Goal: Register for event/course

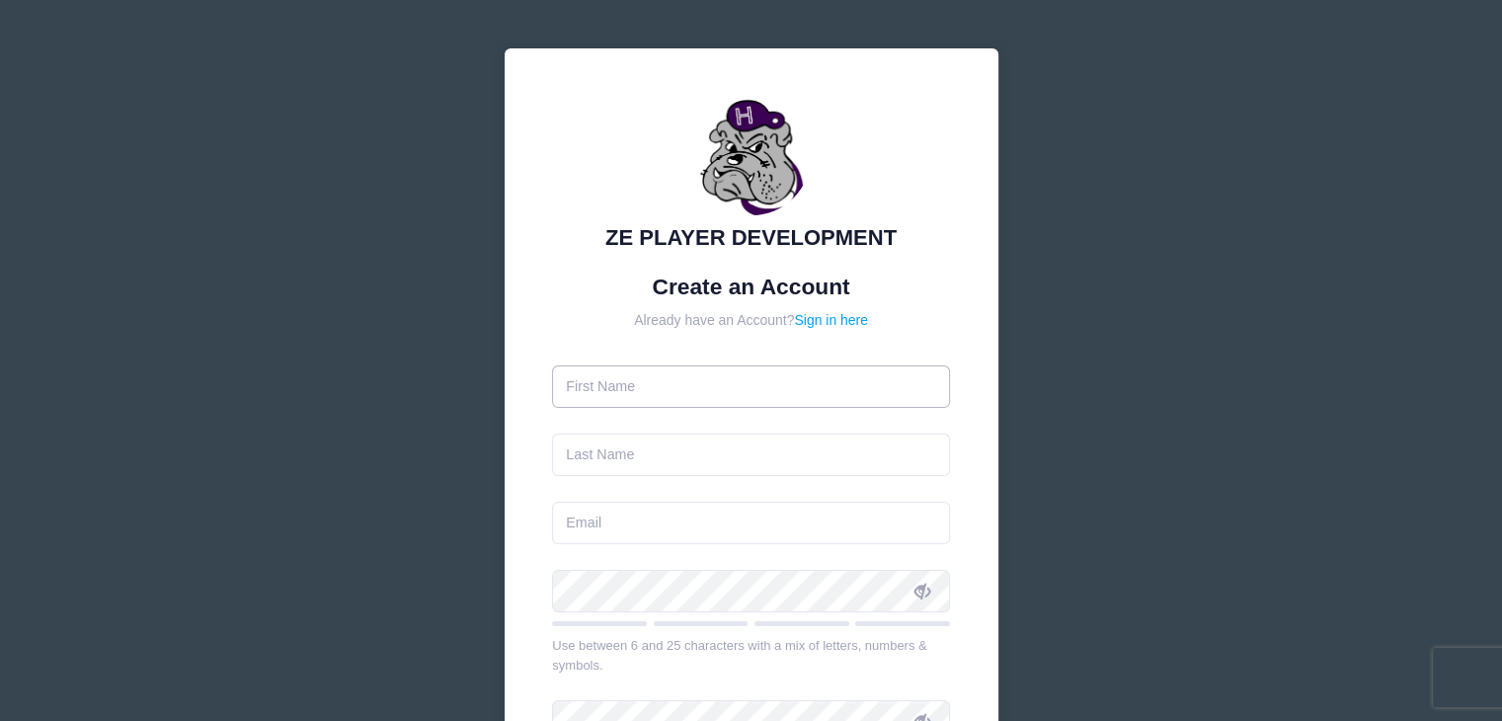
click at [646, 379] on input "text" at bounding box center [751, 386] width 398 height 42
type input "[PERSON_NAME]"
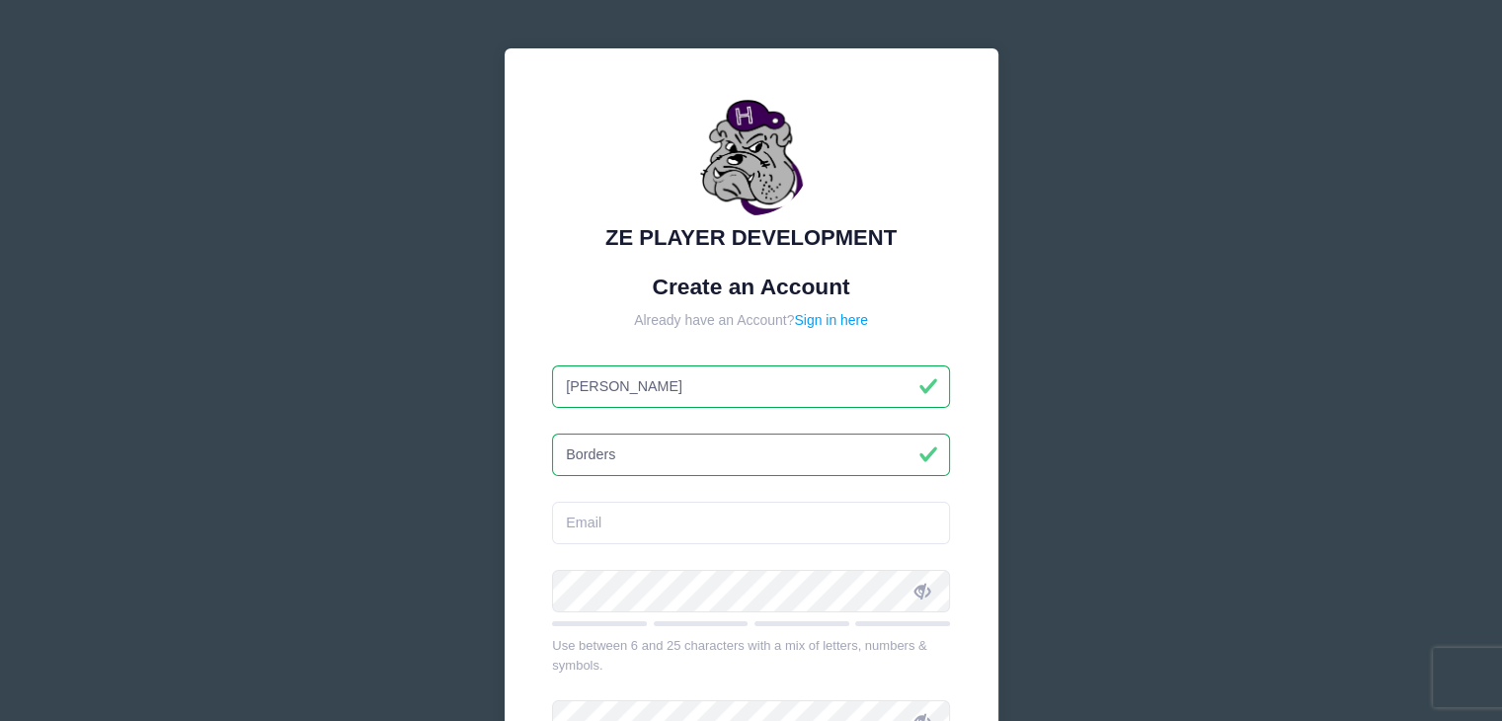
type input "Borders"
type input "[EMAIL_ADDRESS][DOMAIN_NAME]"
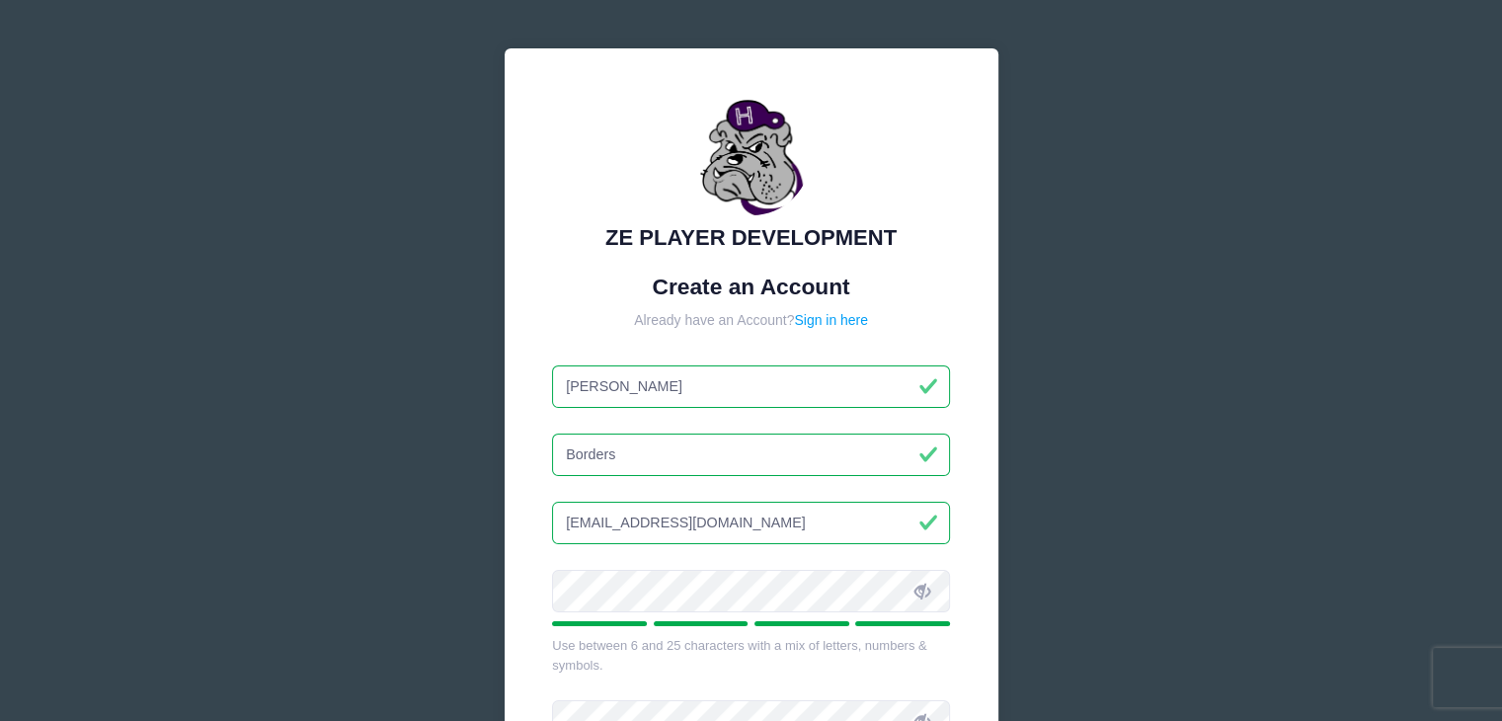
click at [1208, 416] on div "ZE PLAYER DEVELOPMENT Create an Account Already have an Account? Sign in here A…" at bounding box center [751, 536] width 1502 height 1073
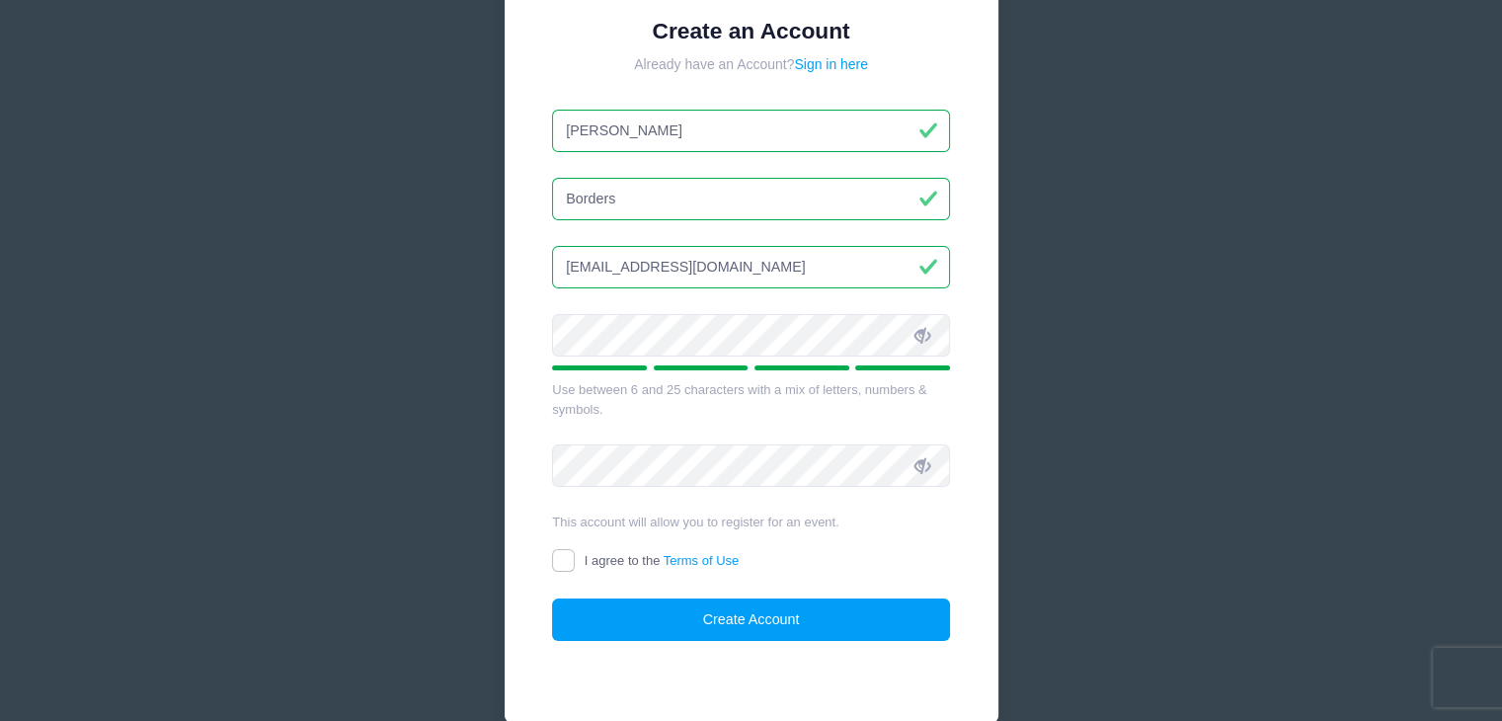
scroll to position [296, 0]
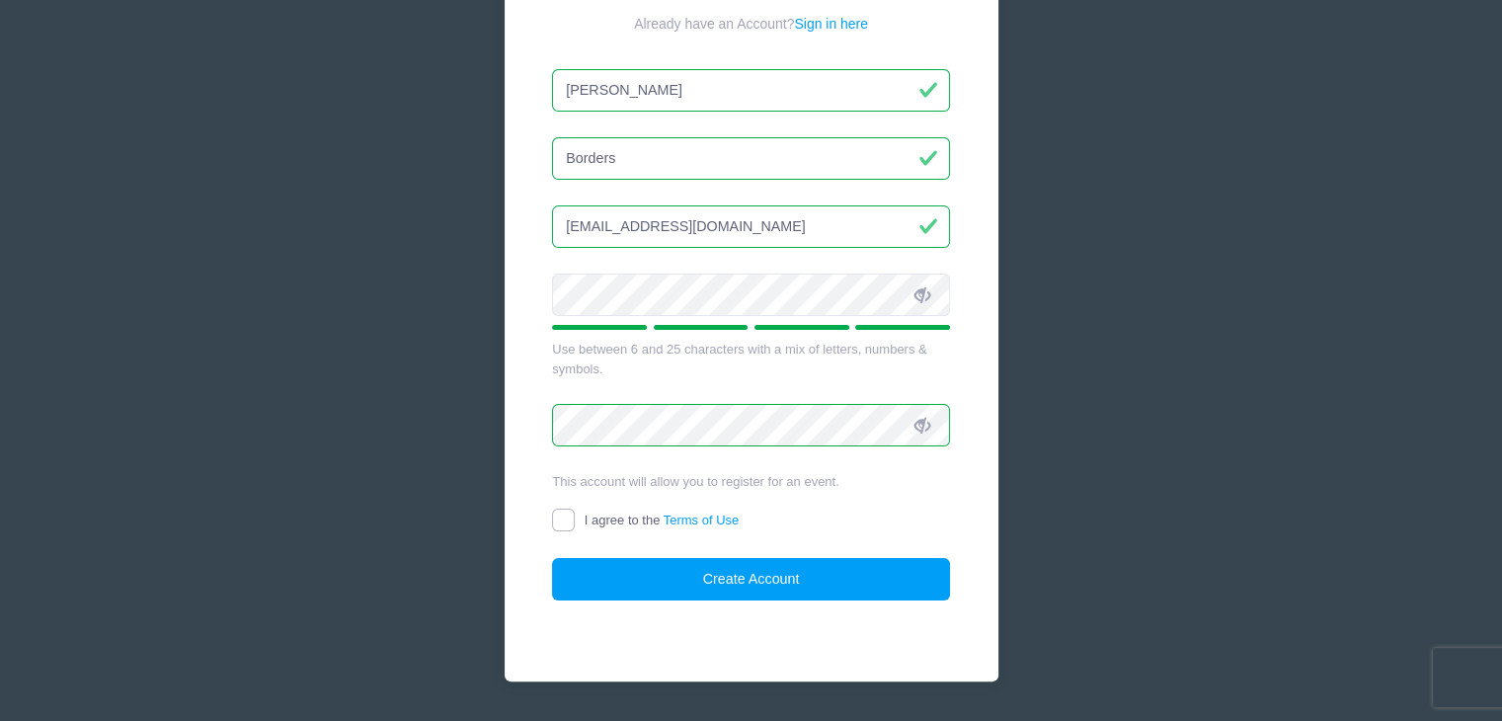
click at [570, 517] on input "I agree to the Terms of Use" at bounding box center [563, 520] width 23 height 23
checkbox input "true"
click at [746, 581] on button "Create Account" at bounding box center [751, 579] width 398 height 42
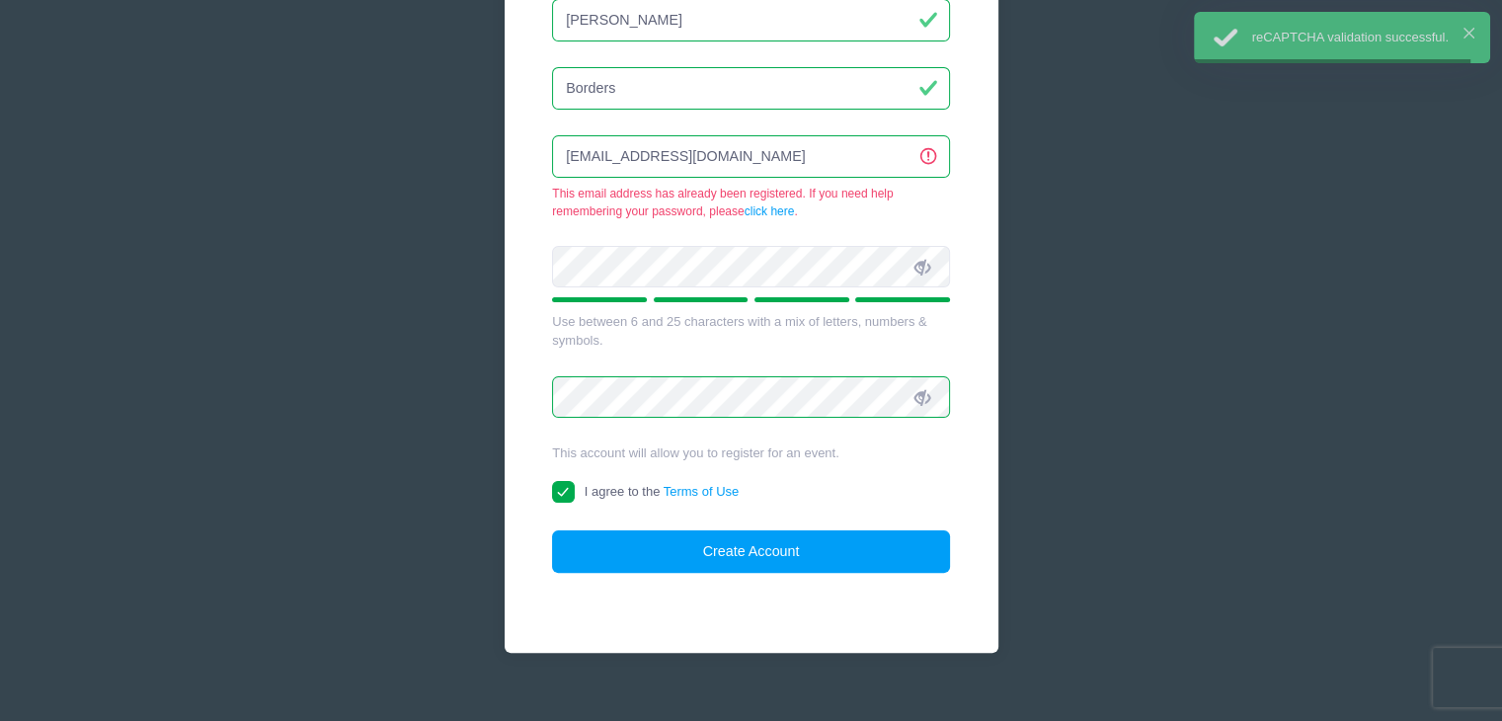
scroll to position [372, 0]
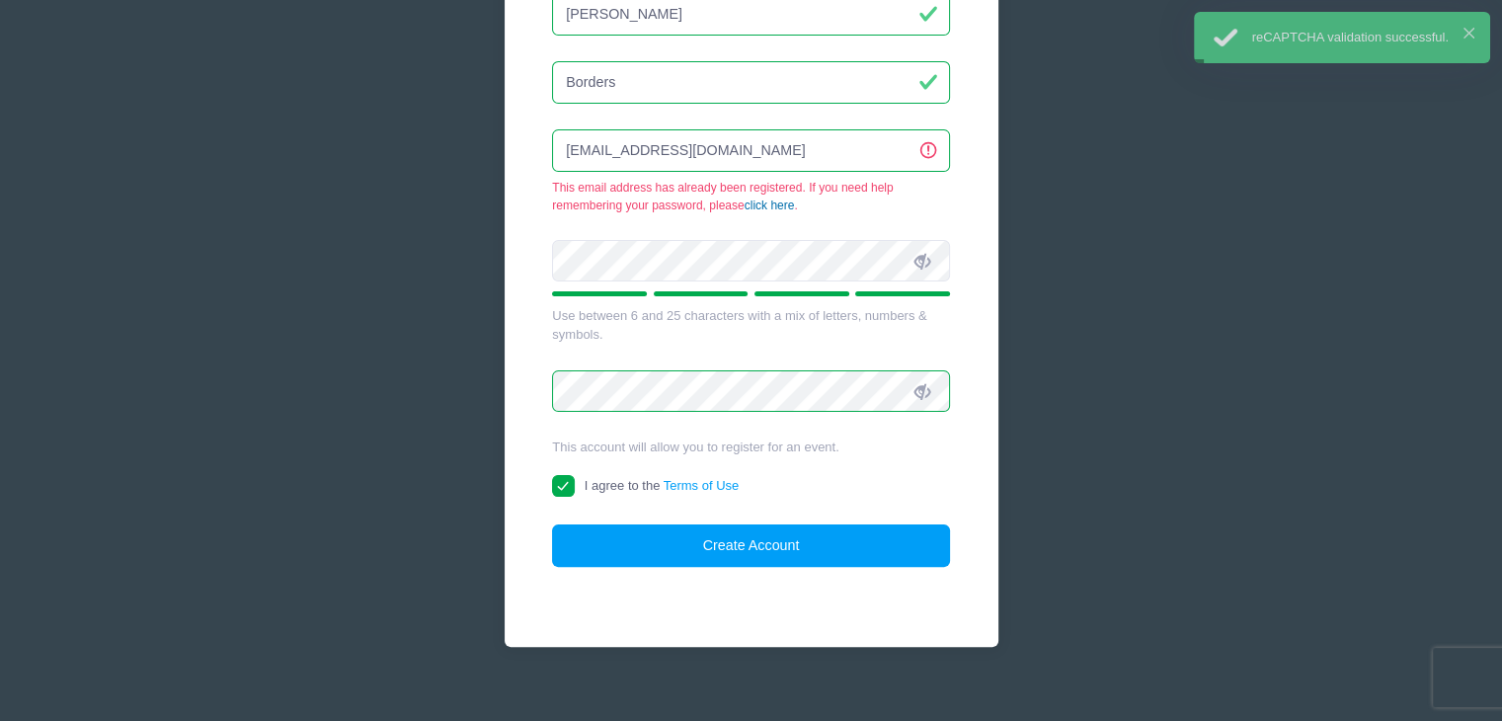
type input "borderspowerhttps://portal.campnetwork.com/lo/recover/RecoverPassword.phpwashin…"
click at [652, 146] on input "borderspowerhttps://portal.campnetwork.com/lo/recover/RecoverPassword.phpwashin…" at bounding box center [751, 150] width 398 height 42
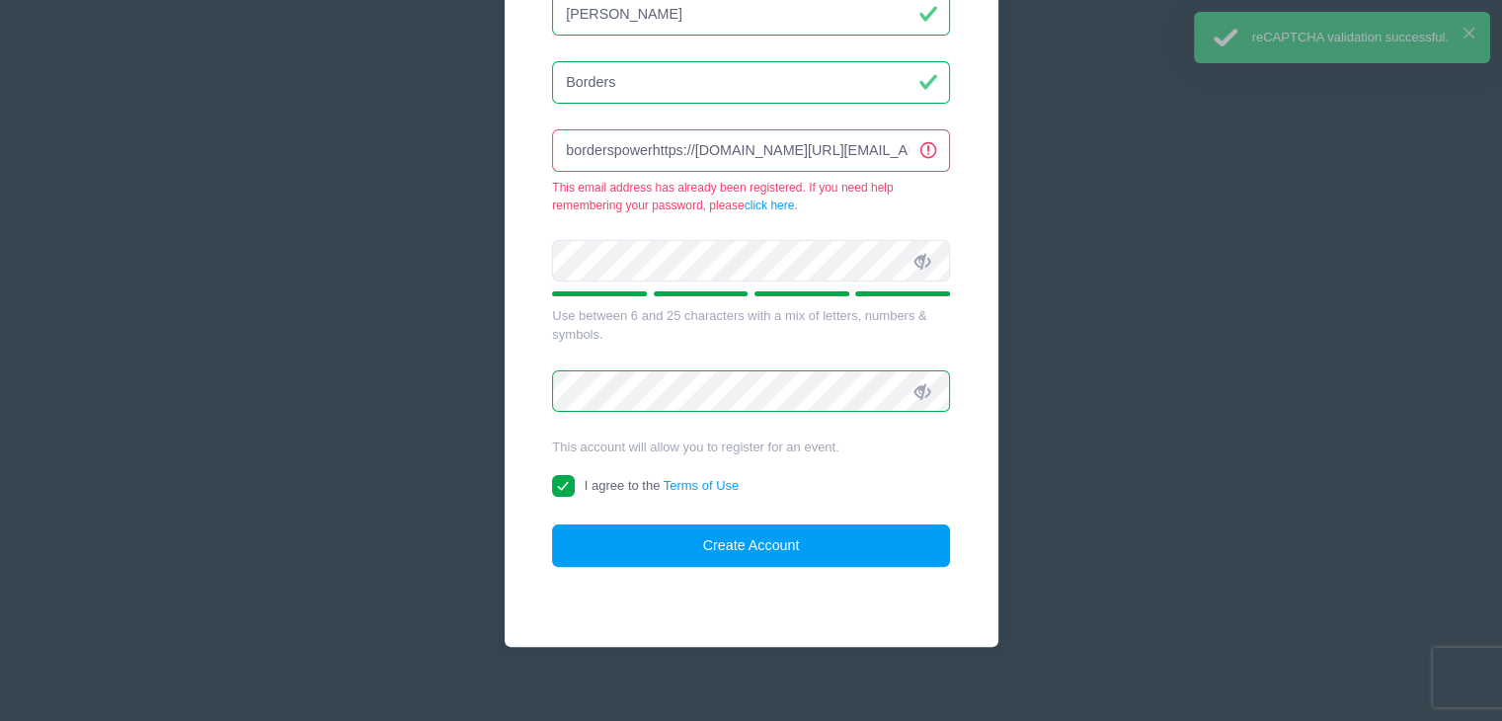
click at [652, 146] on input "borderspowerhttps://portal.campnetwork.com/lo/recover/RecoverPassword.phpwashin…" at bounding box center [751, 150] width 398 height 42
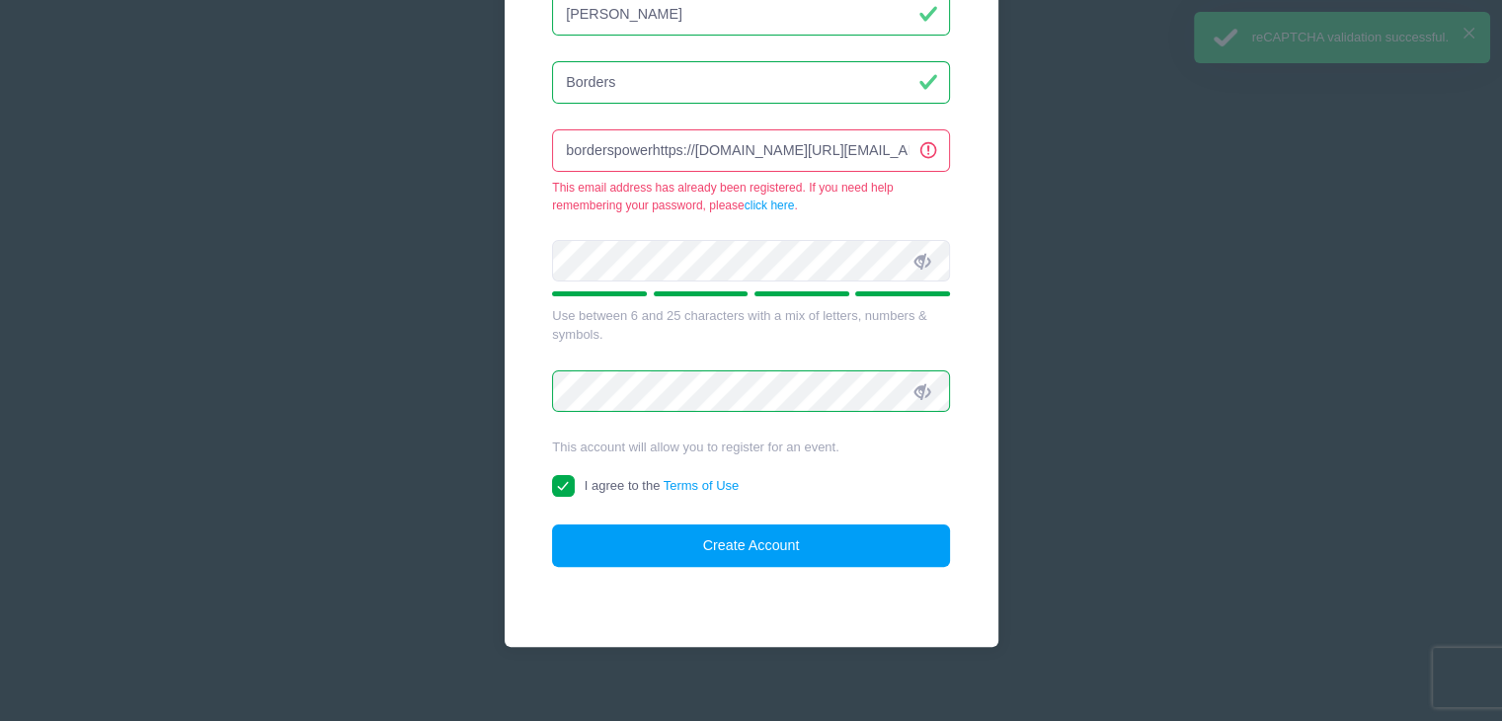
click at [652, 146] on input "borderspowerhttps://portal.campnetwork.com/lo/recover/RecoverPassword.phpwashin…" at bounding box center [751, 150] width 398 height 42
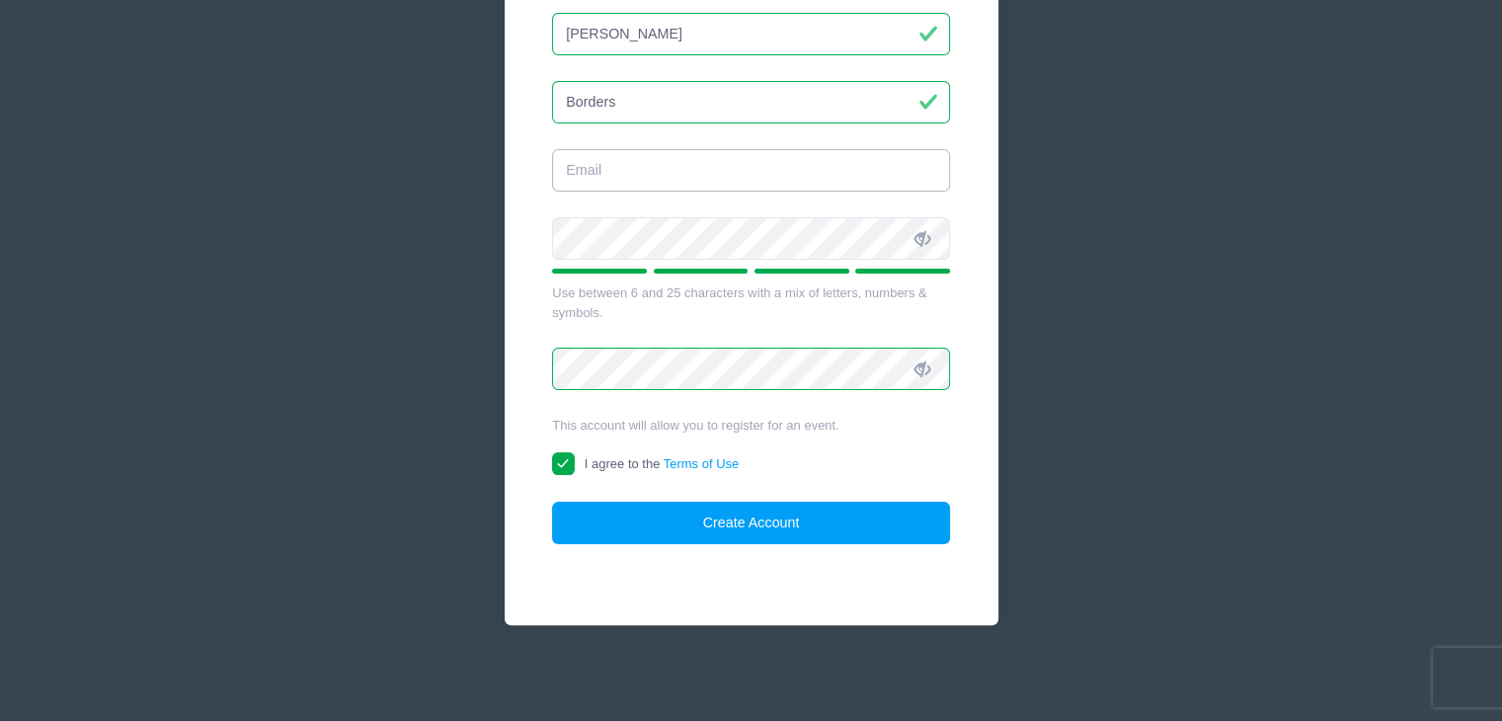
scroll to position [352, 0]
type input "y"
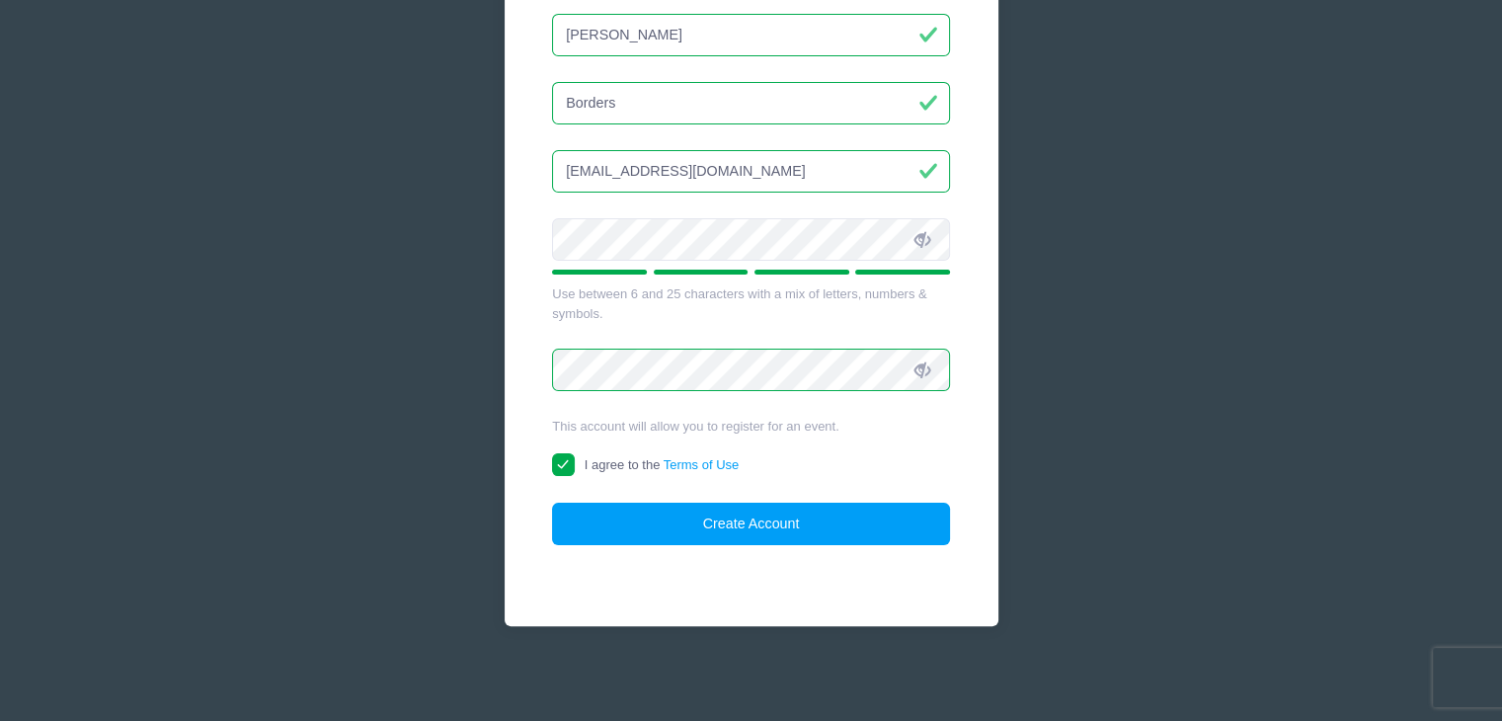
type input "[EMAIL_ADDRESS][DOMAIN_NAME]"
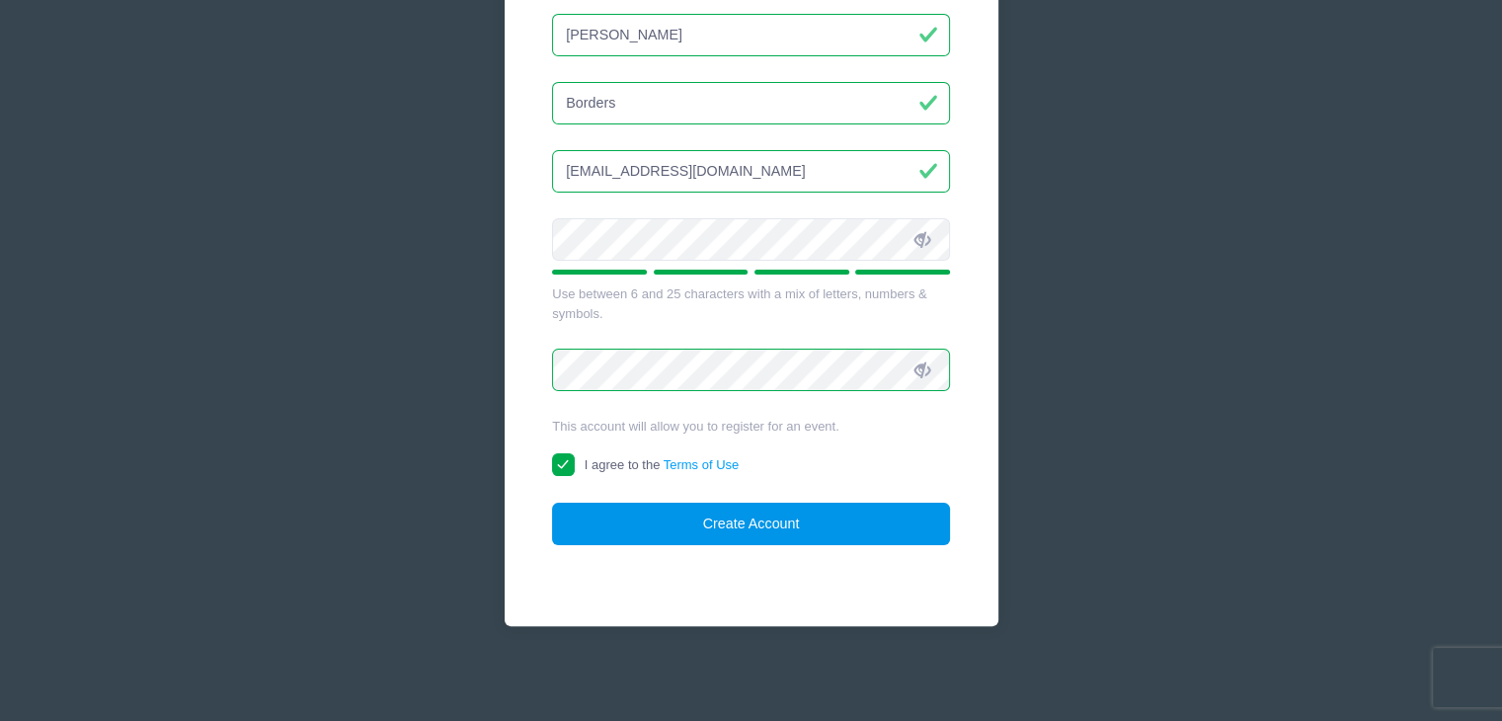
click at [761, 523] on button "Create Account" at bounding box center [751, 524] width 398 height 42
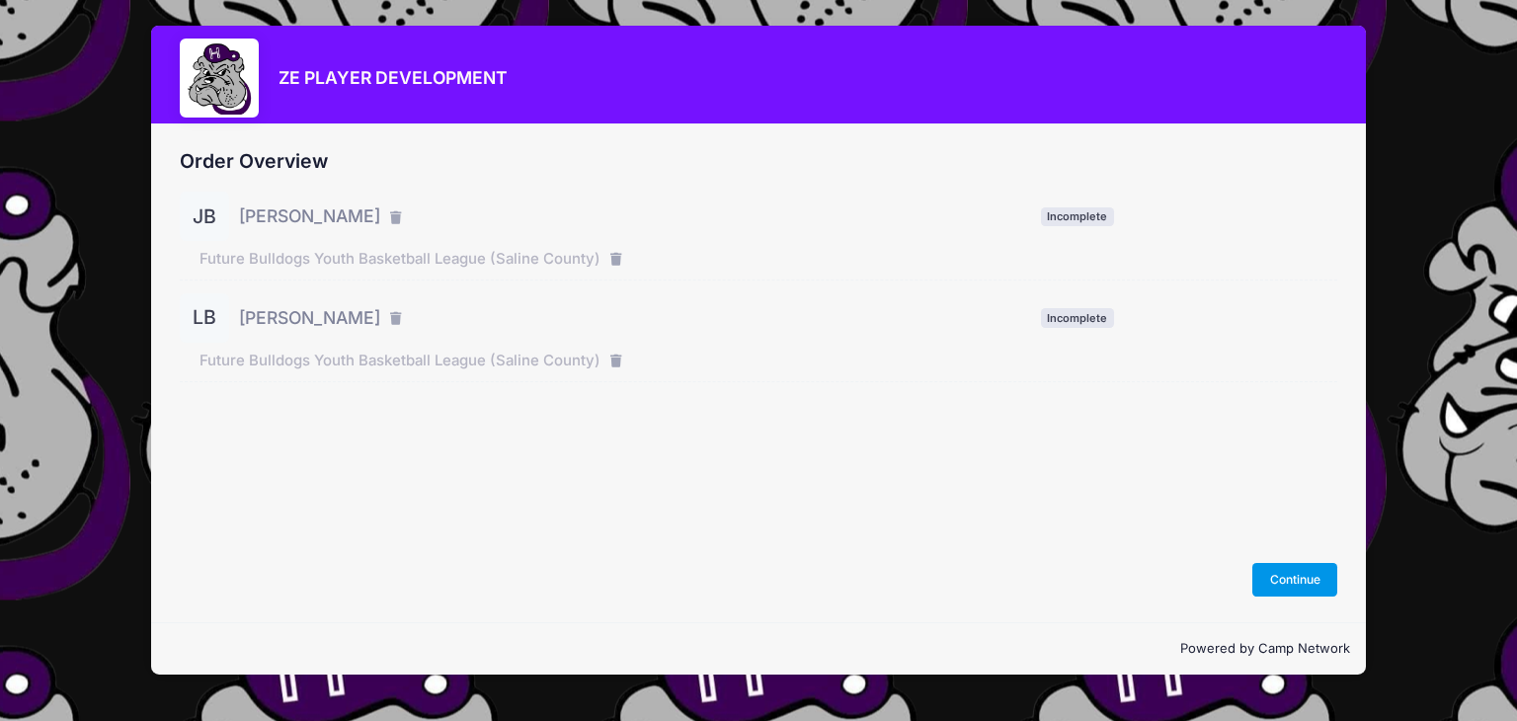
click at [1292, 575] on button "Continue" at bounding box center [1294, 580] width 85 height 34
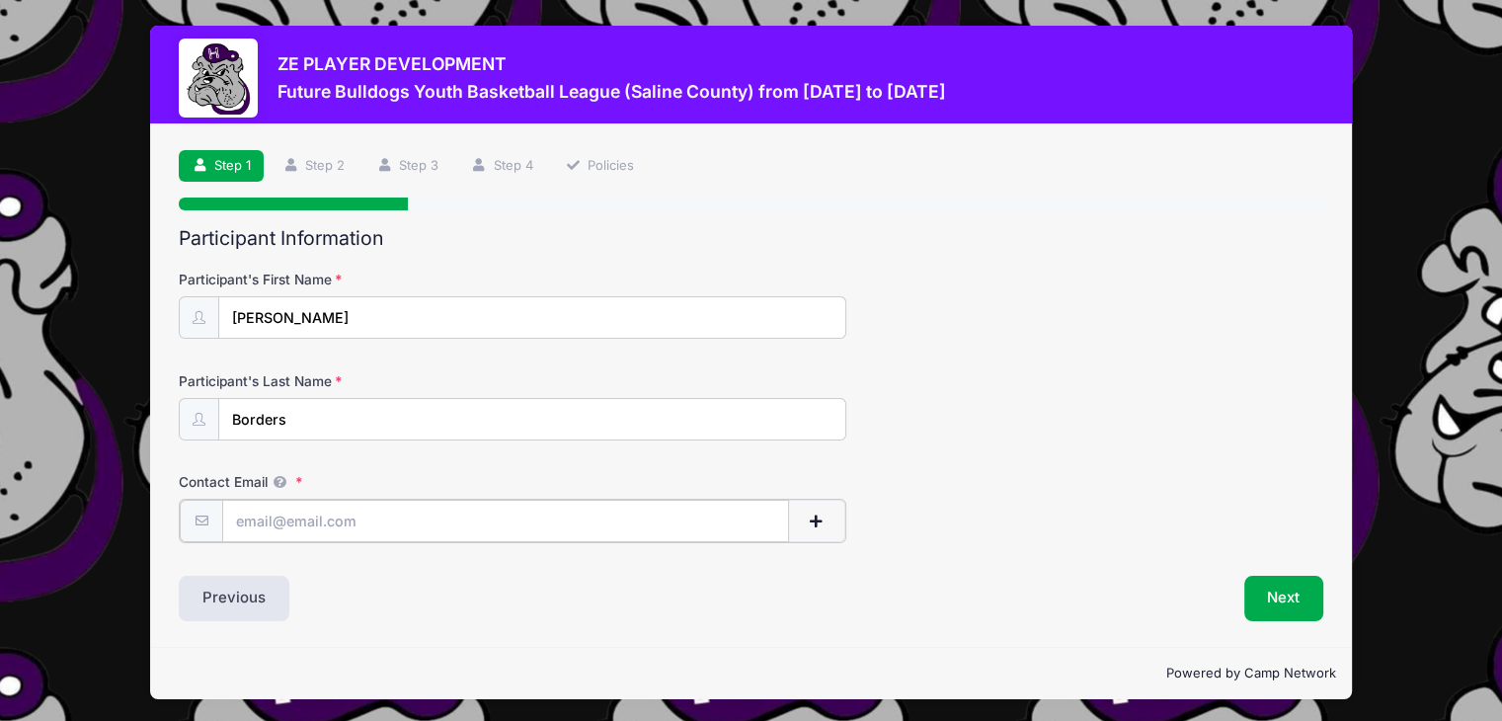
click at [353, 514] on input "Contact Email" at bounding box center [505, 521] width 567 height 42
type input "[EMAIL_ADDRESS][DOMAIN_NAME]"
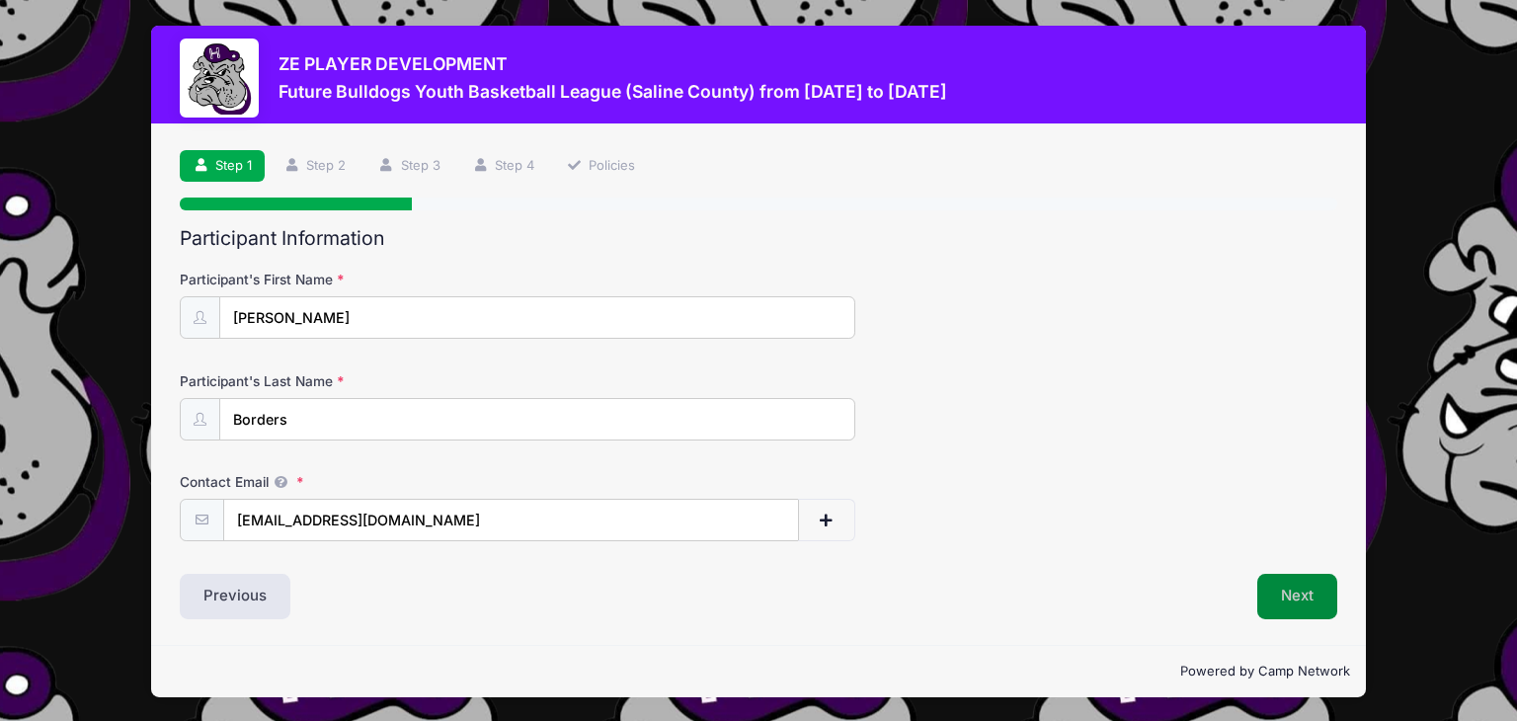
click at [1272, 598] on button "Next" at bounding box center [1297, 596] width 80 height 45
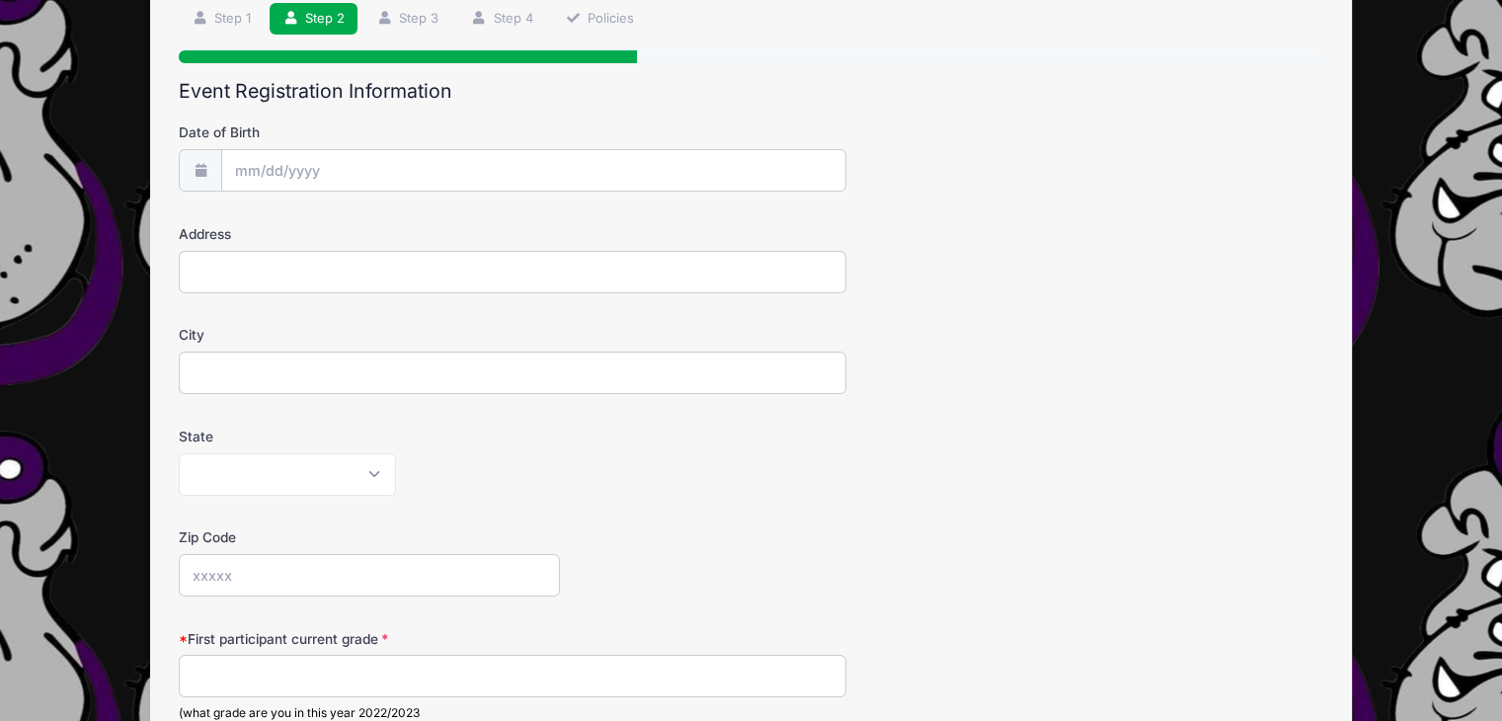
scroll to position [99, 0]
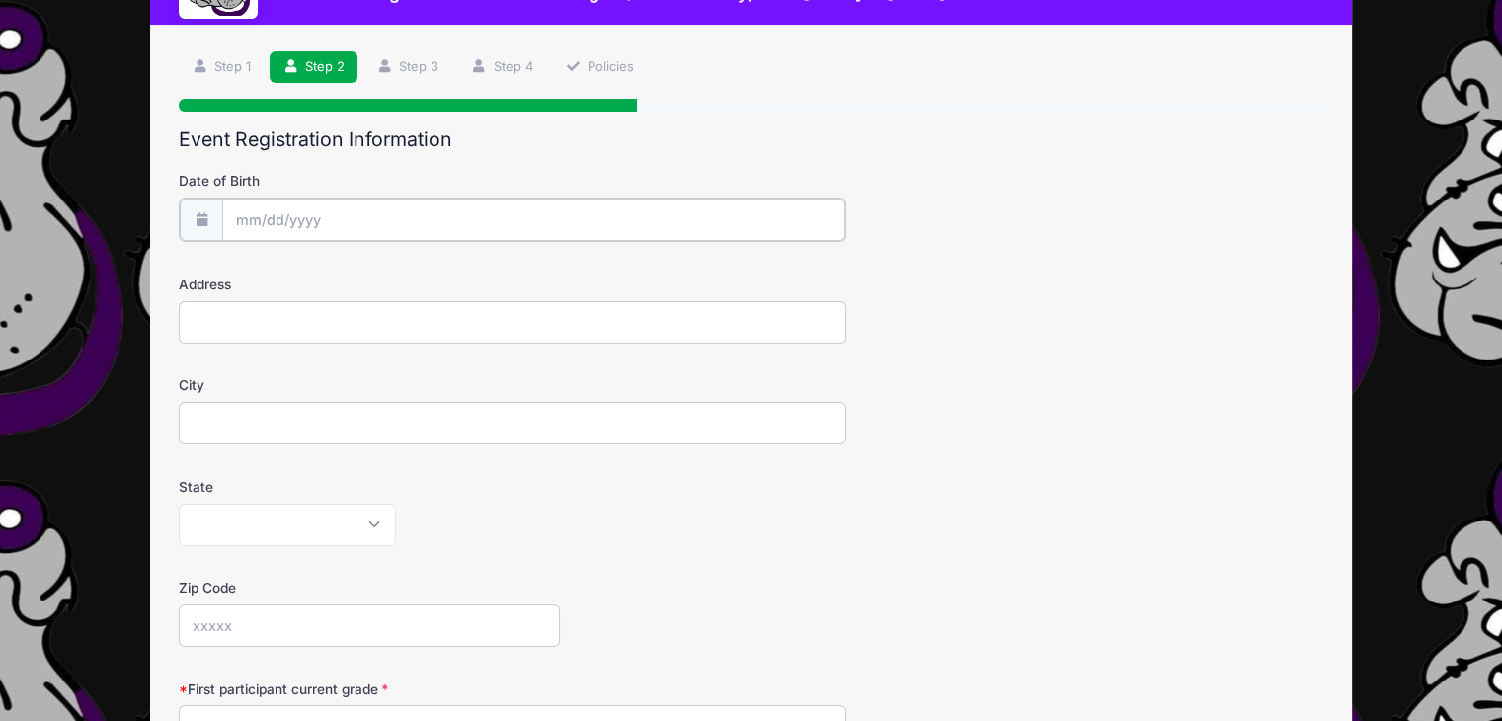
click at [245, 209] on input "Date of Birth" at bounding box center [533, 219] width 623 height 42
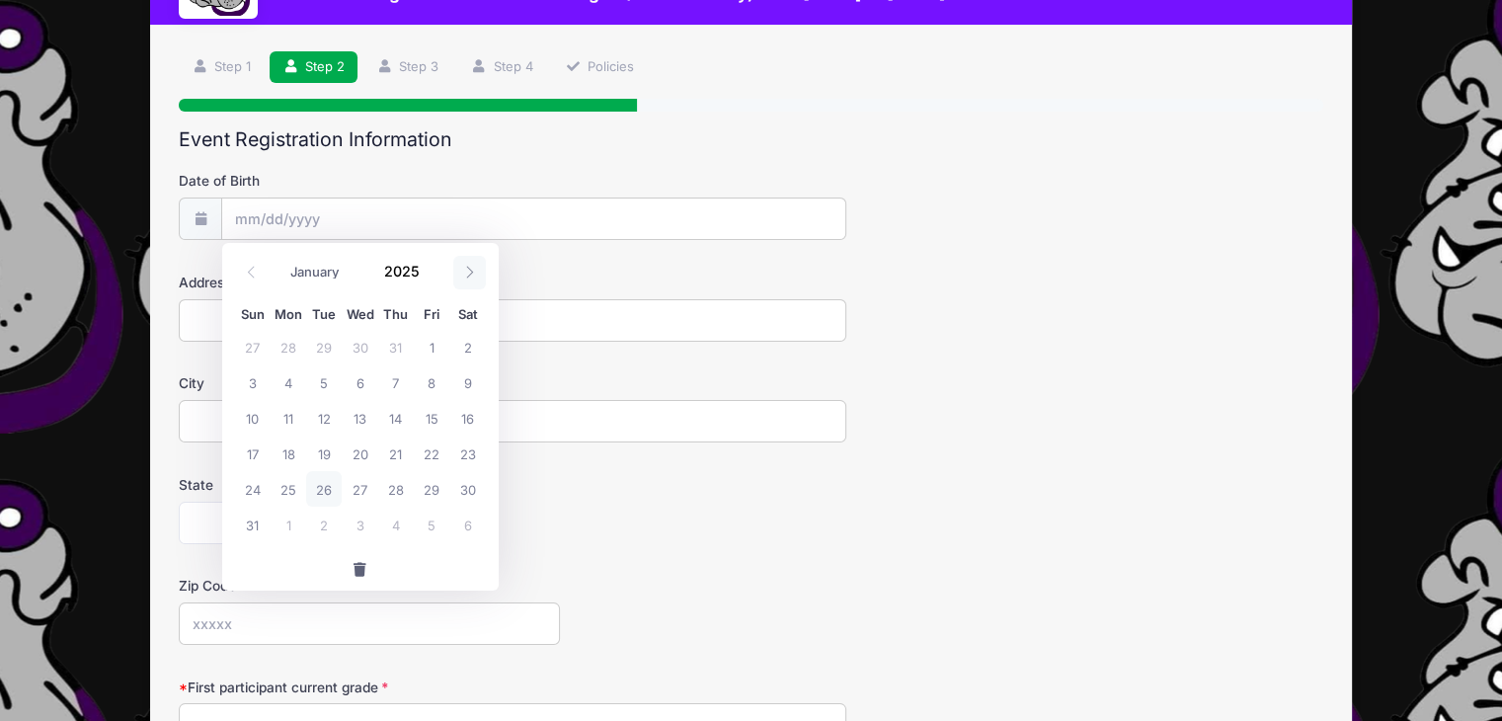
click at [472, 273] on icon at bounding box center [469, 272] width 13 height 13
select select "9"
click at [471, 455] on span "25" at bounding box center [467, 453] width 36 height 36
type input "10/25/2025"
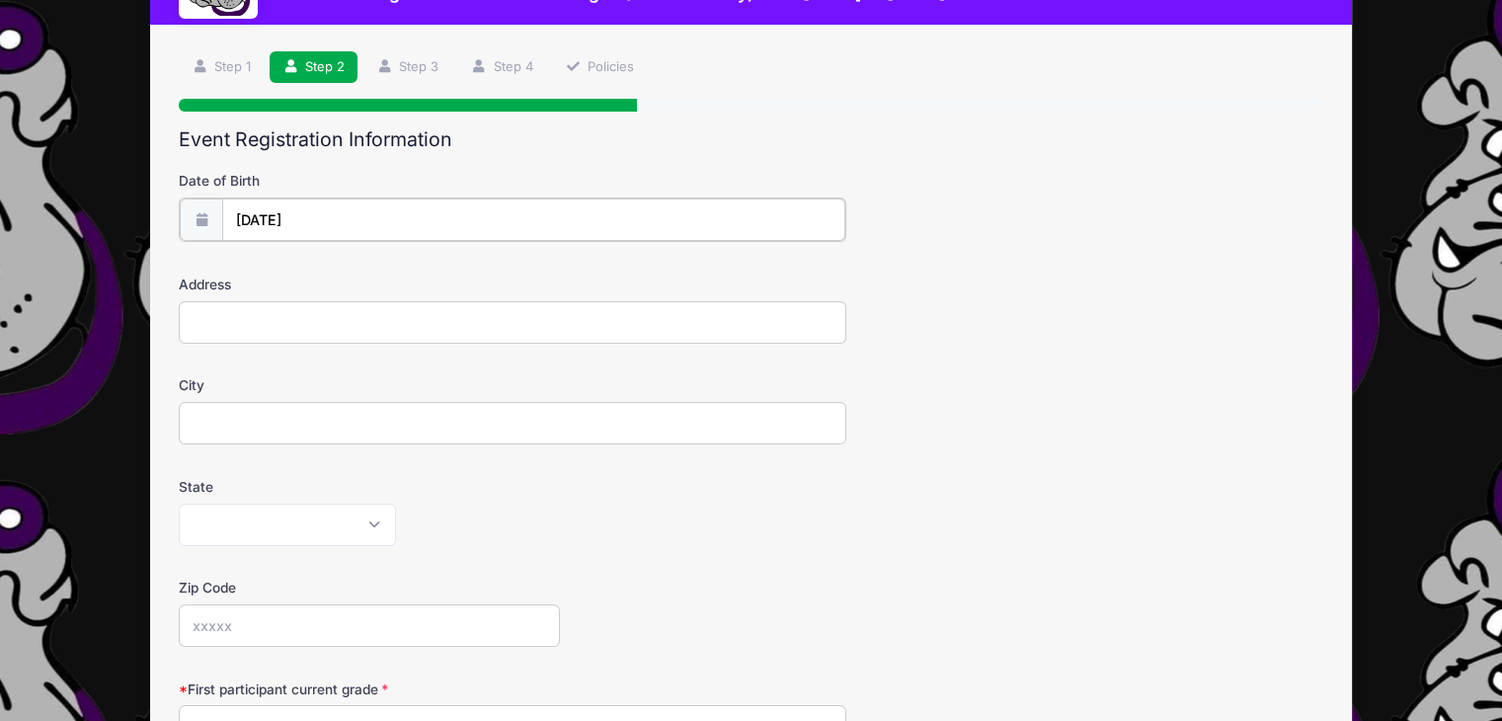
click at [312, 220] on input "10/25/2025" at bounding box center [533, 219] width 623 height 42
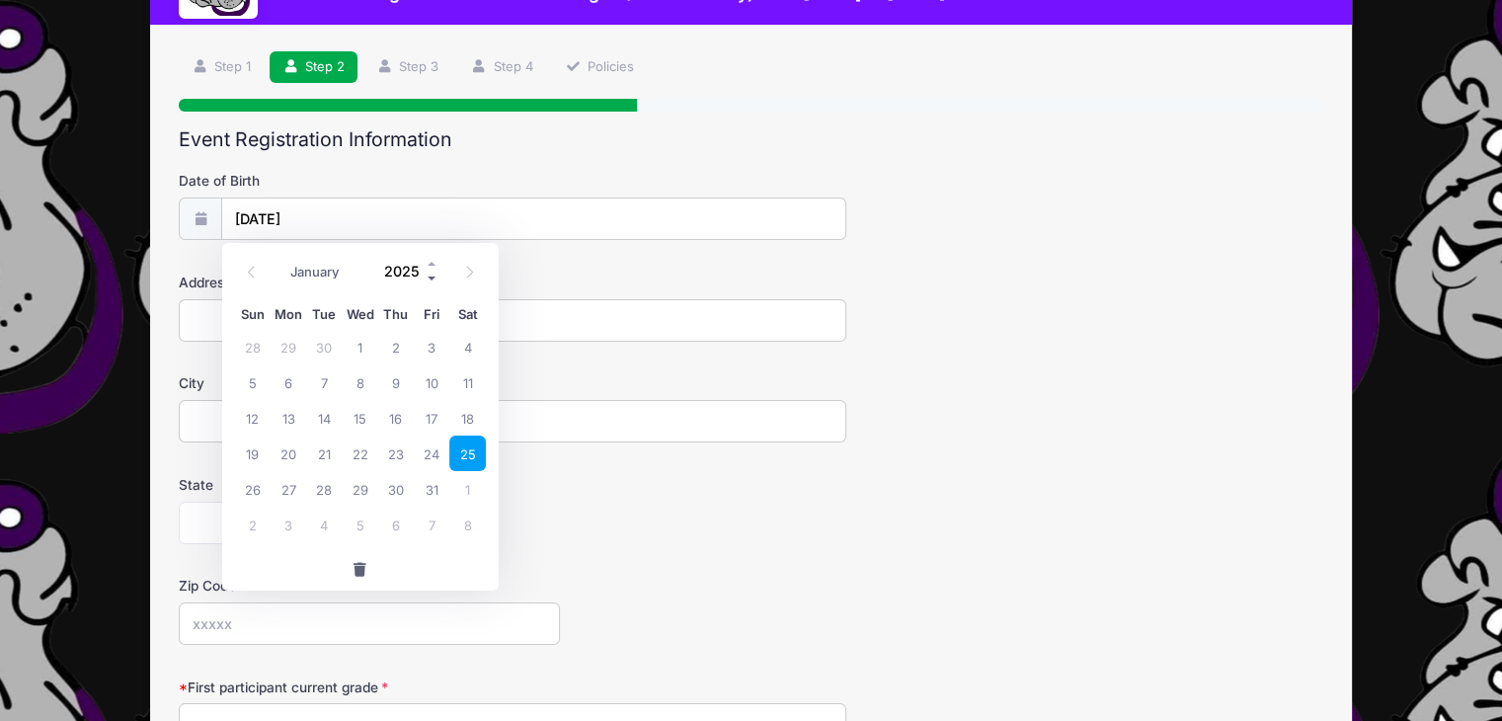
click at [427, 281] on span at bounding box center [433, 279] width 14 height 15
click at [433, 280] on span at bounding box center [433, 279] width 14 height 15
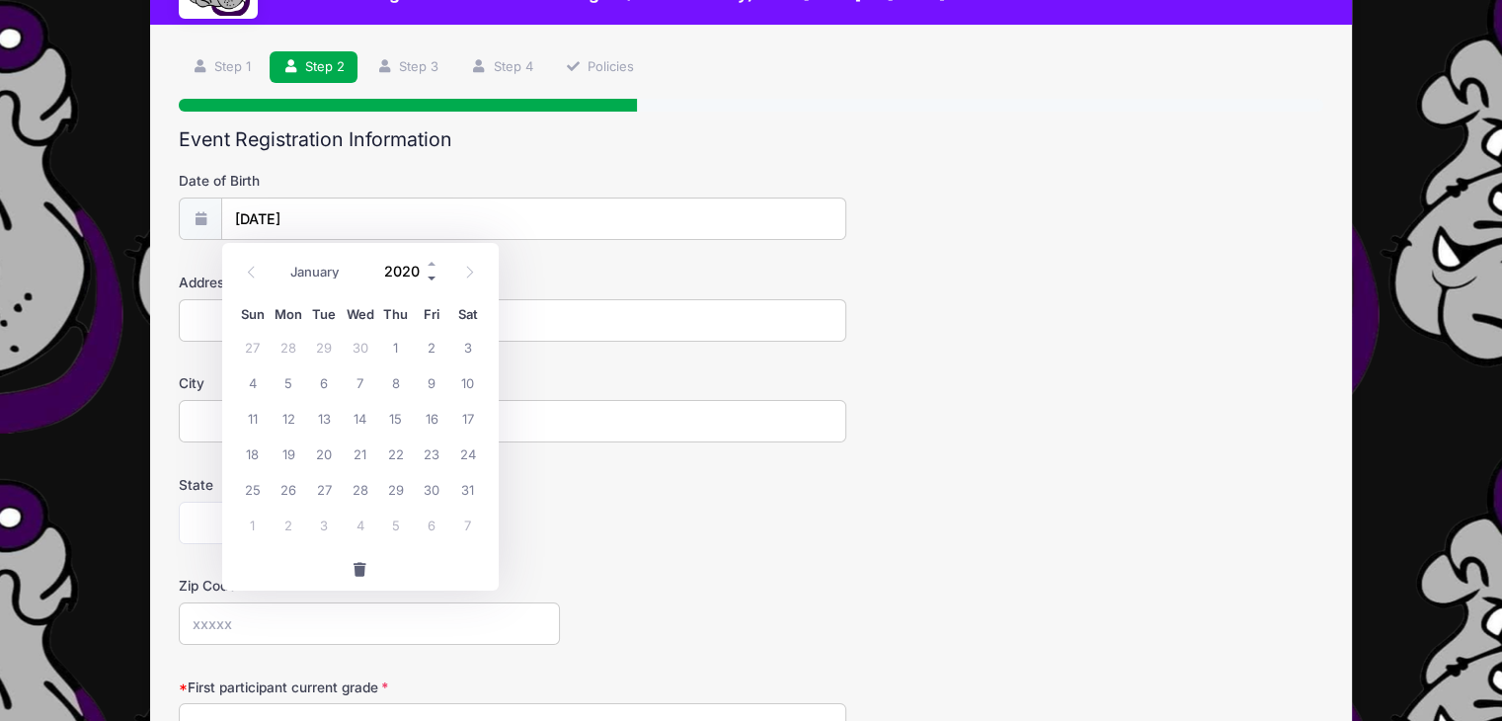
click at [431, 280] on span at bounding box center [433, 279] width 14 height 15
click at [430, 279] on span at bounding box center [433, 279] width 14 height 15
type input "2017"
click at [358, 451] on span "25" at bounding box center [360, 453] width 36 height 36
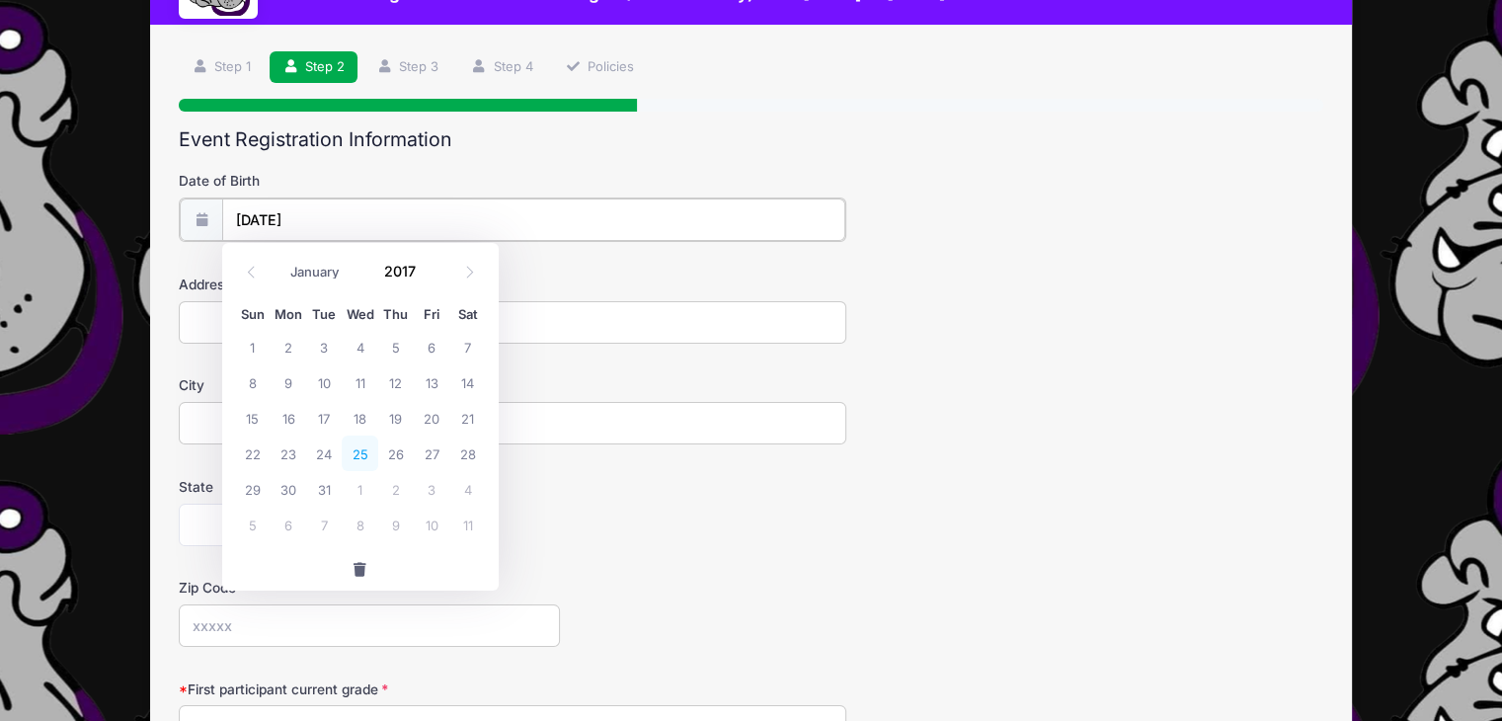
type input "10/25/2017"
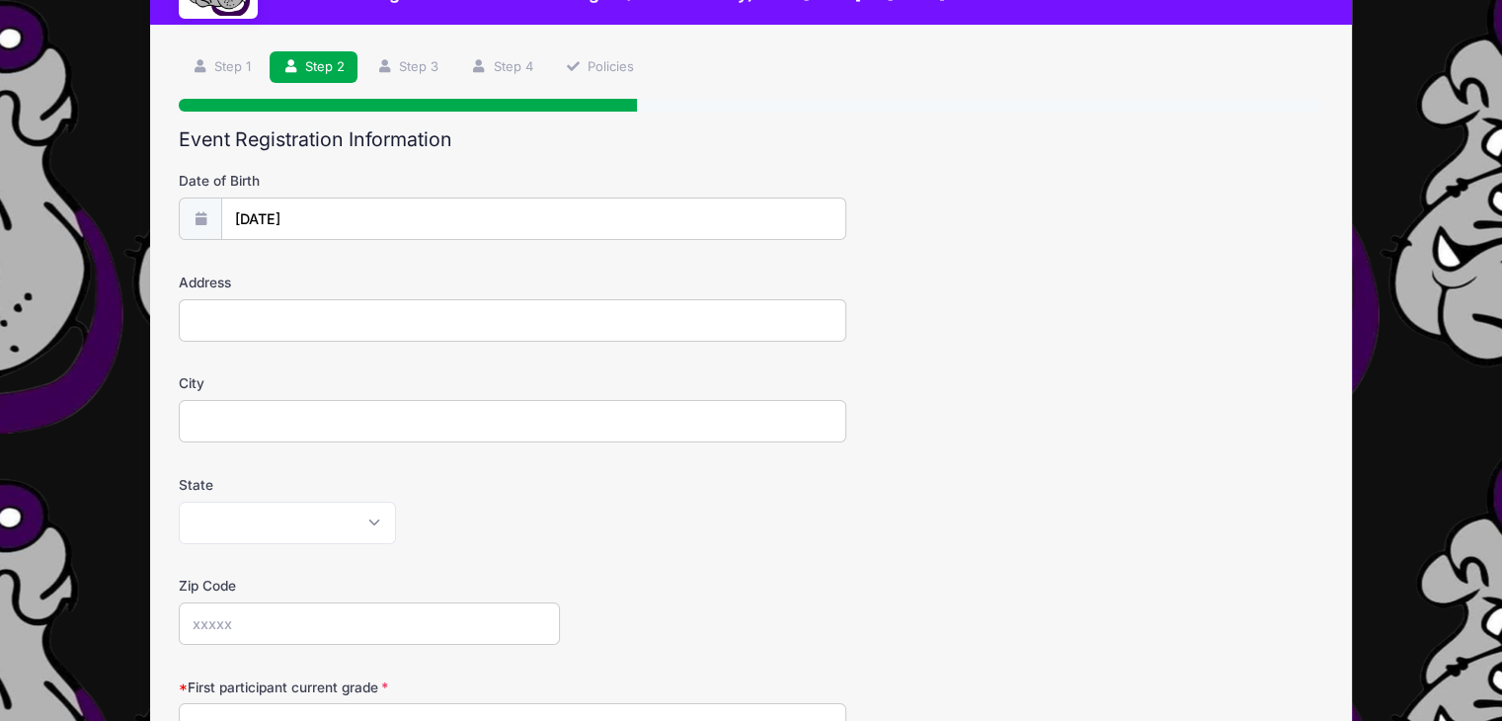
click at [291, 323] on input "Address" at bounding box center [512, 320] width 667 height 42
type input "2015 Old Highway 13"
type input "Equality"
select select "IL"
type input "62934"
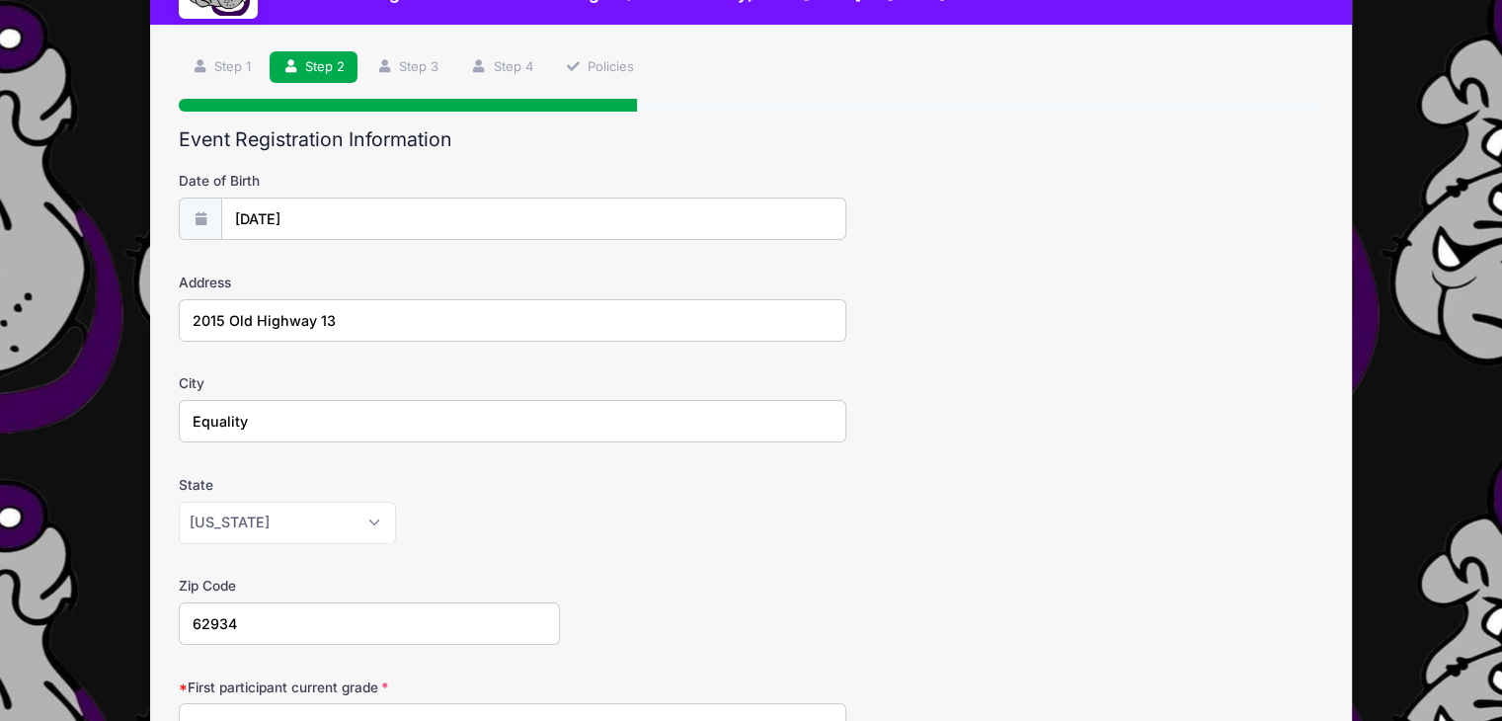
scroll to position [121, 0]
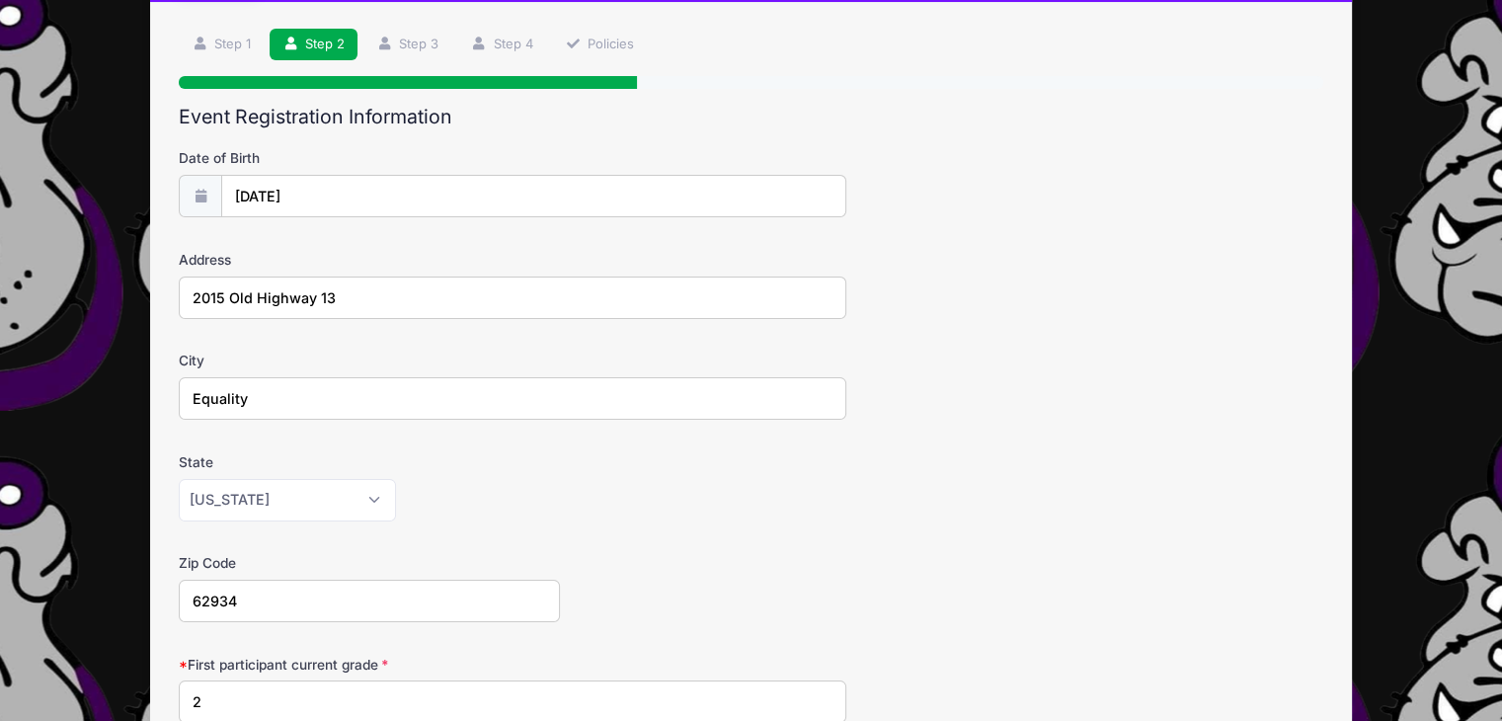
type input "2"
click at [910, 426] on form "Date of Birth 10/25/2017 Address 2015 Old Highway 13 City Equality State Alabam…" at bounding box center [751, 694] width 1144 height 1092
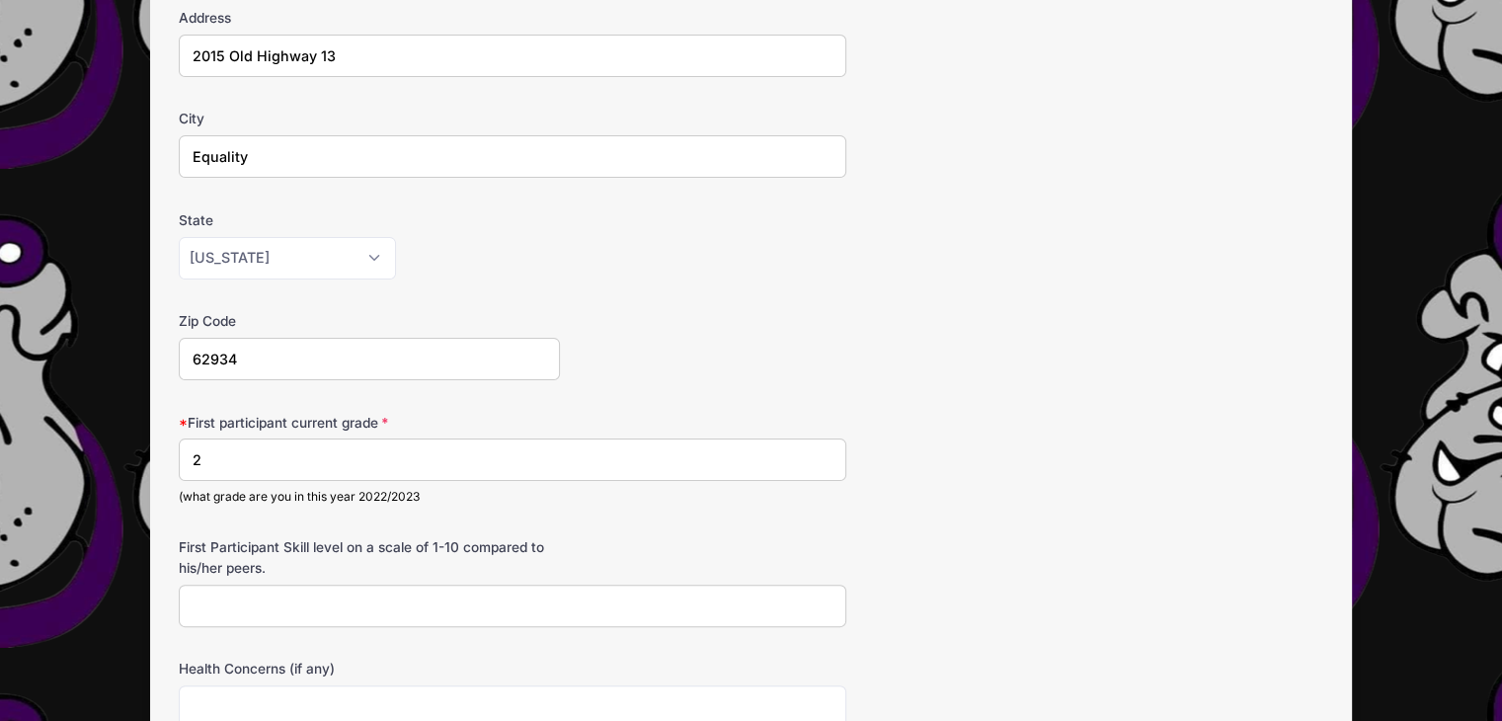
scroll to position [516, 0]
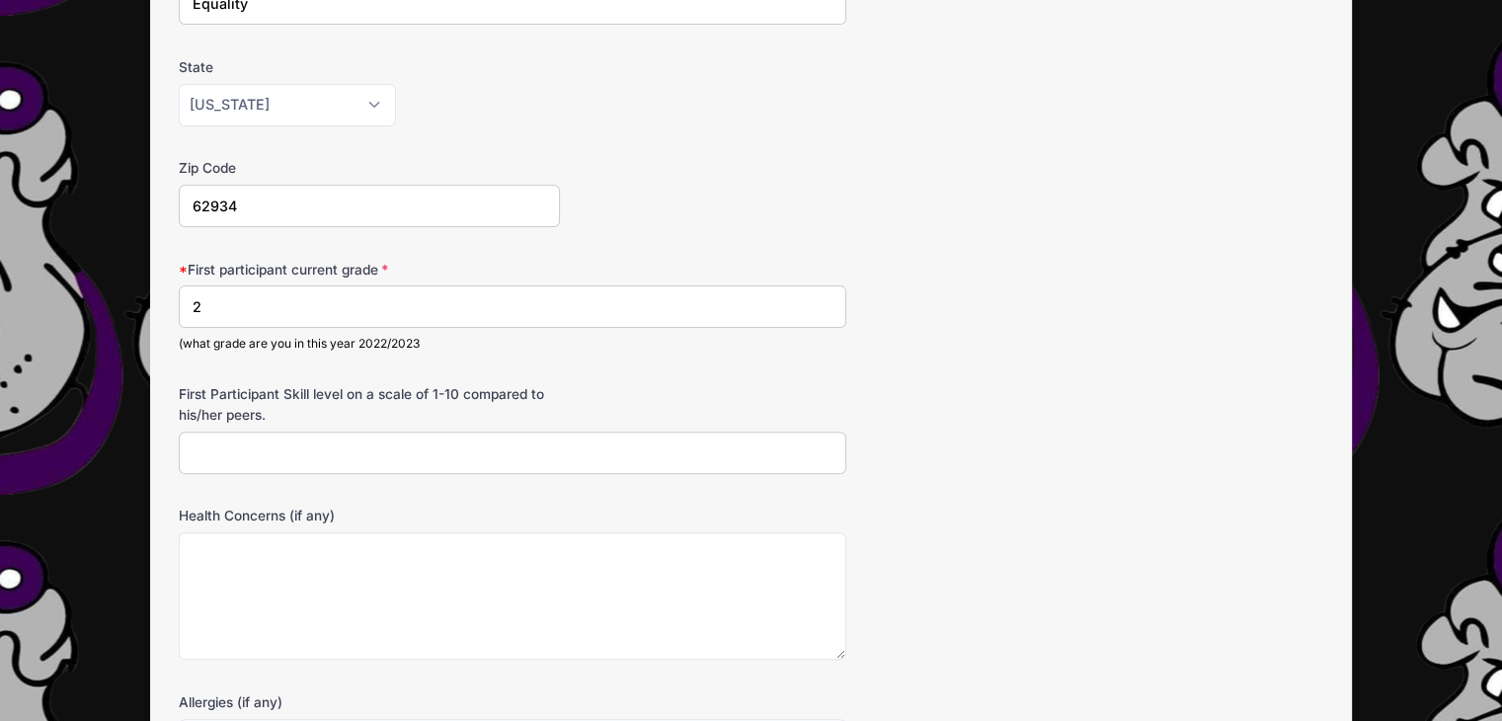
click at [261, 453] on input "First Participant Skill level on a scale of 1-10 compared to his/her peers." at bounding box center [512, 452] width 667 height 42
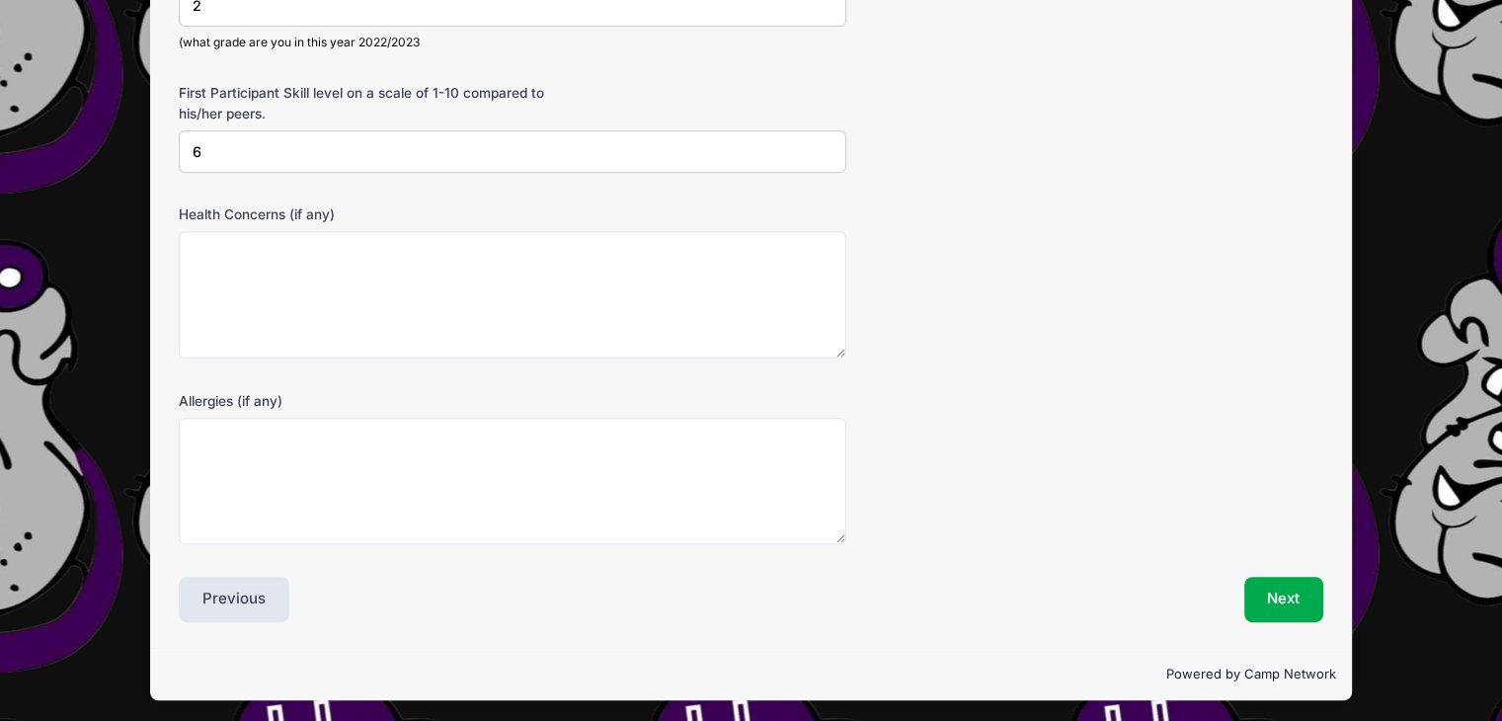
scroll to position [818, 0]
type input "6"
click at [1288, 597] on button "Next" at bounding box center [1284, 599] width 80 height 45
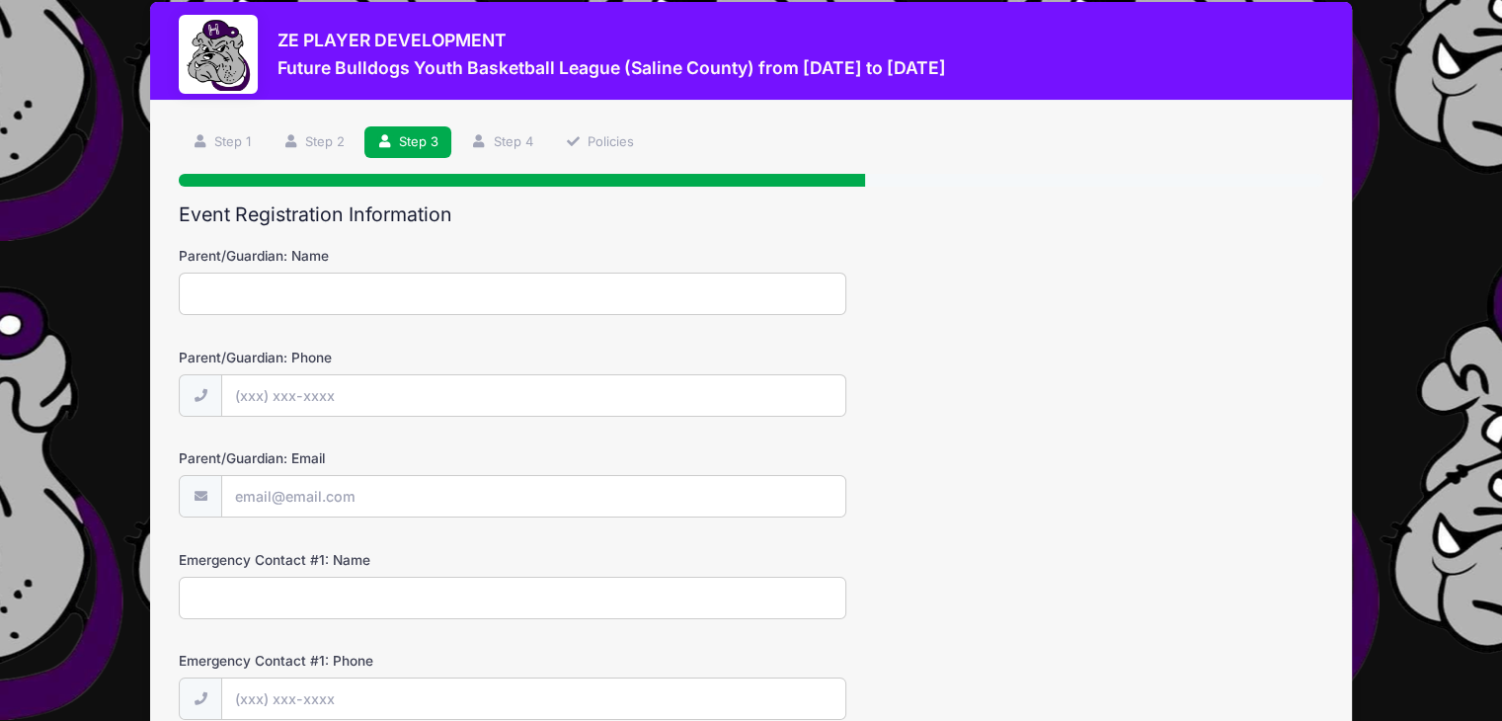
scroll to position [0, 0]
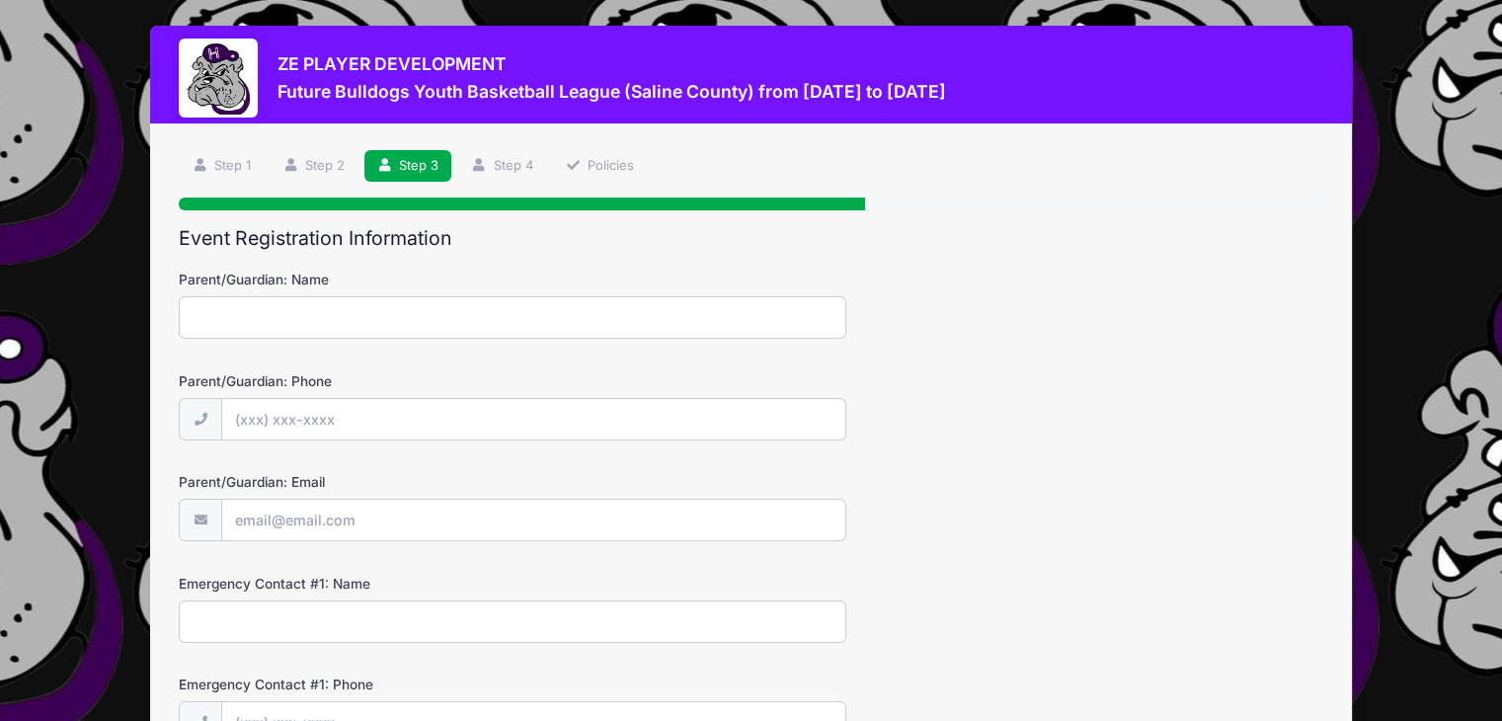
click at [385, 314] on input "Parent/Guardian: Name" at bounding box center [512, 317] width 667 height 42
type input "Amanda Borders"
type input "(618) 727-2469"
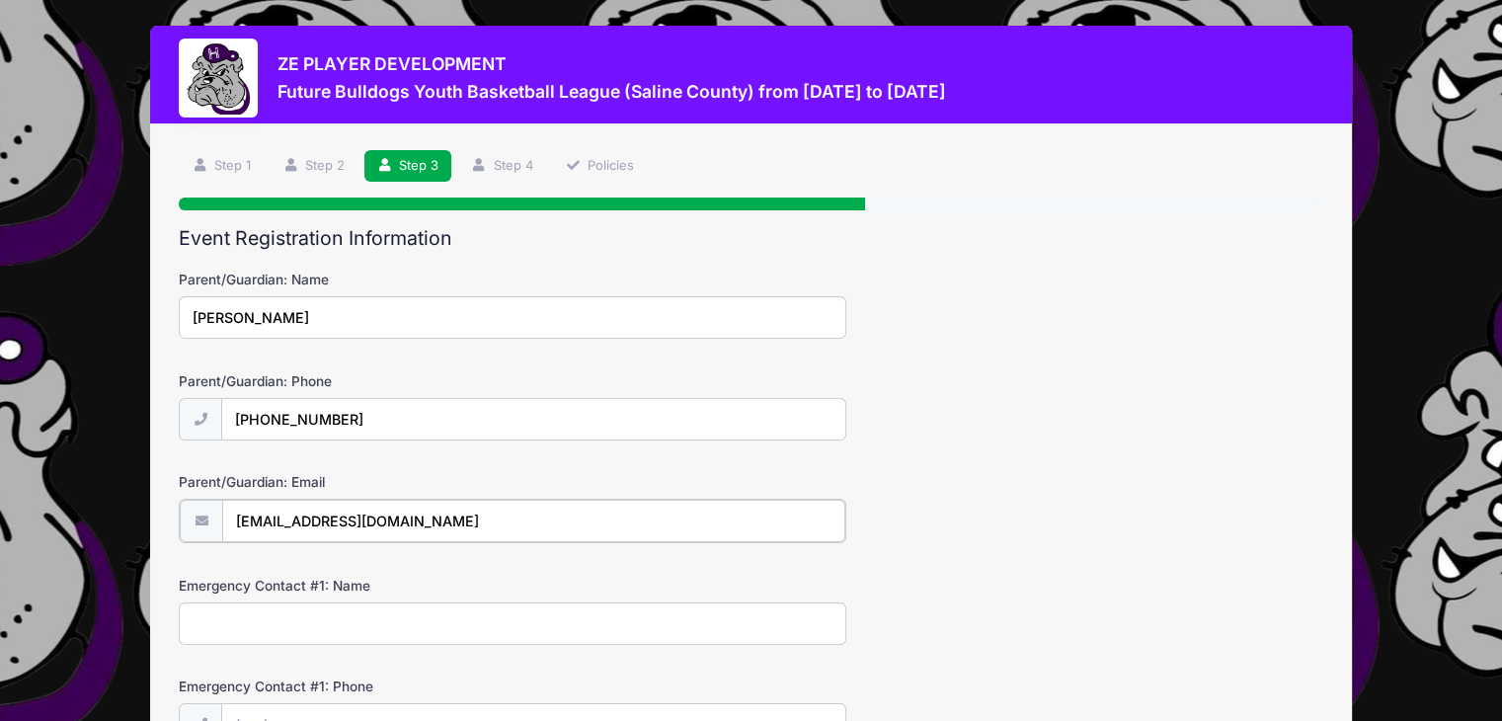
type input "[EMAIL_ADDRESS][DOMAIN_NAME]"
click at [395, 618] on input "Emergency Contact #1: Name" at bounding box center [512, 621] width 667 height 42
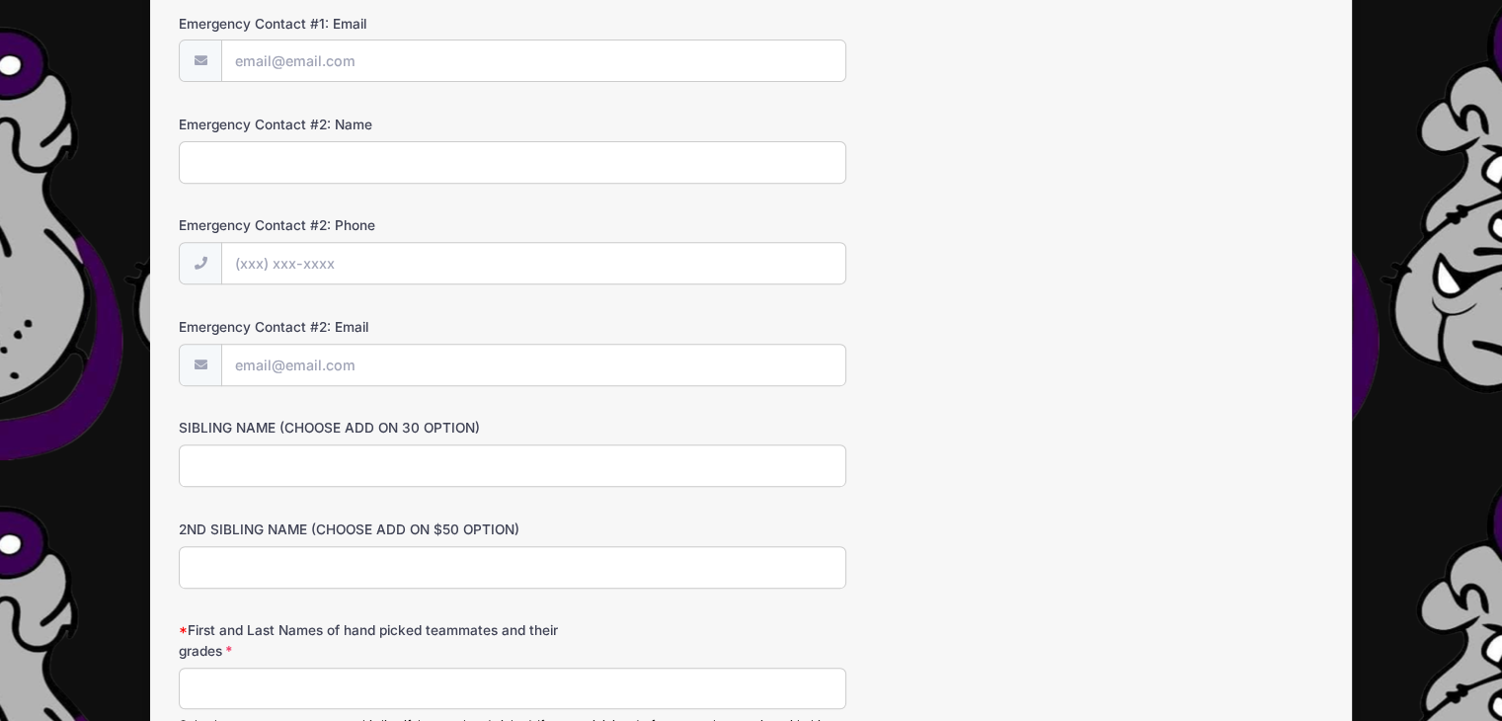
scroll to position [790, 0]
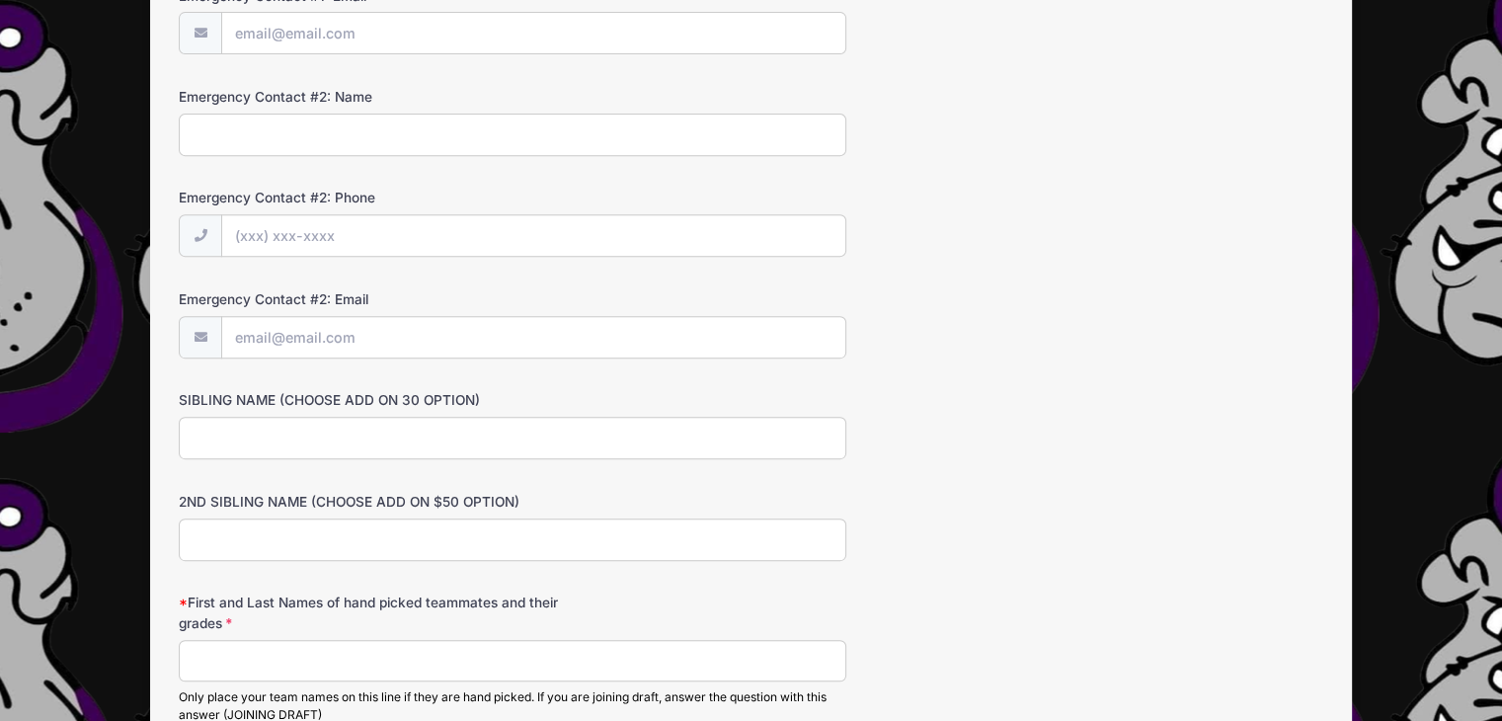
click at [252, 429] on input "SIBLING NAME (CHOOSE ADD ON 30 OPTION)" at bounding box center [512, 438] width 667 height 42
type input "Leo Borders"
click at [963, 378] on form "Parent/Guardian: Name Amanda Borders Parent/Guardian: Phone (618) 727-2469 Pare…" at bounding box center [751, 237] width 1144 height 1515
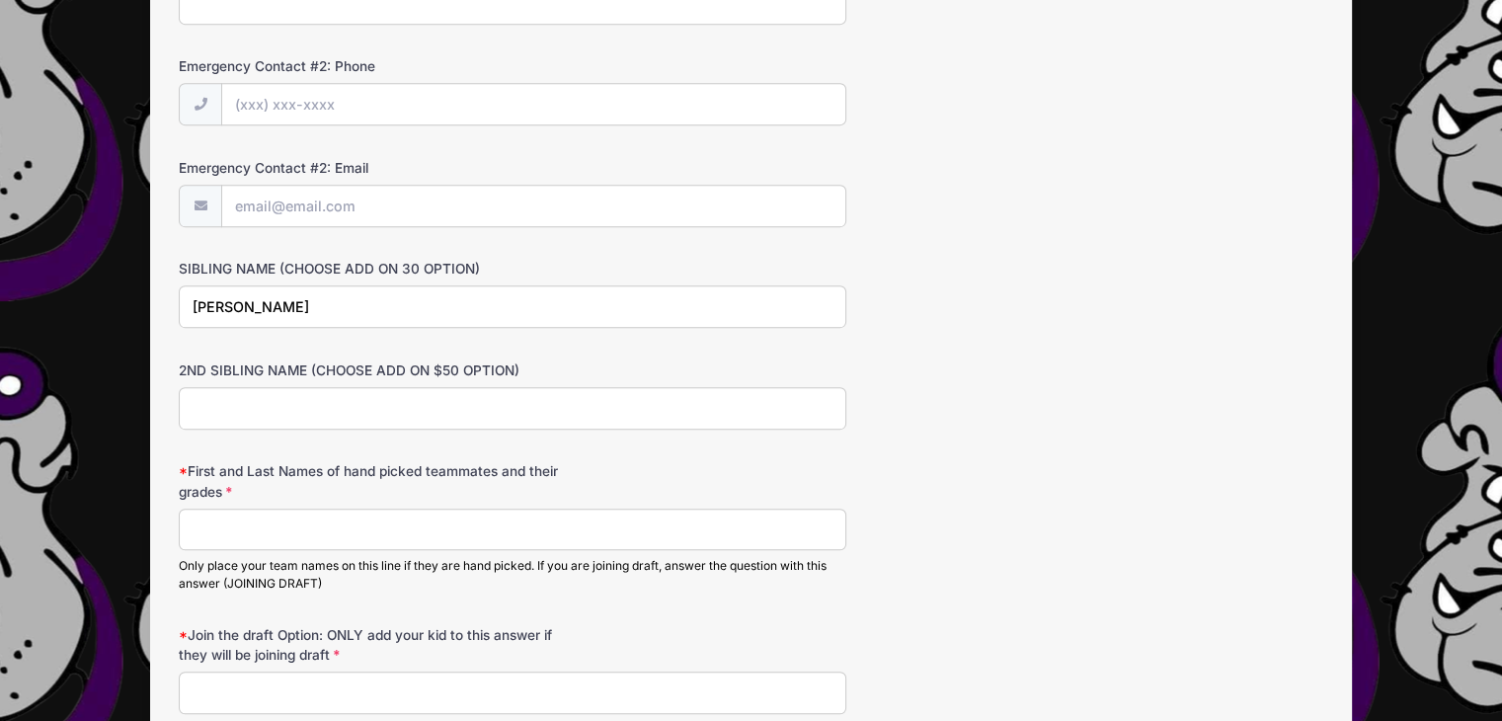
scroll to position [987, 0]
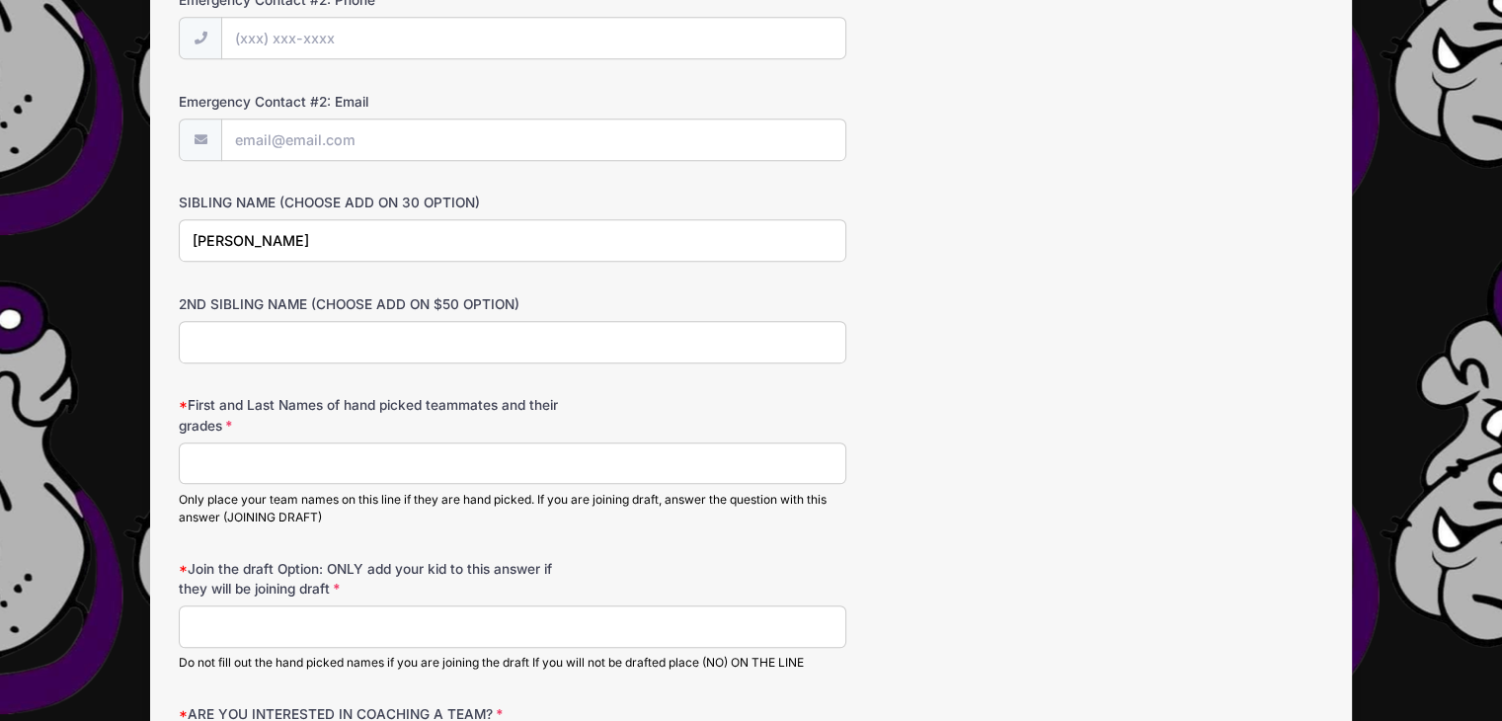
click at [230, 449] on input "First and Last Names of hand picked teammates and their grades" at bounding box center [512, 463] width 667 height 42
click at [407, 466] on input "First and Last Names of hand picked teammates and their grades" at bounding box center [512, 463] width 667 height 42
type input "Joining Draft"
click at [346, 626] on input "Join the draft Option: ONLY add your kid to this answer if they will be joining…" at bounding box center [512, 626] width 667 height 42
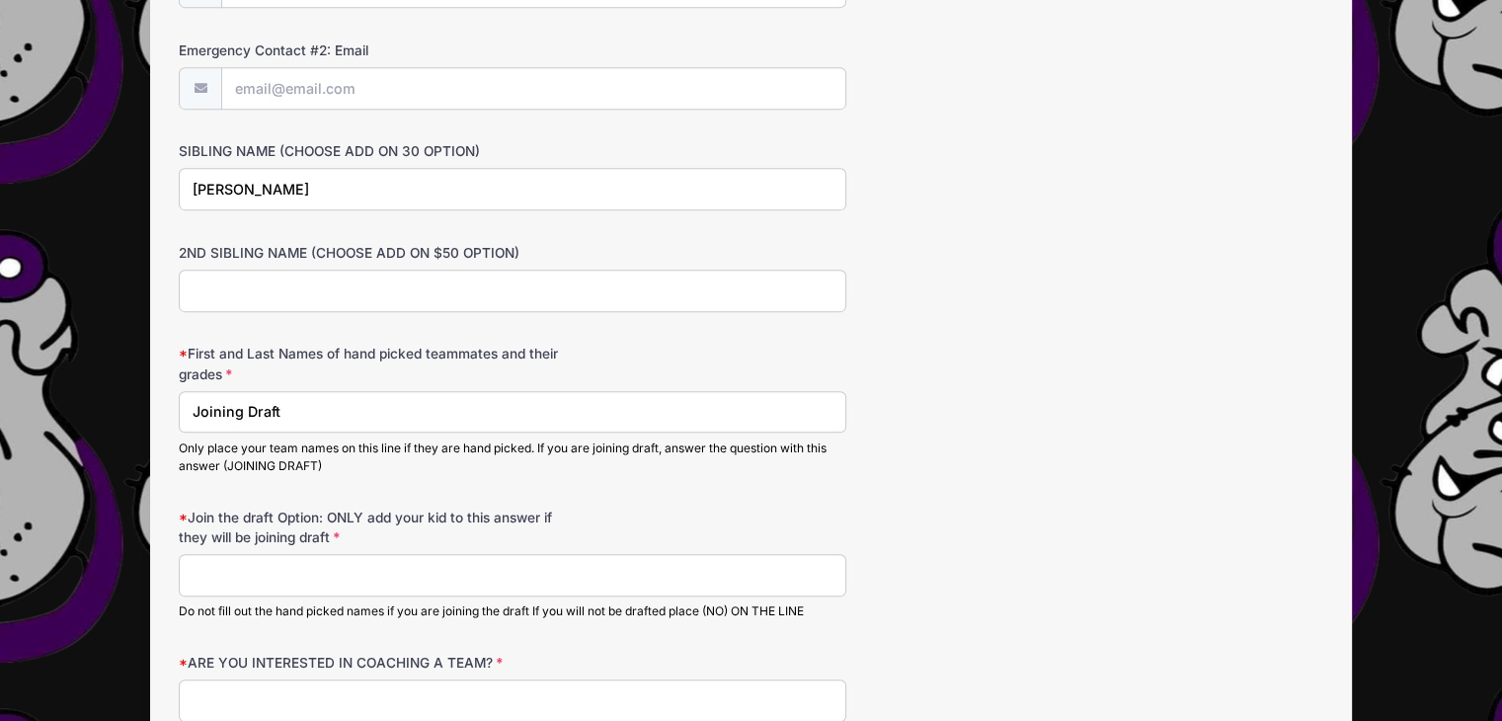
scroll to position [1185, 0]
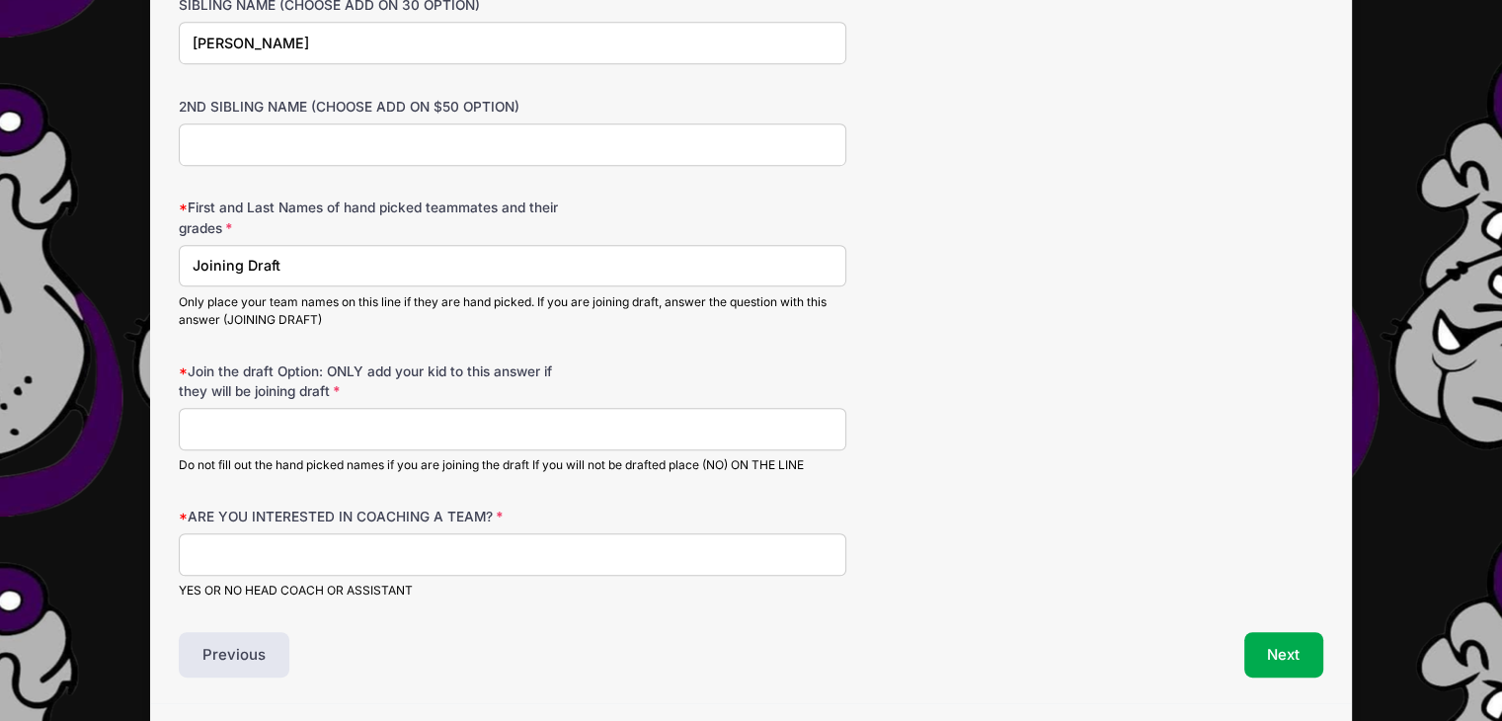
click at [431, 421] on input "Join the draft Option: ONLY add your kid to this answer if they will be joining…" at bounding box center [512, 429] width 667 height 42
type input "Joe Borders Leo Borders"
click at [391, 550] on input "ARE YOU INTERESTED IN COACHING A TEAM?" at bounding box center [512, 554] width 667 height 42
type input "No"
click at [1274, 637] on button "Next" at bounding box center [1284, 654] width 80 height 45
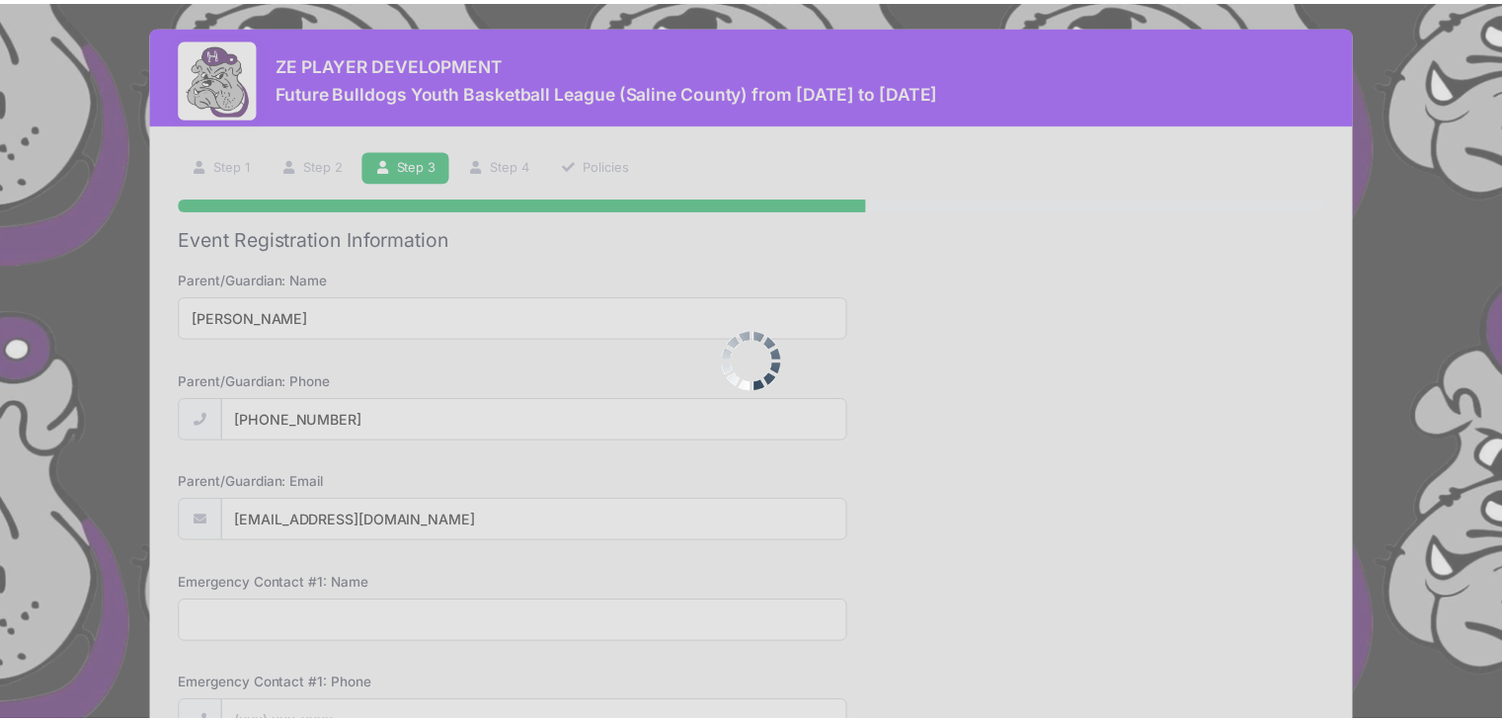
scroll to position [0, 0]
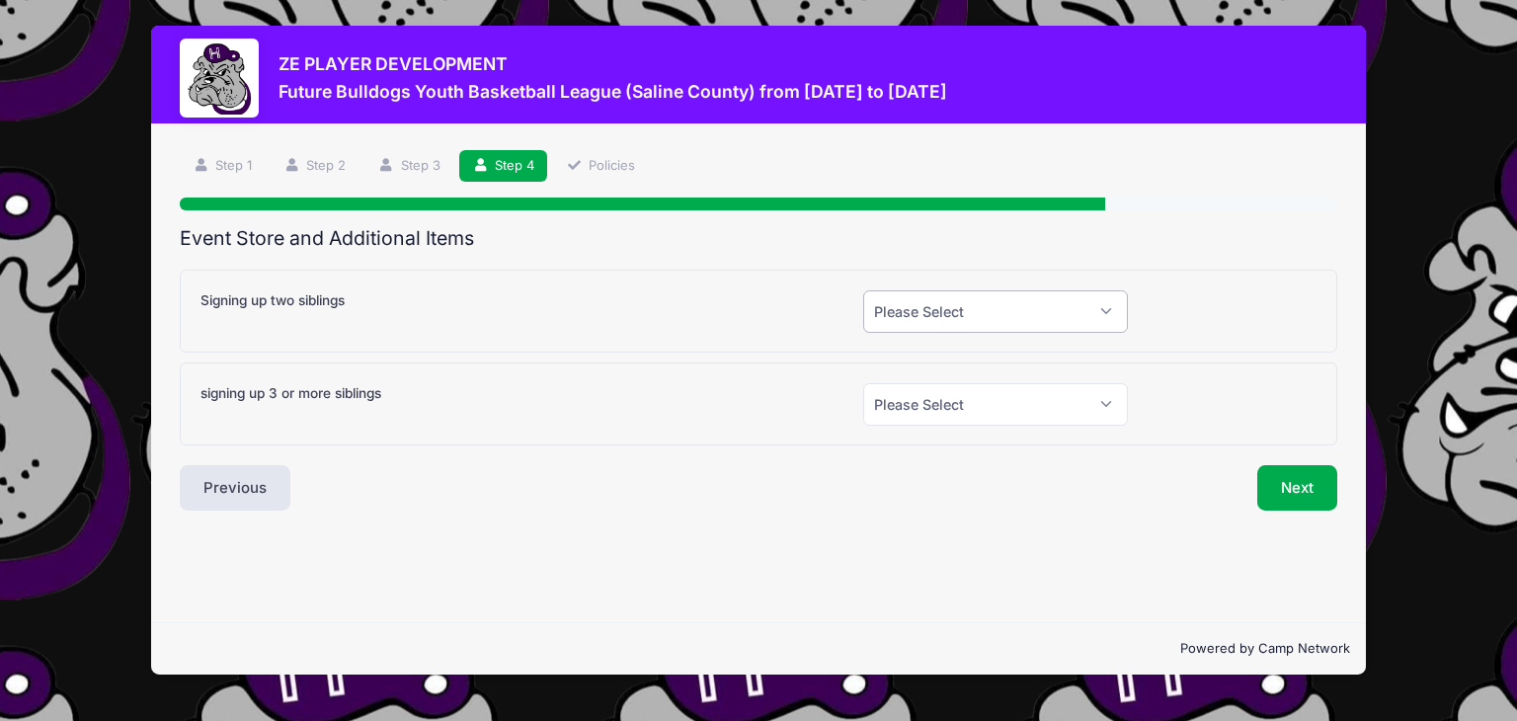
click at [972, 312] on select "Please Select Yes (+$30.00) No" at bounding box center [995, 311] width 265 height 42
select select "1"
click at [863, 290] on select "Please Select Yes (+$30.00) No" at bounding box center [995, 311] width 265 height 42
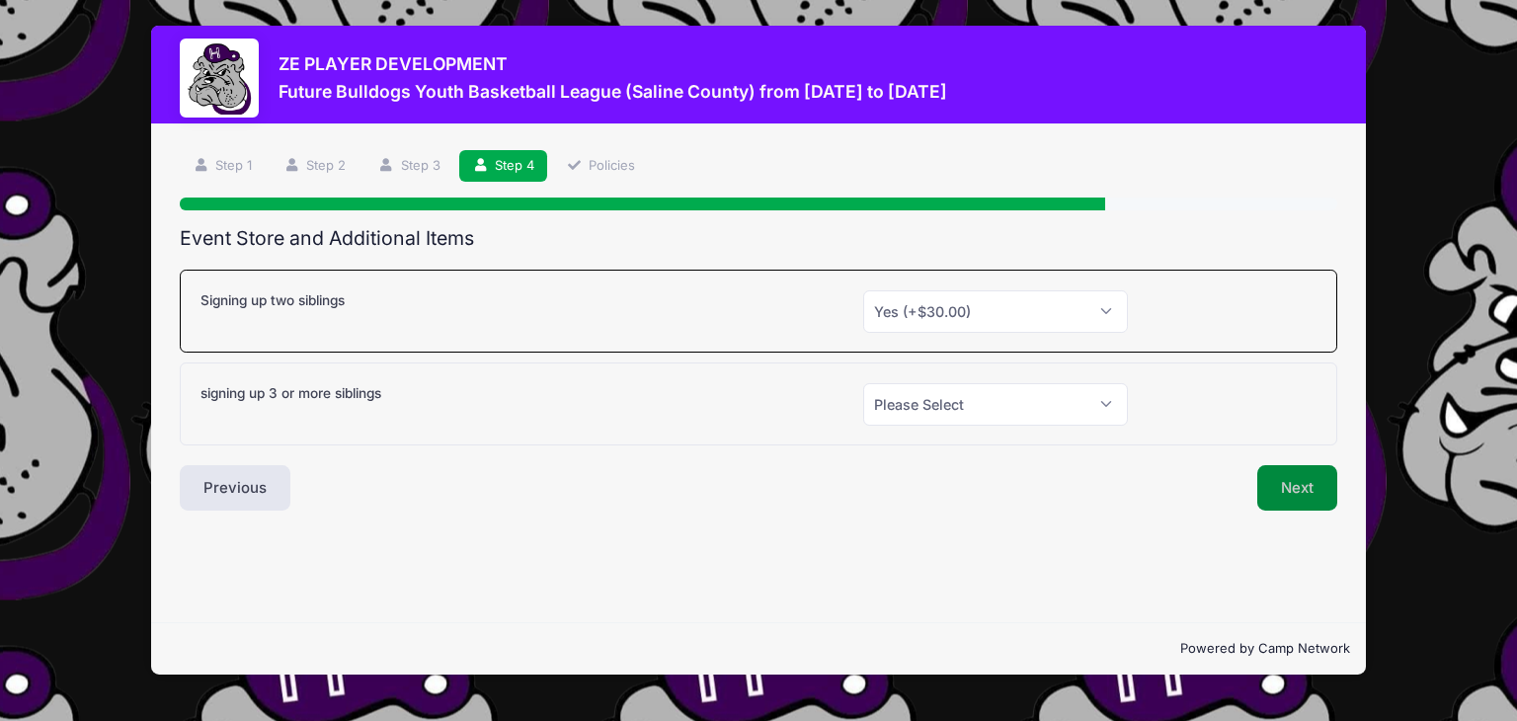
click at [1299, 481] on button "Next" at bounding box center [1297, 487] width 80 height 45
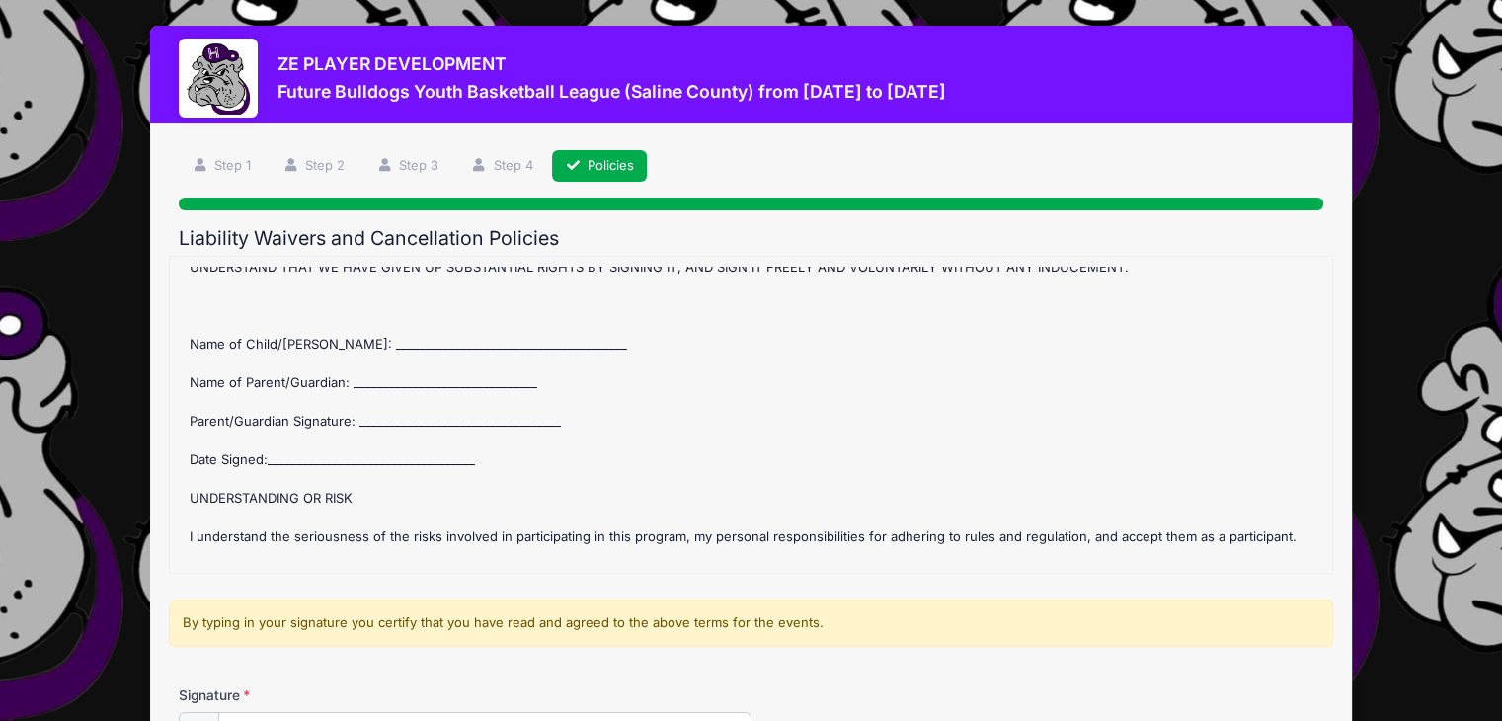
scroll to position [490, 0]
click at [363, 335] on div "Future Bulldogs Youth Basketball League (Saline County) Refund Policy : Once th…" at bounding box center [751, 415] width 1142 height 296
click at [334, 338] on div "Future Bulldogs Youth Basketball League (Saline County) Refund Policy : Once th…" at bounding box center [751, 415] width 1142 height 296
click at [353, 348] on div "Future Bulldogs Youth Basketball League (Saline County) Refund Policy : Once th…" at bounding box center [751, 415] width 1142 height 296
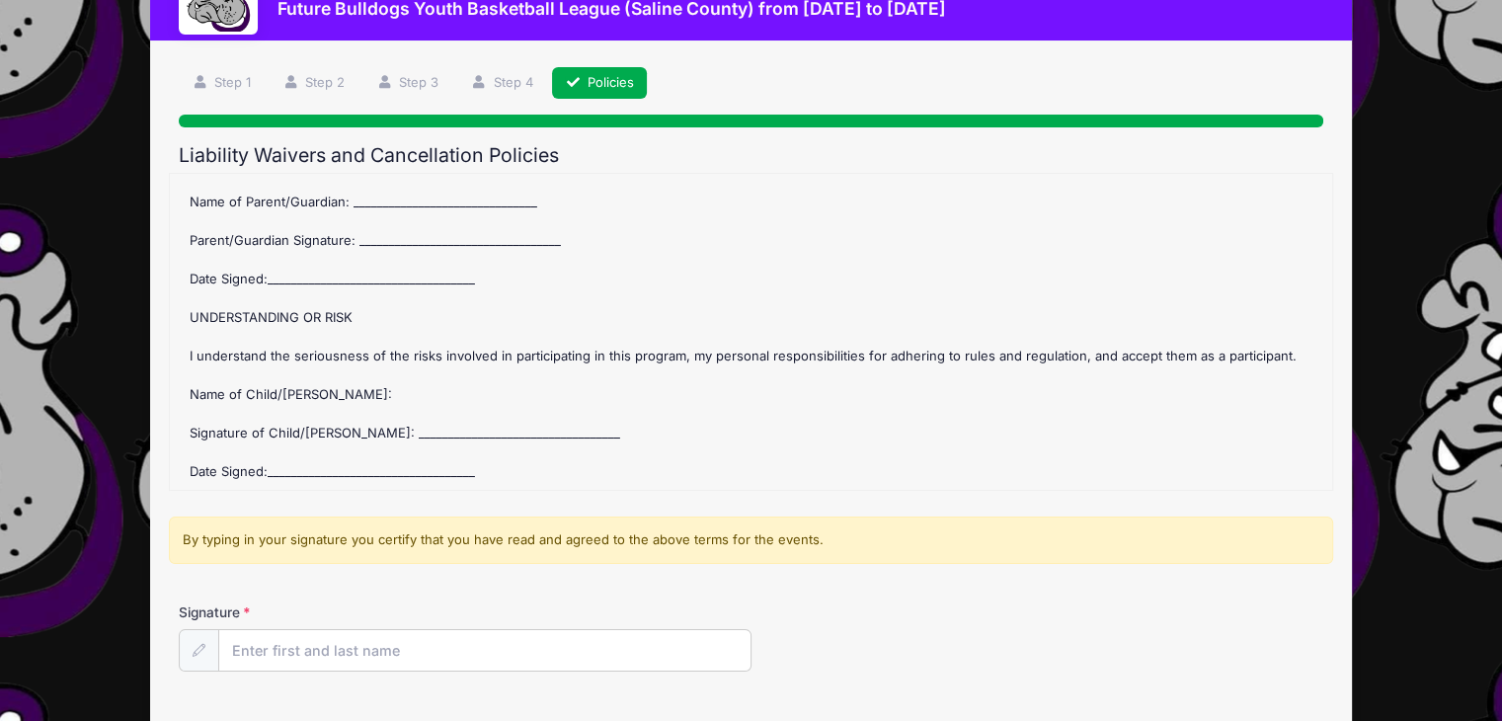
scroll to position [238, 0]
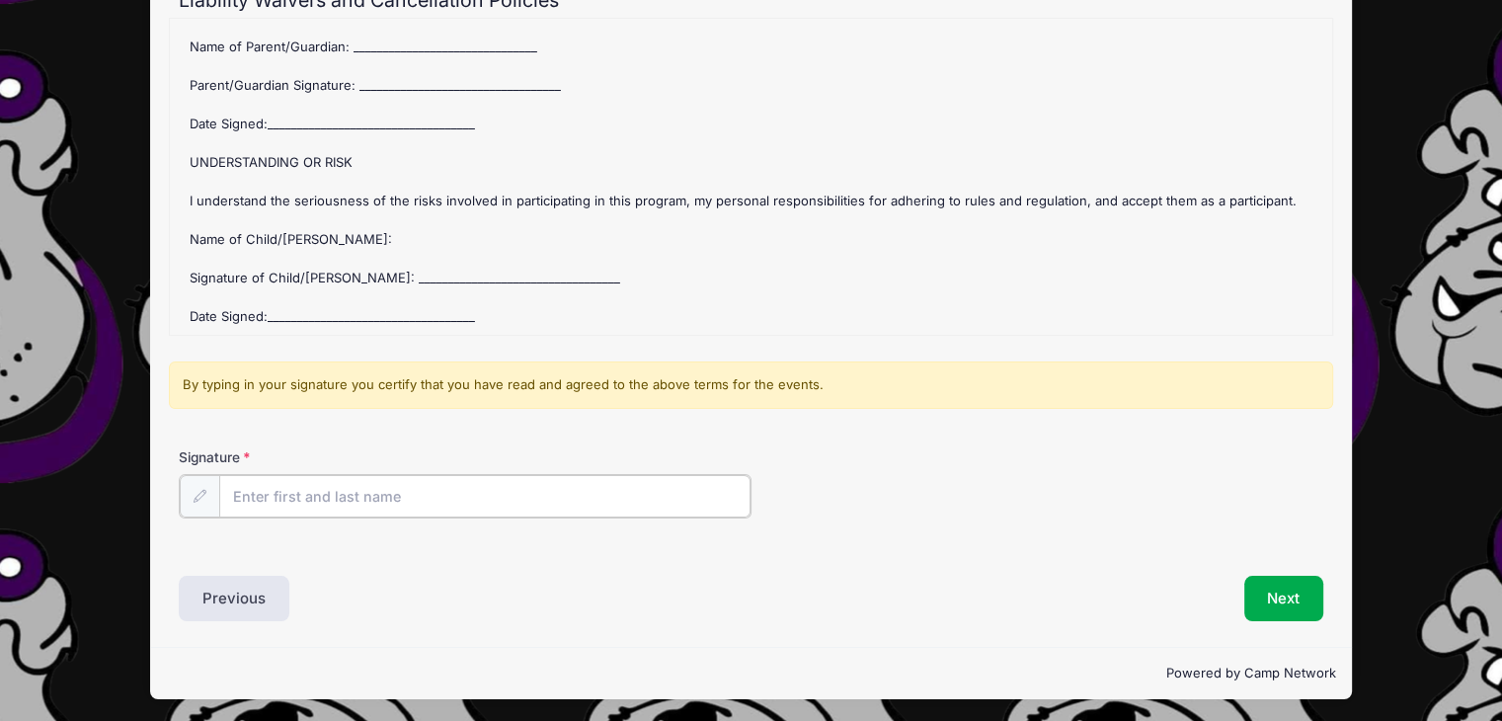
click at [365, 481] on input "Signature" at bounding box center [484, 496] width 531 height 42
type input "Amanda Borders"
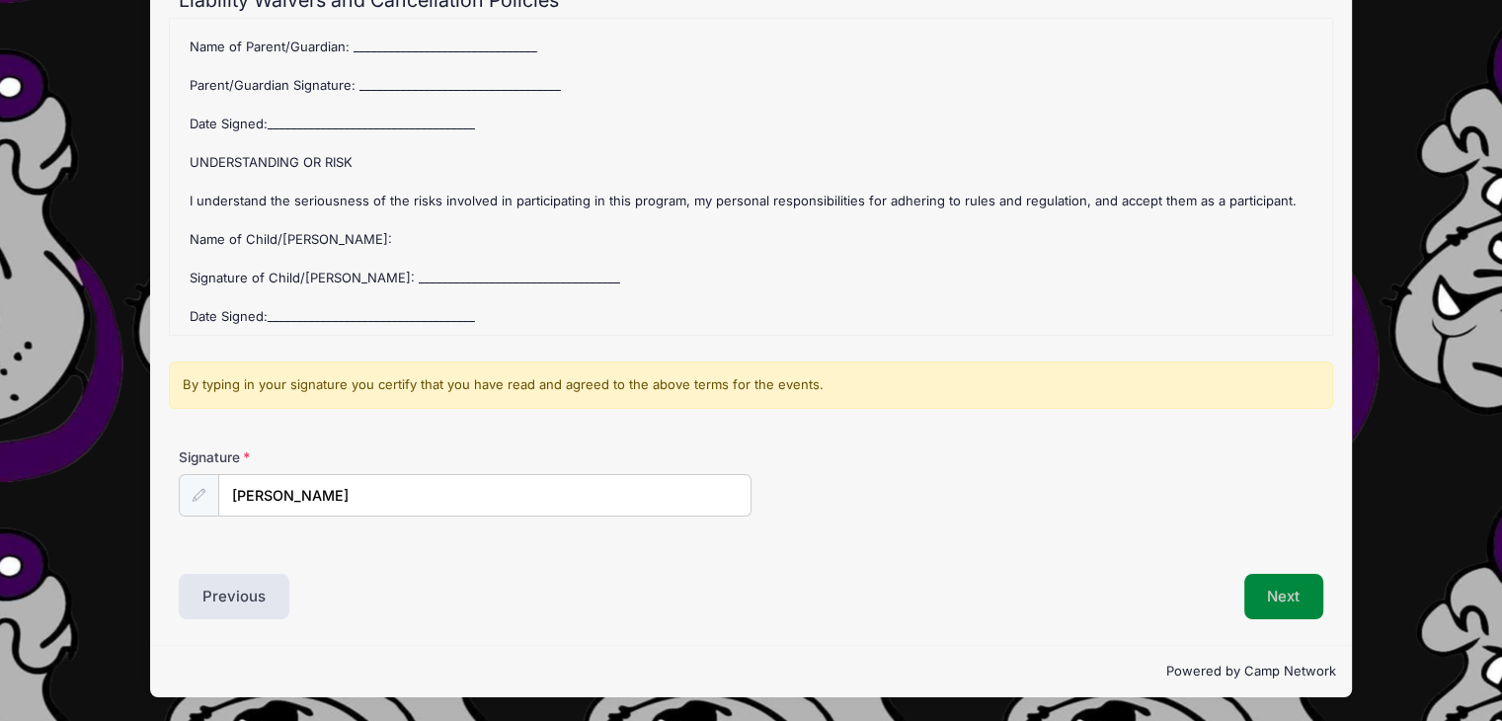
click at [1316, 598] on button "Next" at bounding box center [1284, 596] width 80 height 45
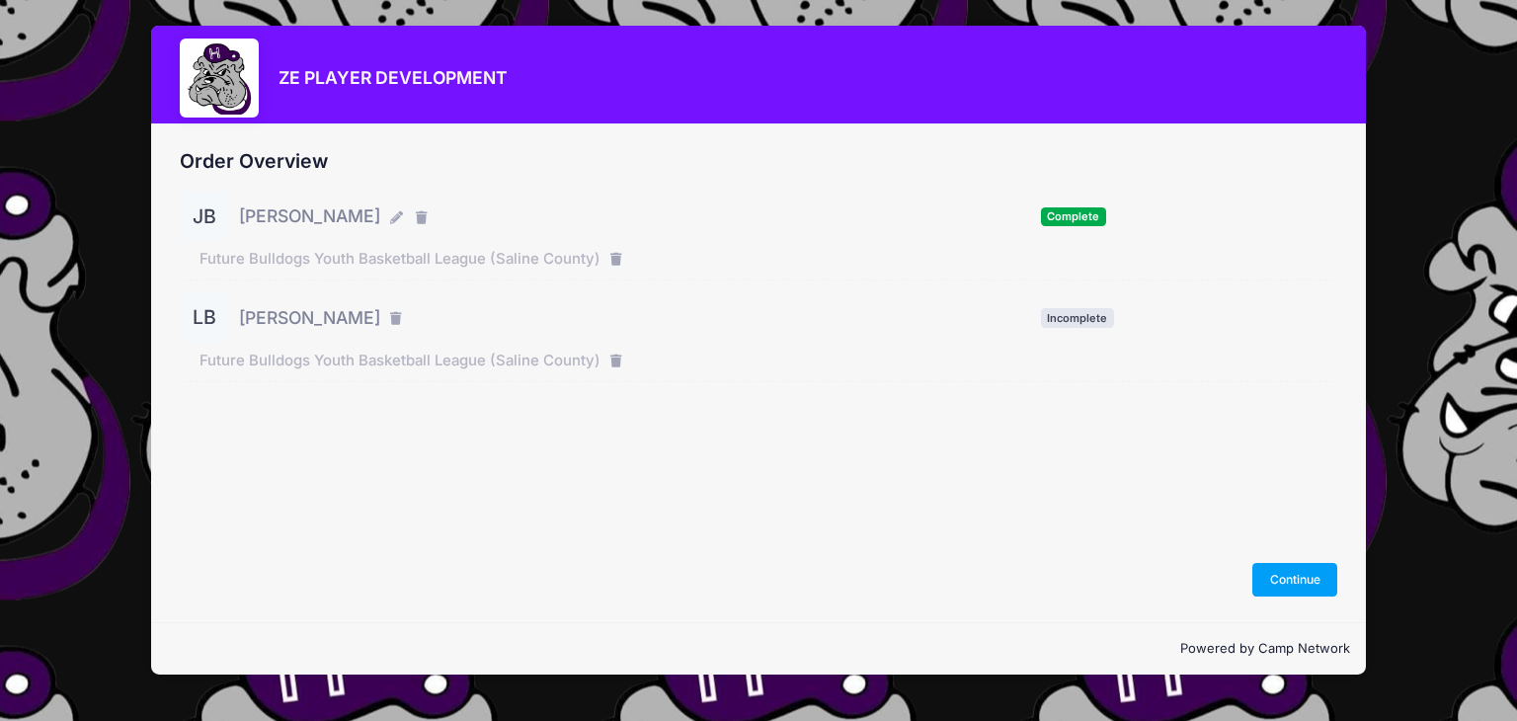
click at [888, 325] on div "LB Leo Borders Incomplete" at bounding box center [758, 317] width 1157 height 49
click at [209, 314] on div "LB" at bounding box center [204, 317] width 49 height 49
click at [277, 317] on span "Leo Borders" at bounding box center [309, 318] width 141 height 26
click at [295, 386] on div "Order Overview JB Joe Borders Complete" at bounding box center [758, 279] width 1157 height 258
click at [318, 360] on span "Future Bulldogs Youth Basketball League (Saline County)" at bounding box center [399, 361] width 401 height 22
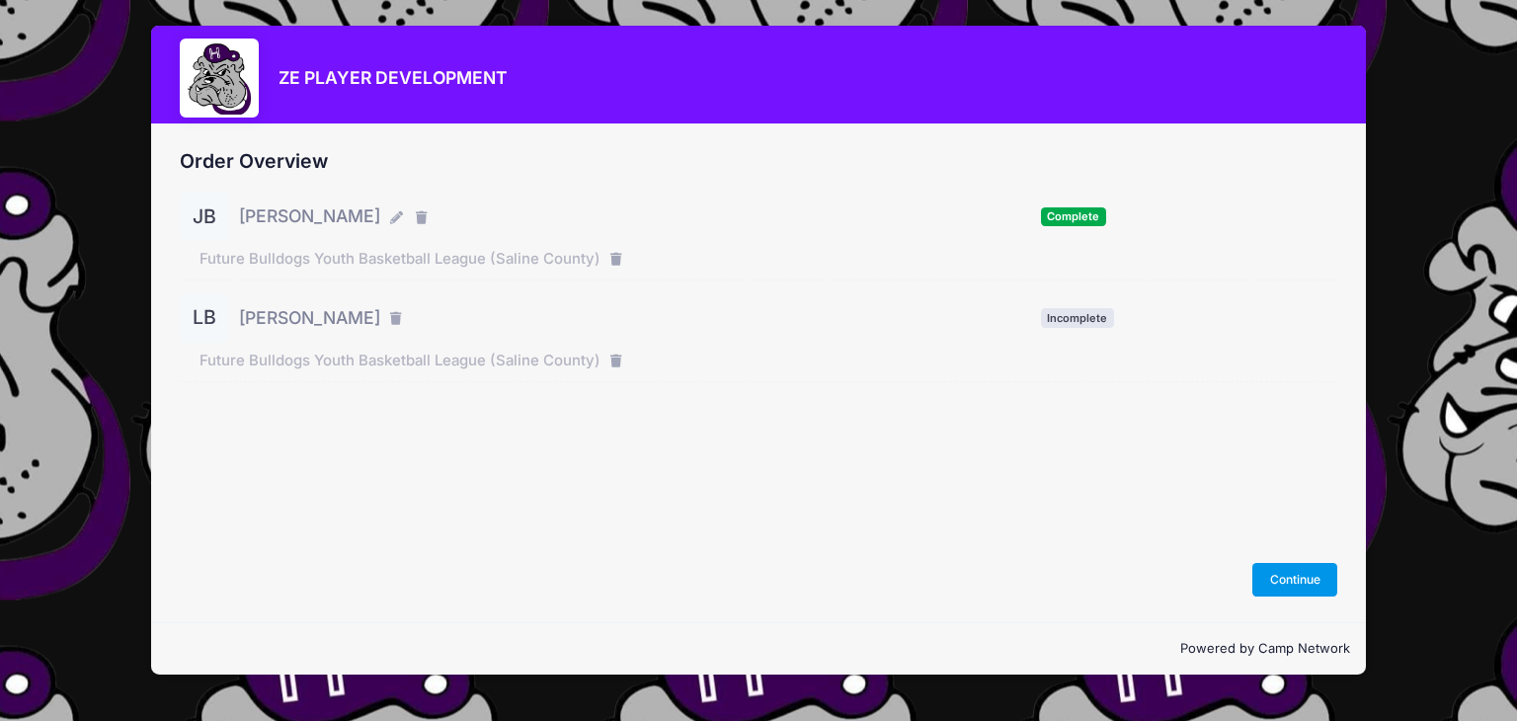
click at [1279, 566] on button "Continue" at bounding box center [1294, 580] width 85 height 34
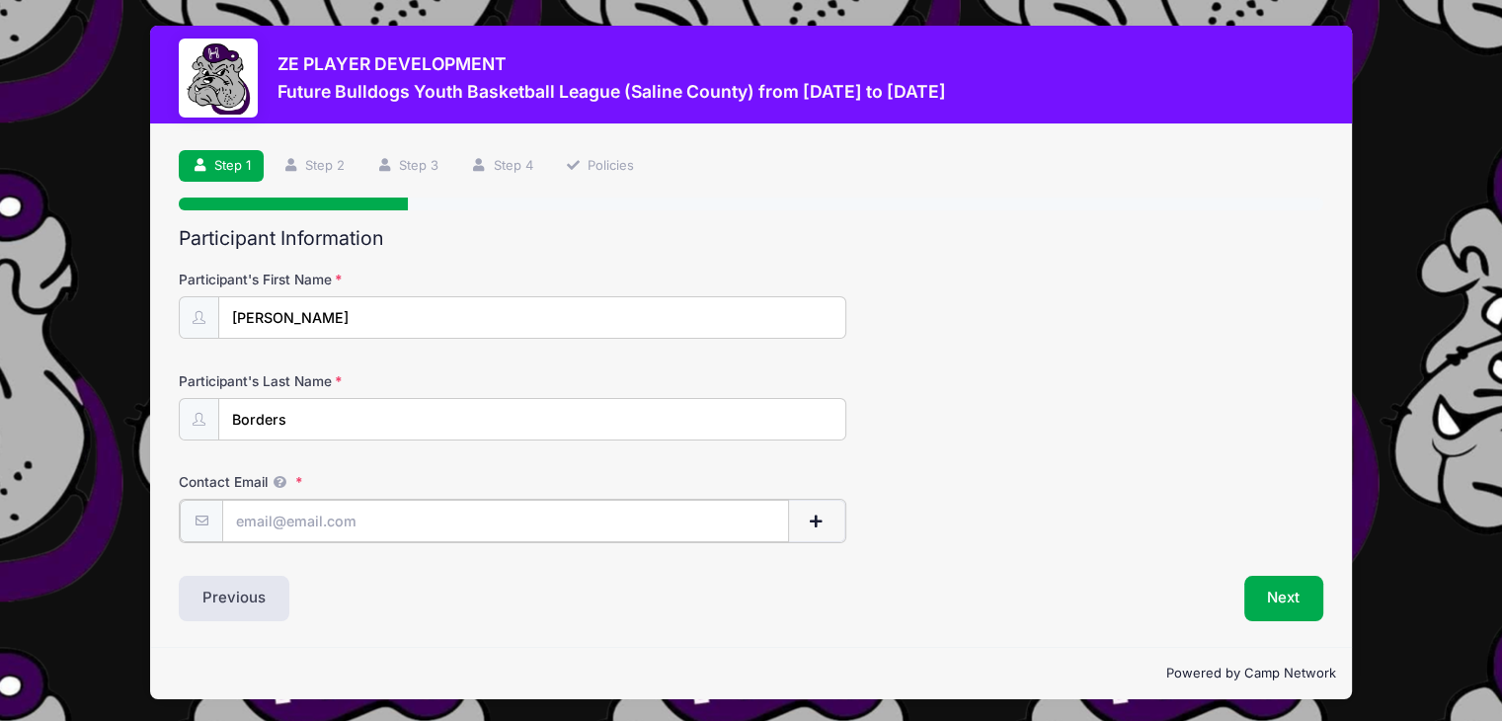
click at [731, 516] on input "Contact Email" at bounding box center [505, 521] width 567 height 42
type input "[EMAIL_ADDRESS][DOMAIN_NAME]"
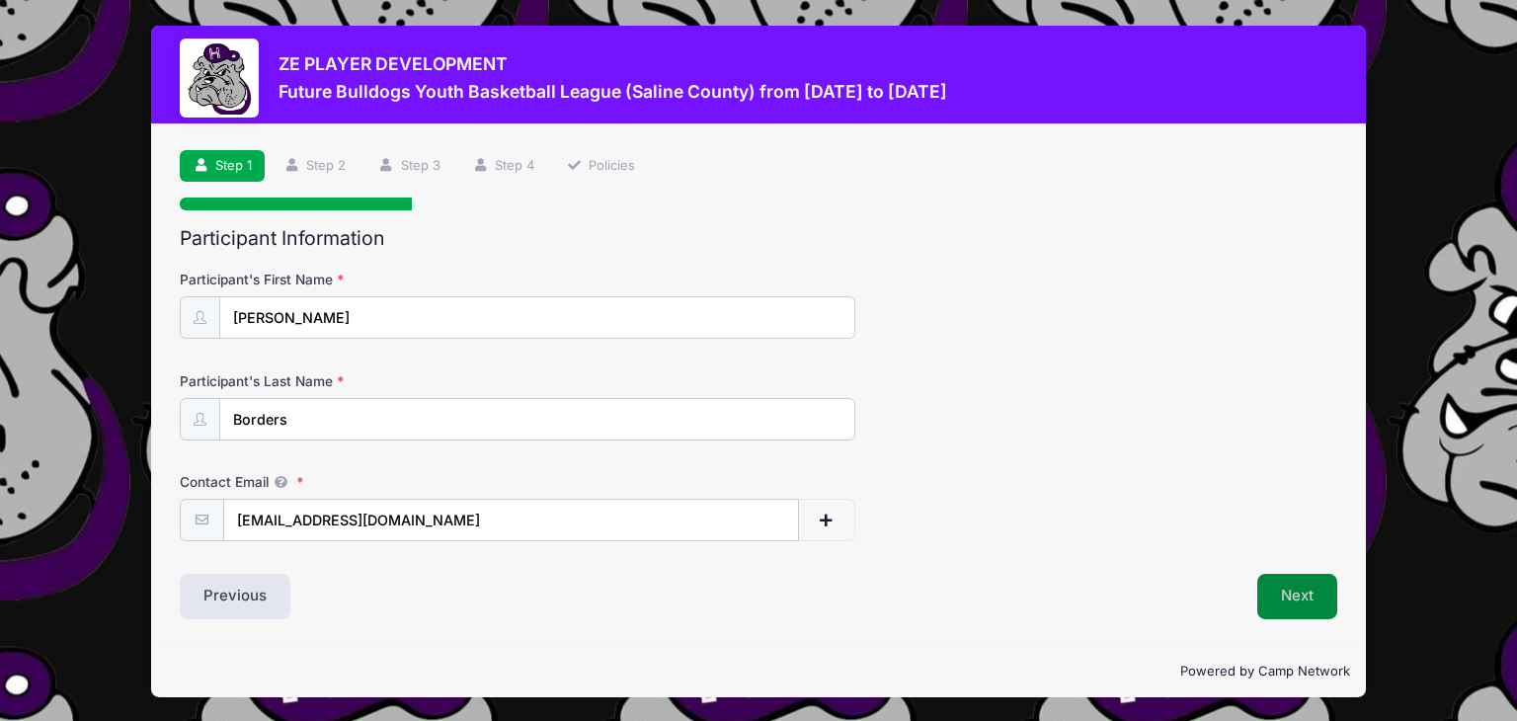
click at [1292, 593] on button "Next" at bounding box center [1297, 596] width 80 height 45
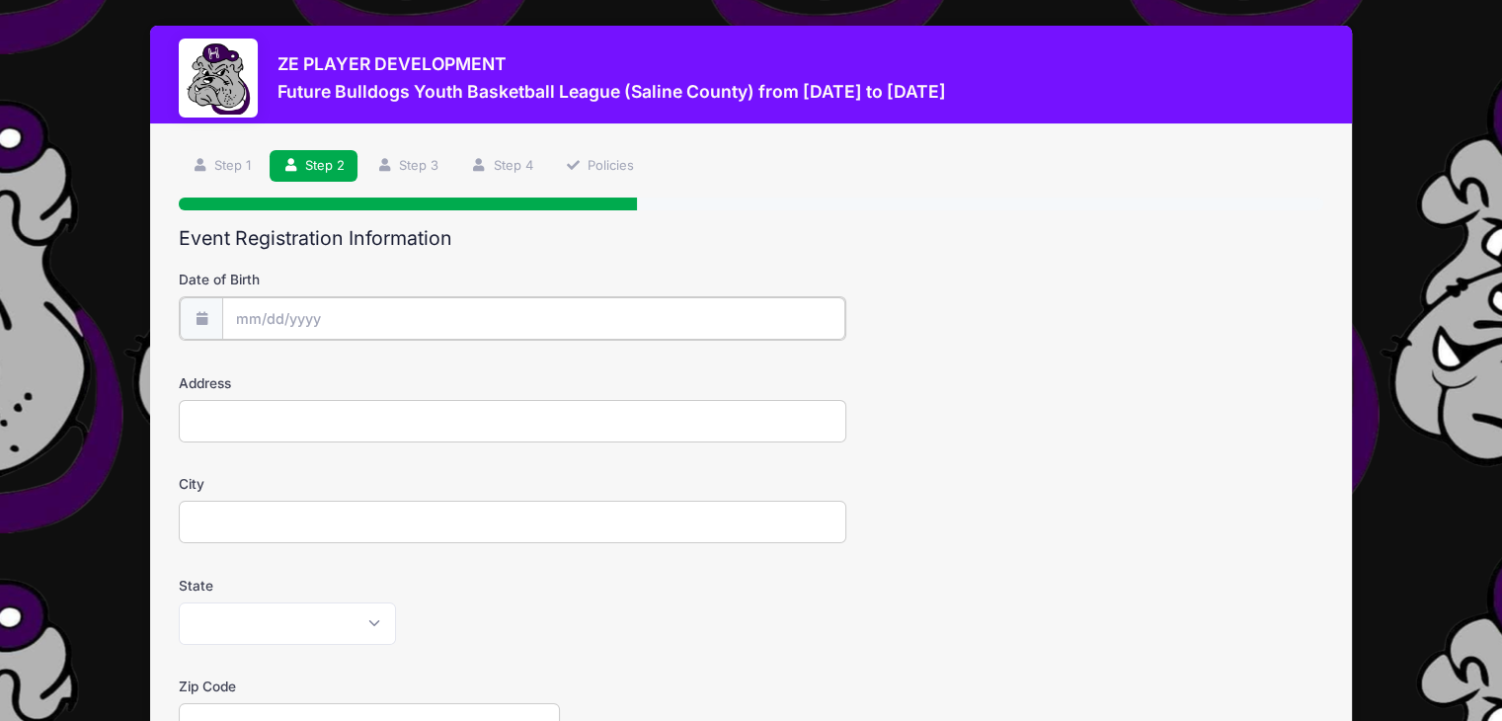
click at [246, 309] on input "Date of Birth" at bounding box center [533, 318] width 623 height 42
click at [463, 366] on icon at bounding box center [469, 370] width 13 height 13
select select "8"
click at [429, 372] on span at bounding box center [433, 377] width 14 height 15
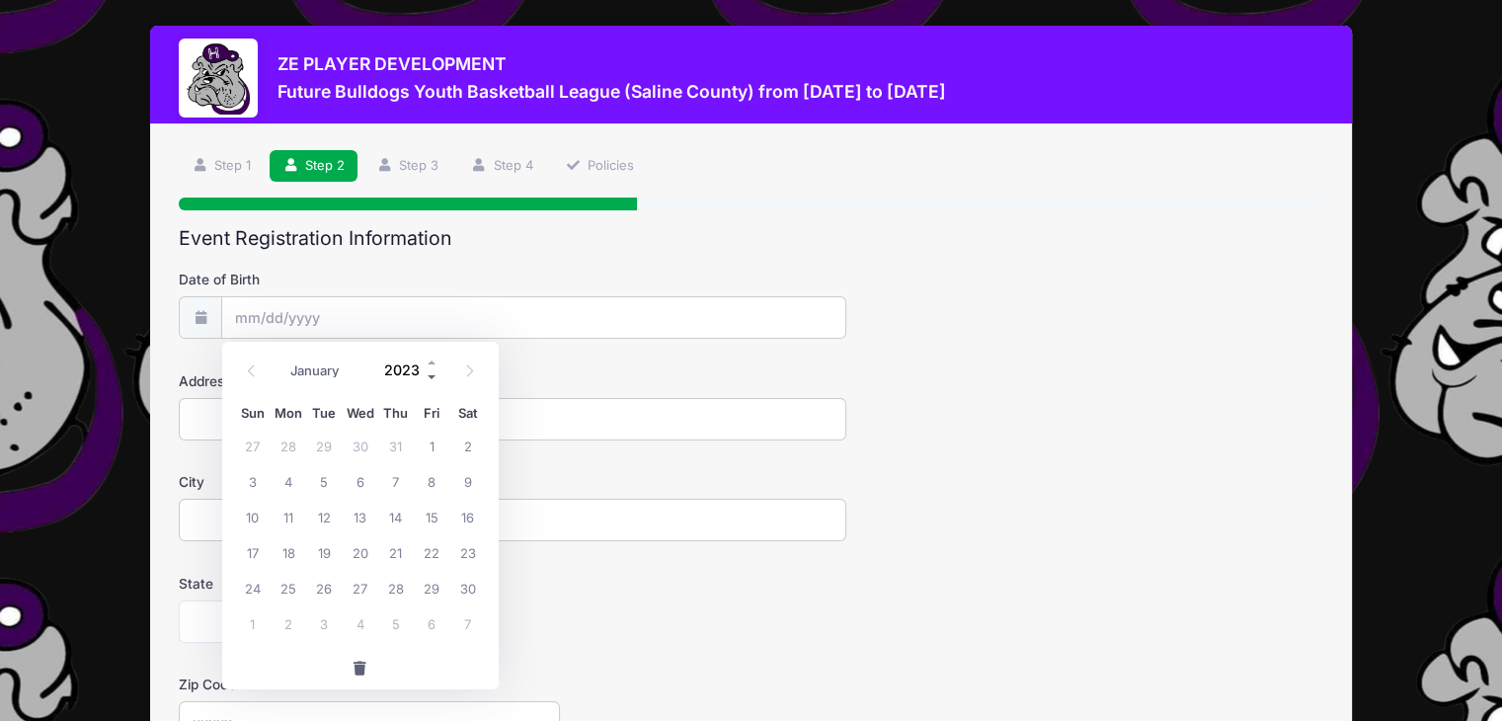
click at [429, 372] on span at bounding box center [433, 377] width 14 height 15
click at [430, 372] on span at bounding box center [433, 377] width 14 height 15
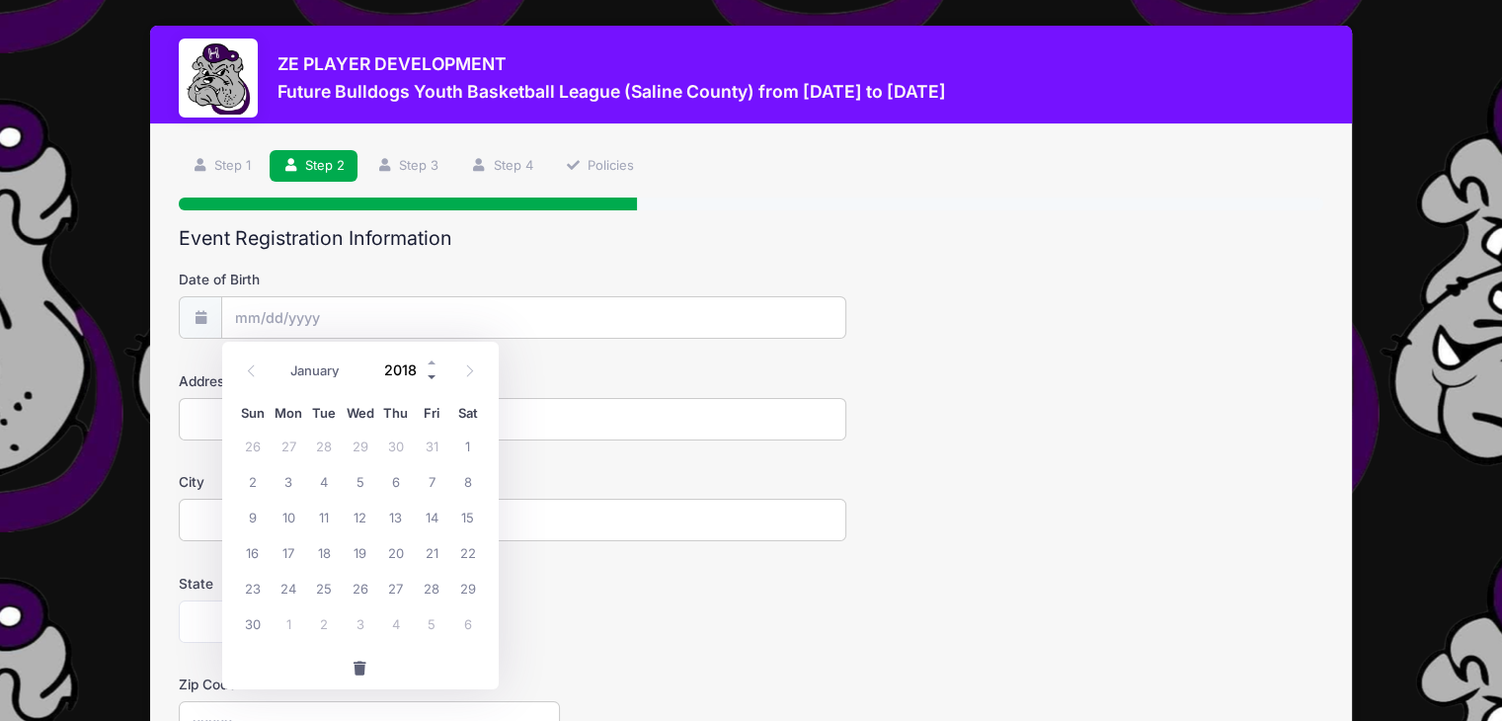
click at [427, 372] on span at bounding box center [433, 377] width 14 height 15
click at [431, 359] on span at bounding box center [433, 362] width 14 height 15
type input "2018"
click at [467, 552] on span "22" at bounding box center [467, 552] width 36 height 36
type input "09/22/2018"
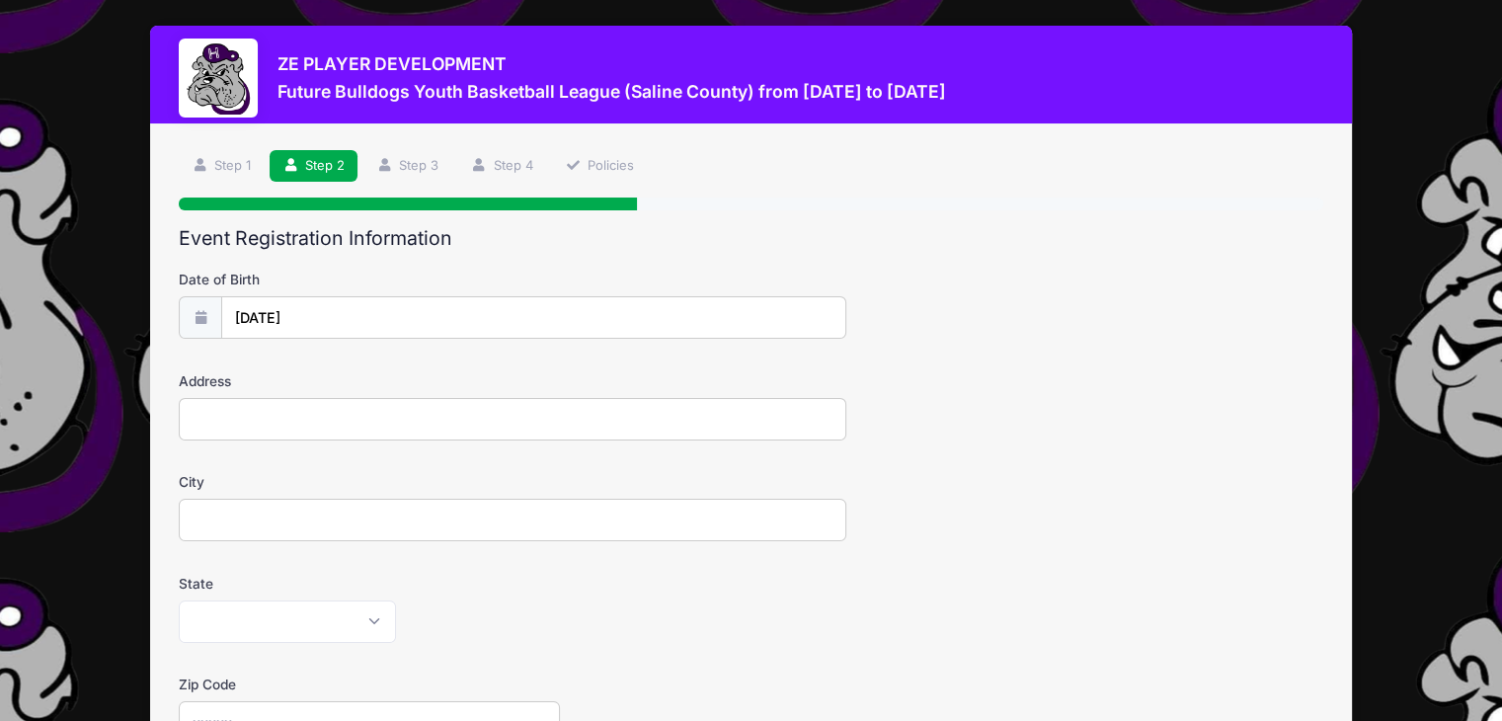
click at [448, 397] on div "Address" at bounding box center [751, 405] width 1144 height 69
click at [444, 404] on input "Address" at bounding box center [512, 419] width 667 height 42
type input "2015 Old Highway 13"
click at [291, 503] on input "City" at bounding box center [512, 520] width 667 height 42
type input "Equality"
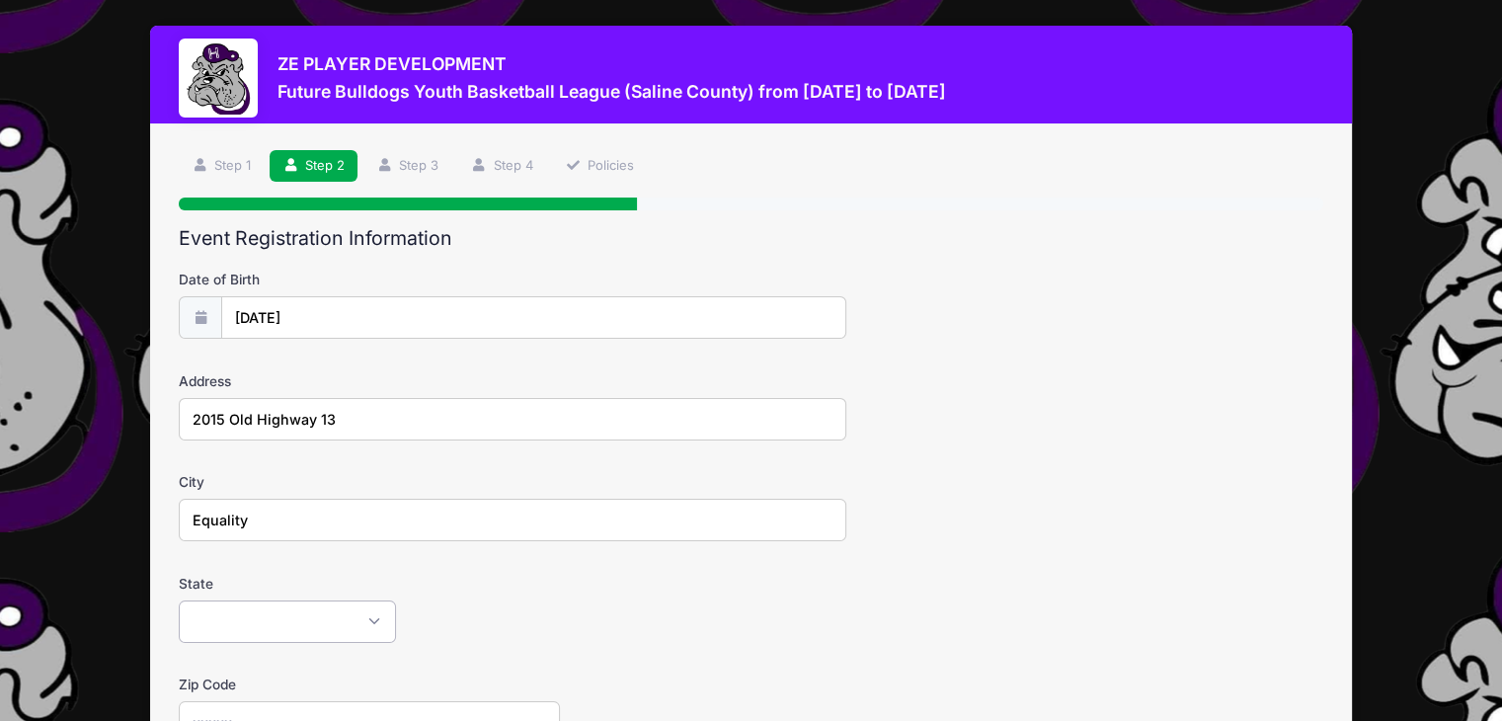
click at [286, 617] on select "Alabama Alaska American Samoa Arizona Arkansas Armed Forces Africa Armed Forces…" at bounding box center [287, 621] width 217 height 42
select select "IL"
click at [179, 600] on select "Alabama Alaska American Samoa Arizona Arkansas Armed Forces Africa Armed Forces…" at bounding box center [287, 621] width 217 height 42
click at [672, 615] on div "Alabama Alaska American Samoa Arizona Arkansas Armed Forces Africa Armed Forces…" at bounding box center [512, 621] width 667 height 42
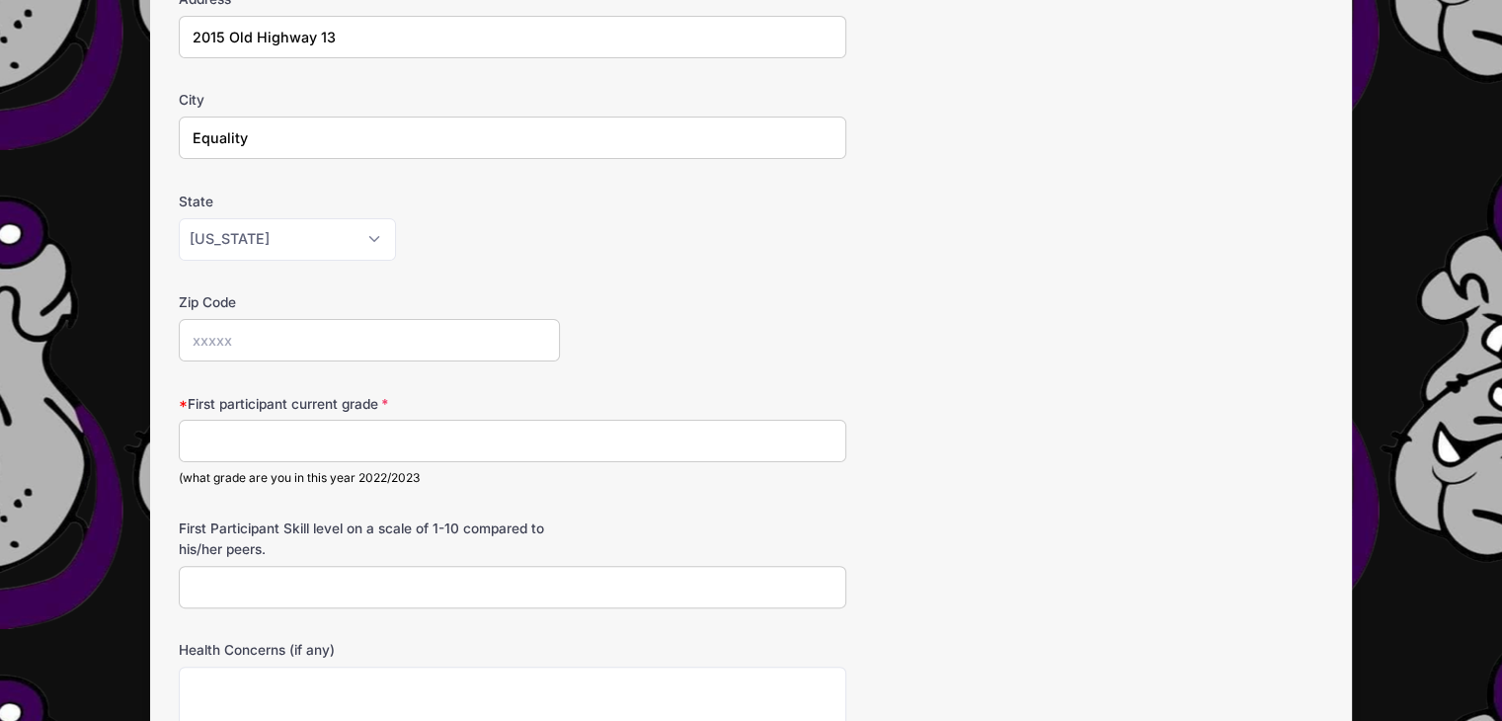
scroll to position [395, 0]
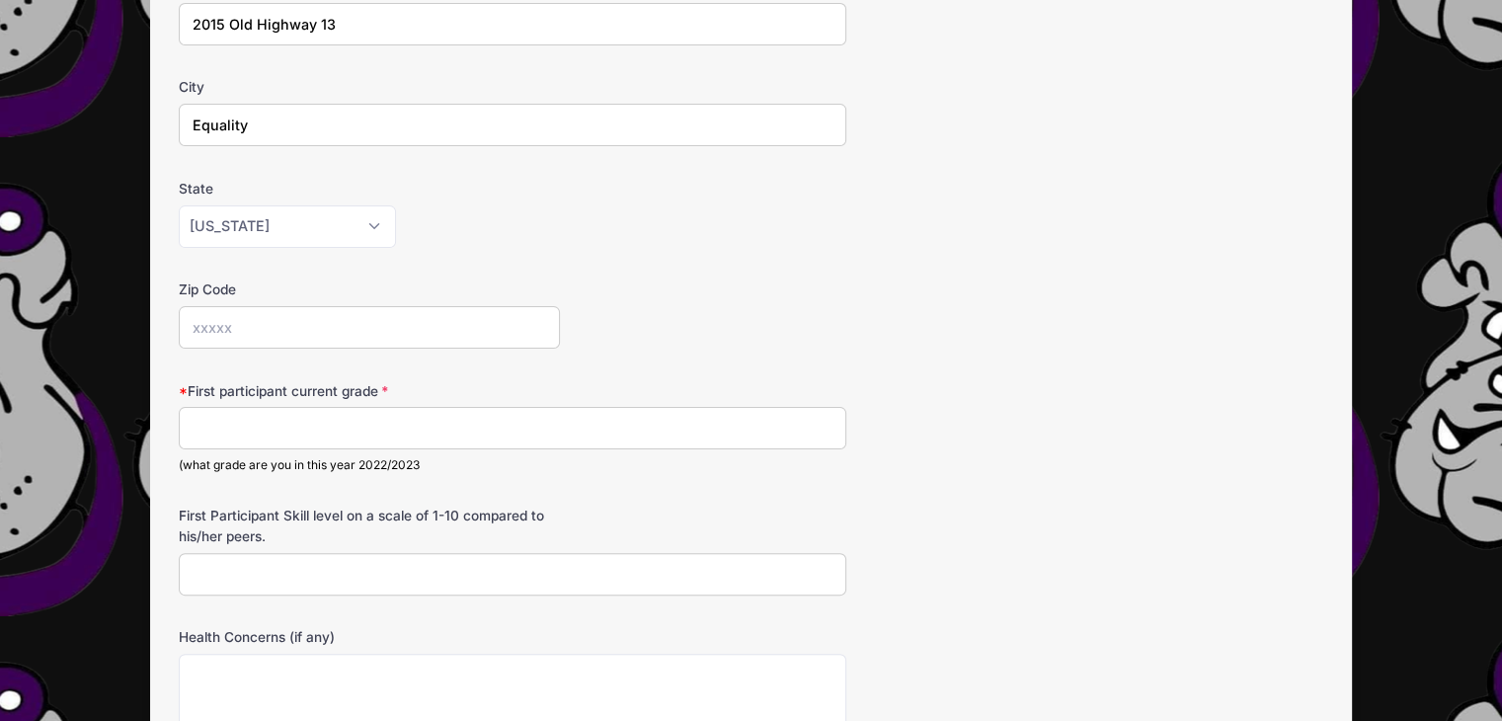
click at [279, 317] on input "Zip Code" at bounding box center [369, 327] width 381 height 42
type input "62934"
click at [273, 420] on input "First participant current grade" at bounding box center [512, 428] width 667 height 42
type input "1"
click at [288, 568] on input "First Participant Skill level on a scale of 1-10 compared to his/her peers." at bounding box center [512, 574] width 667 height 42
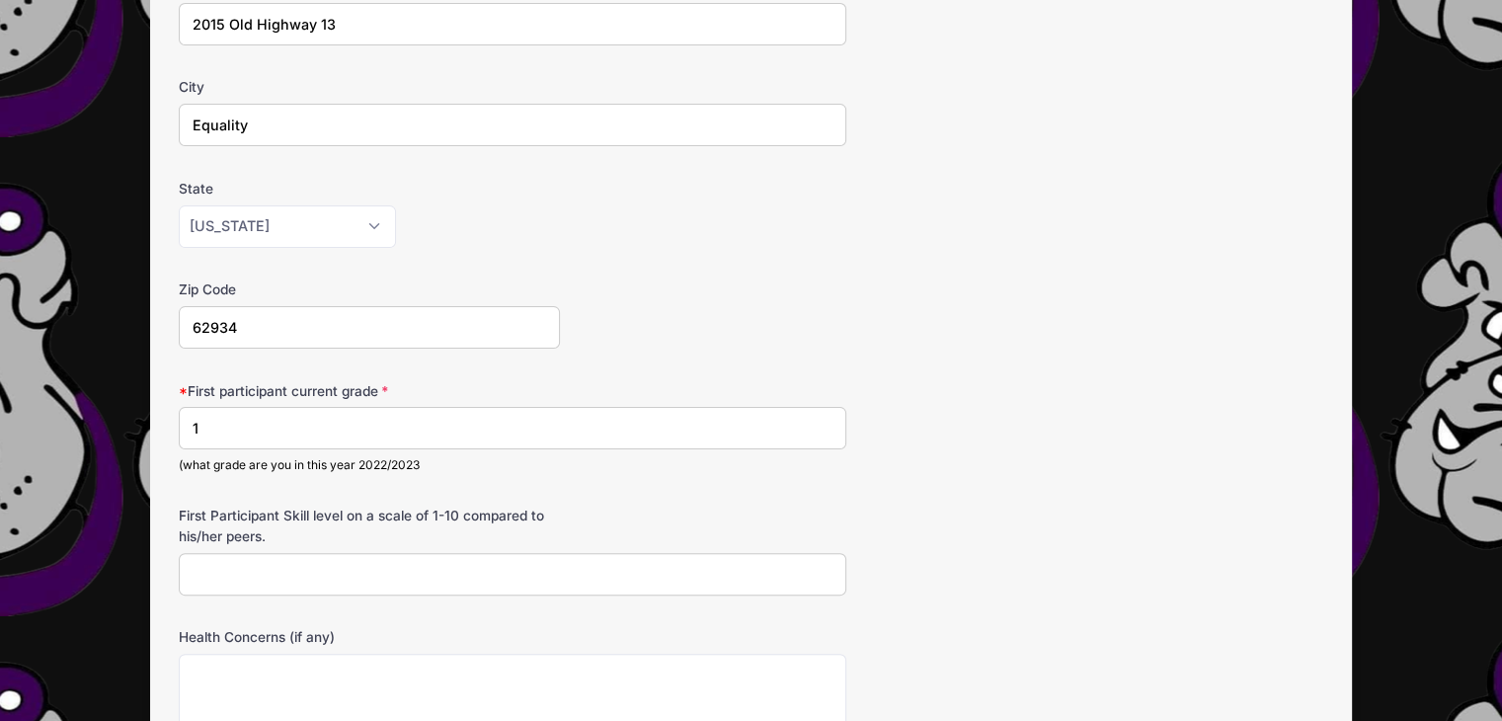
type input "6"
click at [1224, 490] on form "Date of Birth 09/22/2018 Address 2015 Old Highway 13 City Equality State Alabam…" at bounding box center [751, 421] width 1144 height 1092
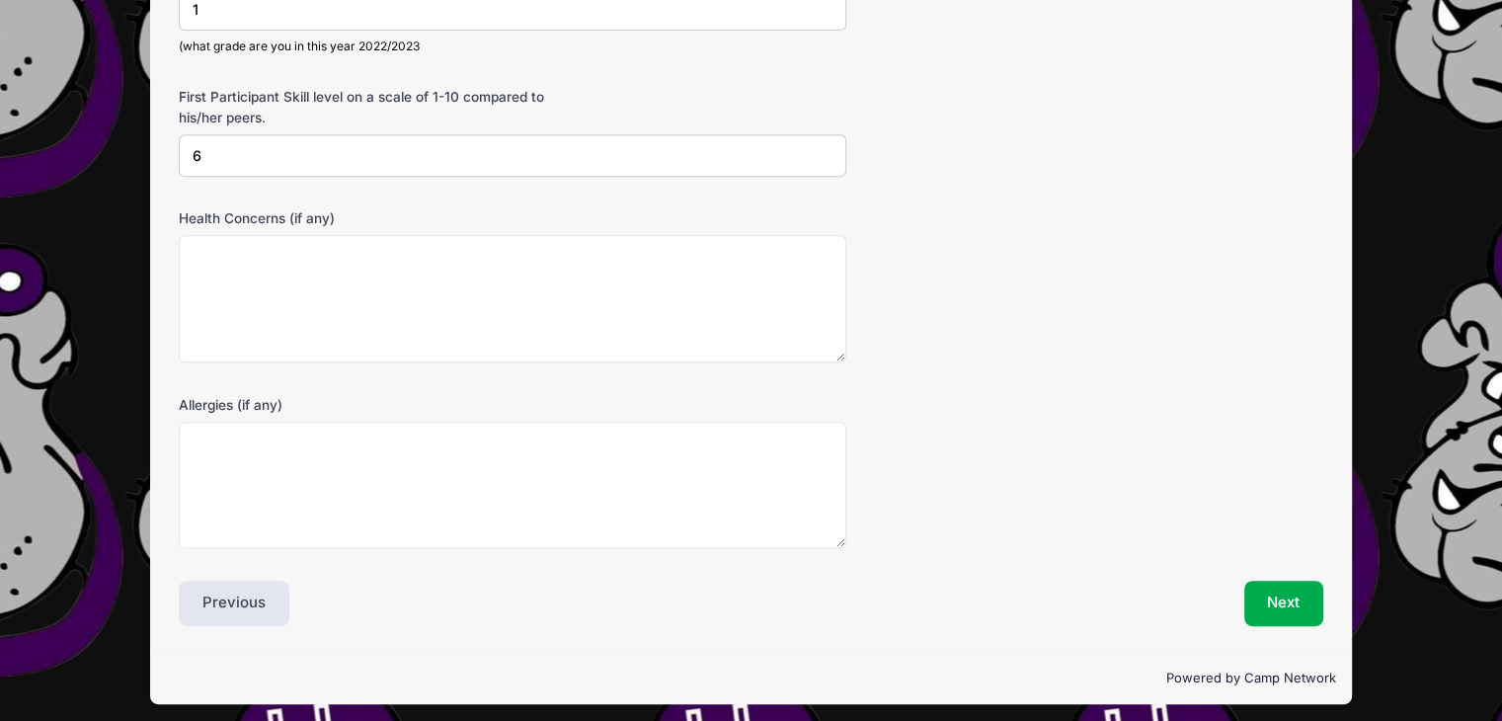
scroll to position [818, 0]
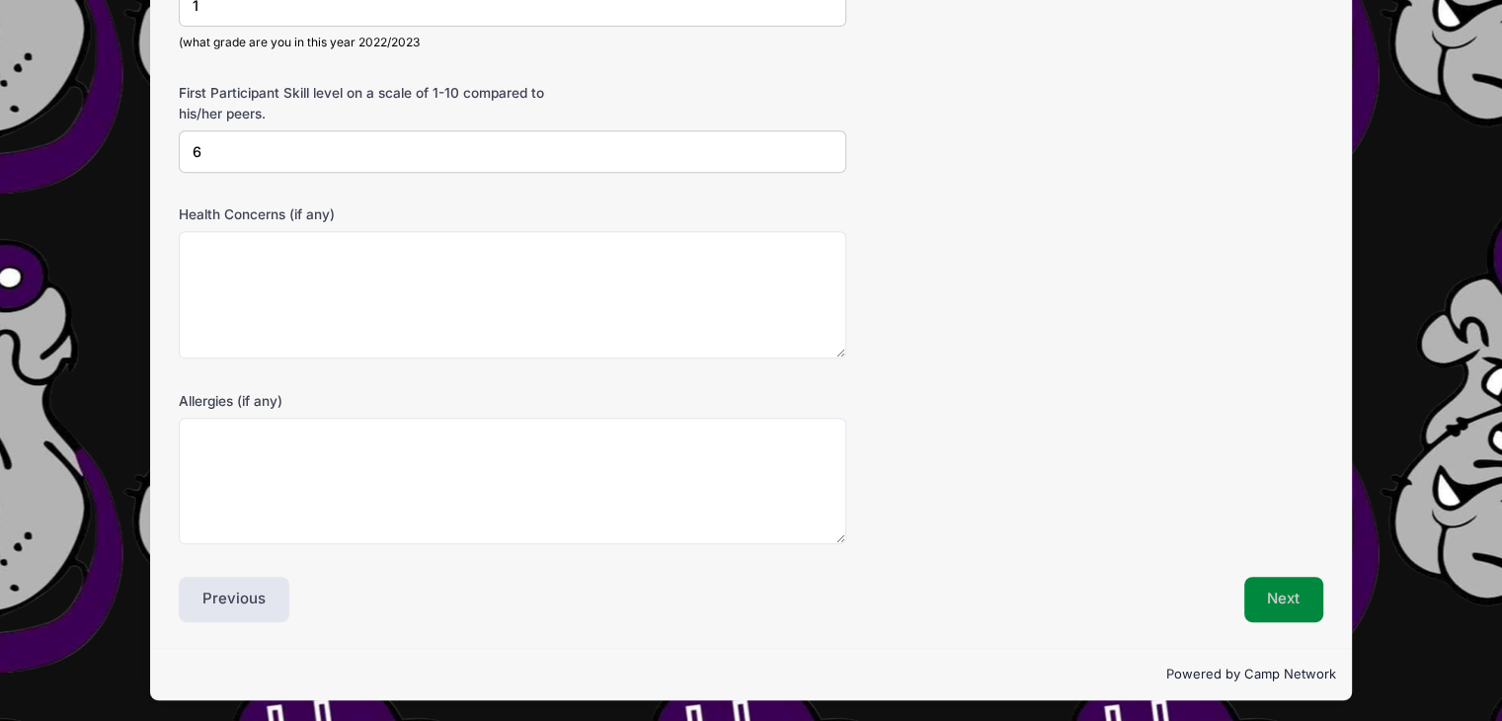
click at [1272, 580] on button "Next" at bounding box center [1284, 599] width 80 height 45
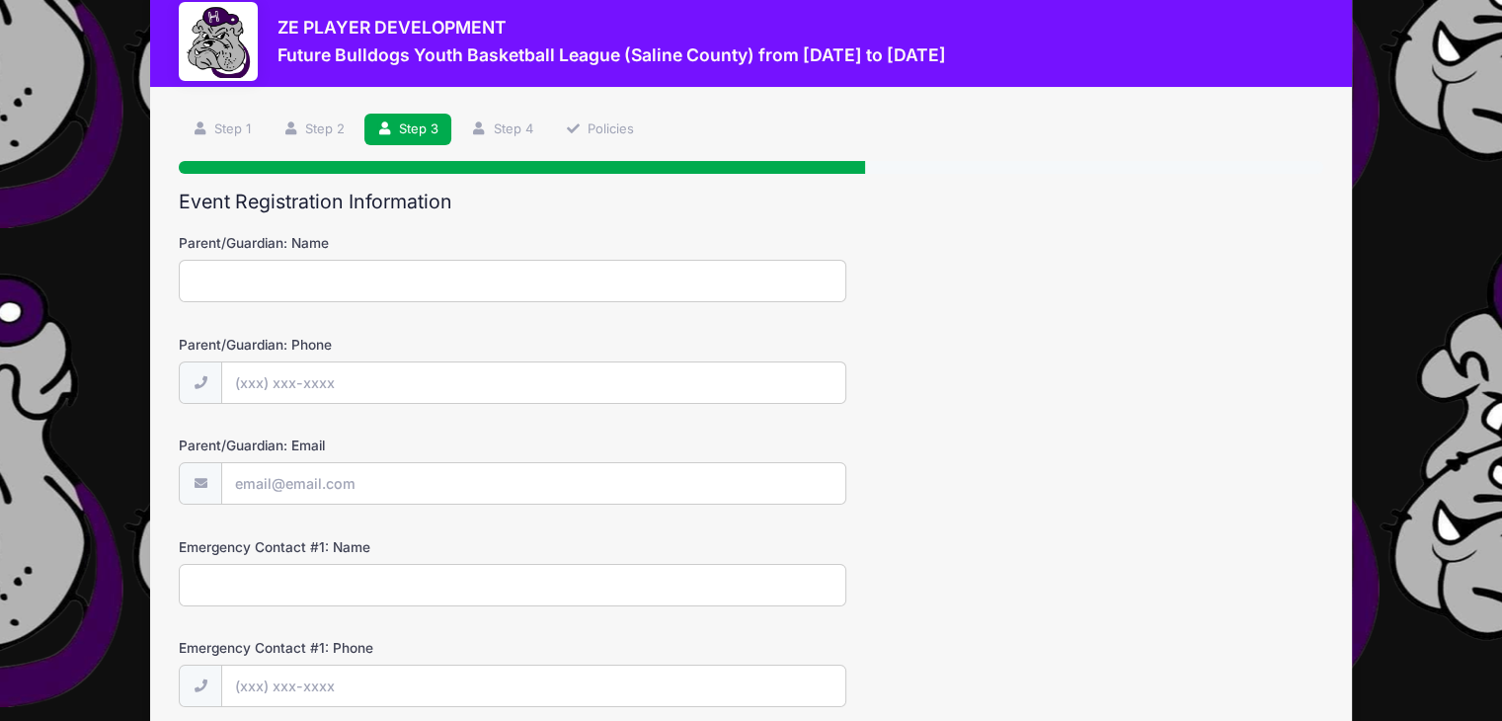
scroll to position [0, 0]
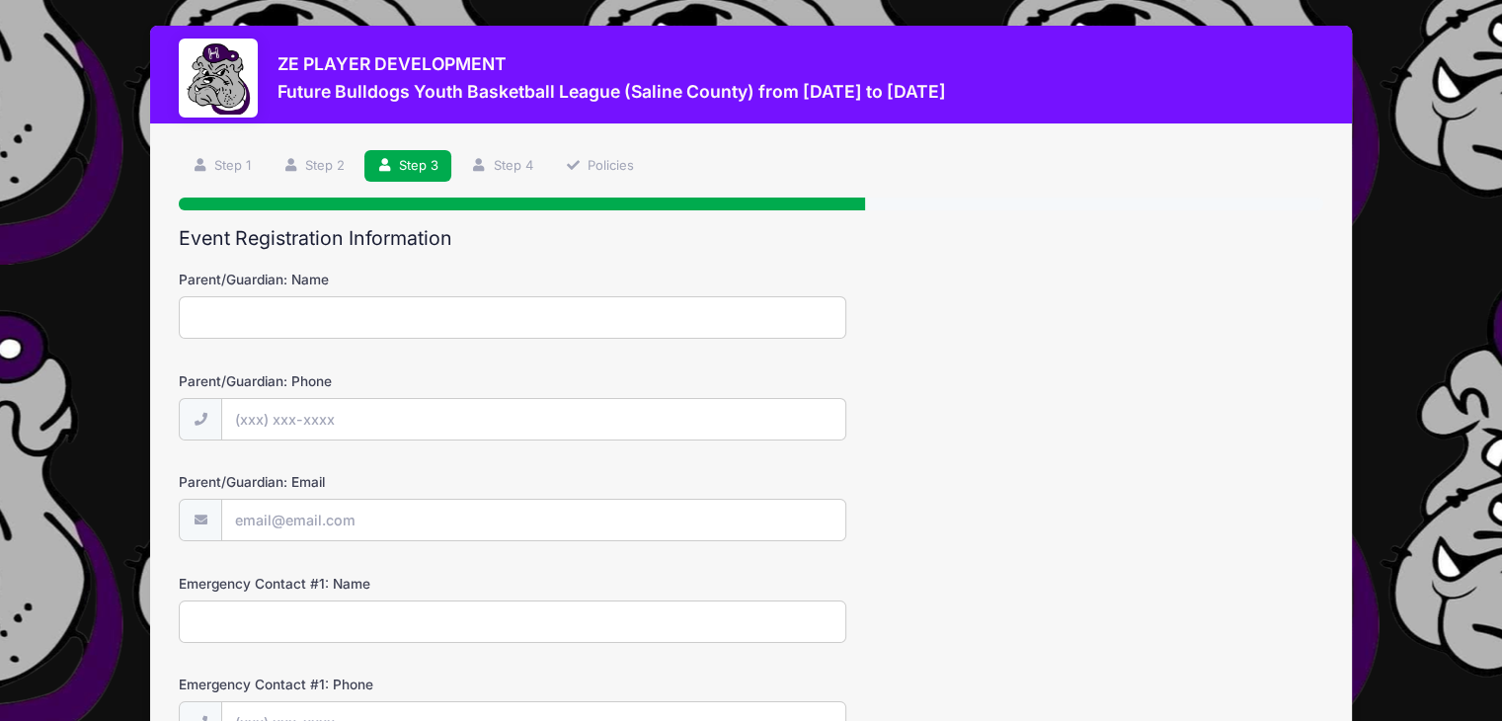
click at [336, 323] on input "Parent/Guardian: Name" at bounding box center [512, 317] width 667 height 42
type input "Amanda Borders"
click at [332, 407] on input "Parent/Guardian: Phone" at bounding box center [533, 420] width 623 height 42
type input "(618) 727-2469"
click at [332, 500] on input "Parent/Guardian: Email" at bounding box center [533, 521] width 623 height 42
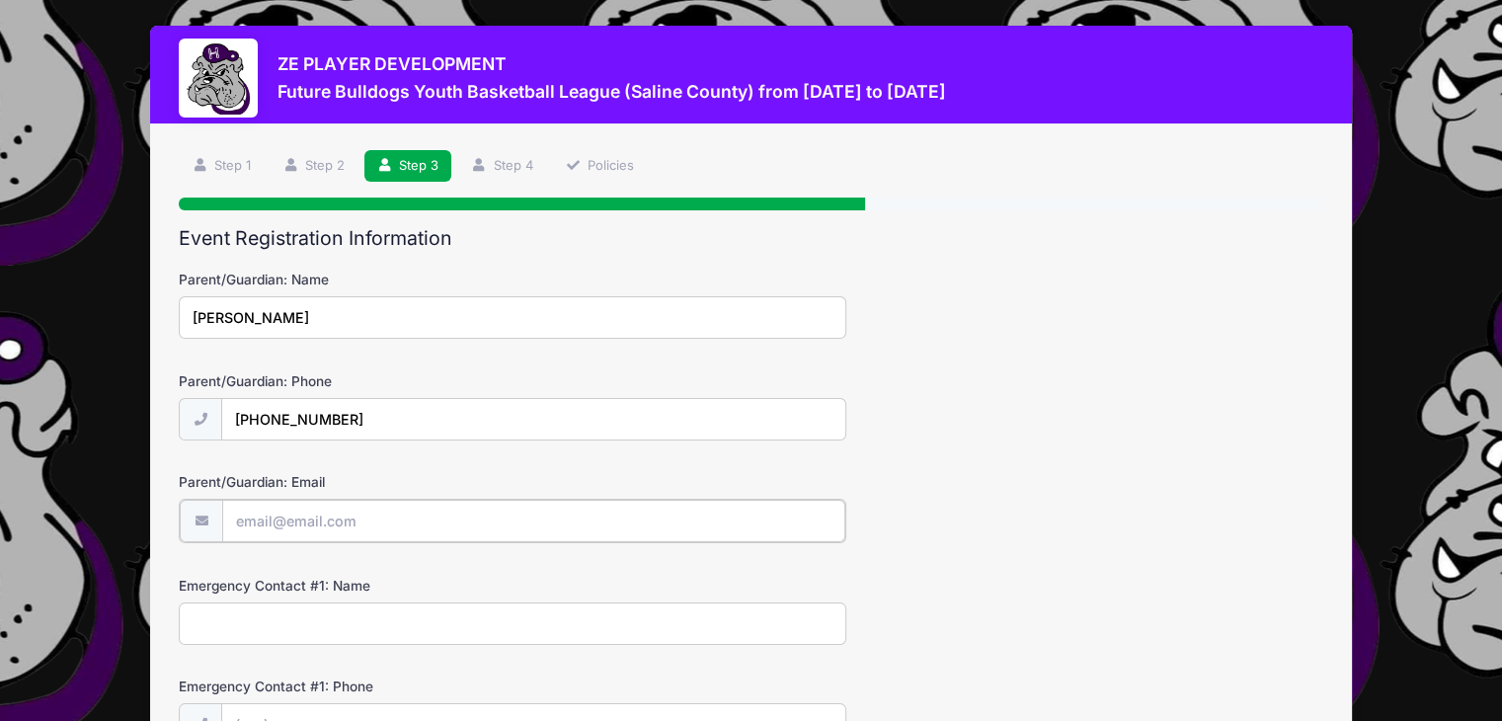
type input "[EMAIL_ADDRESS][DOMAIN_NAME]"
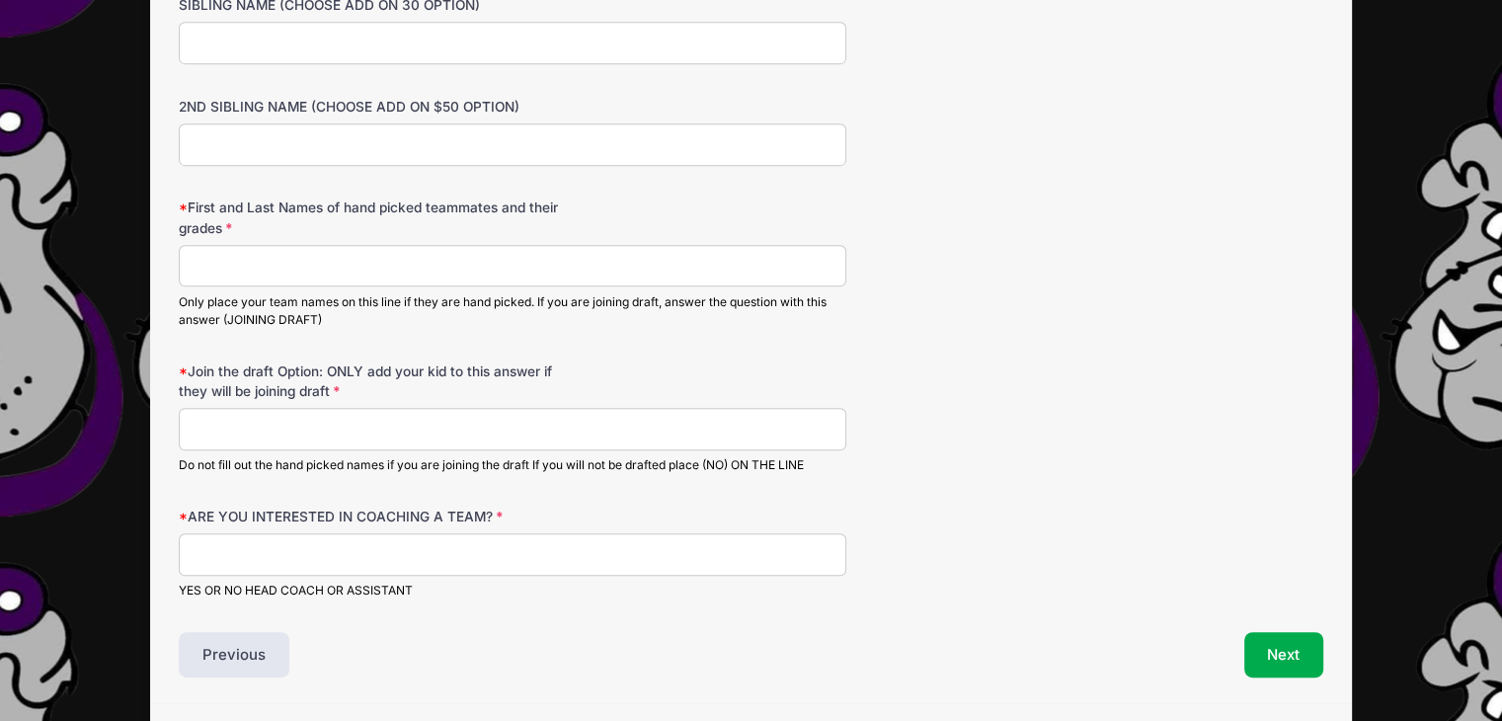
scroll to position [1183, 0]
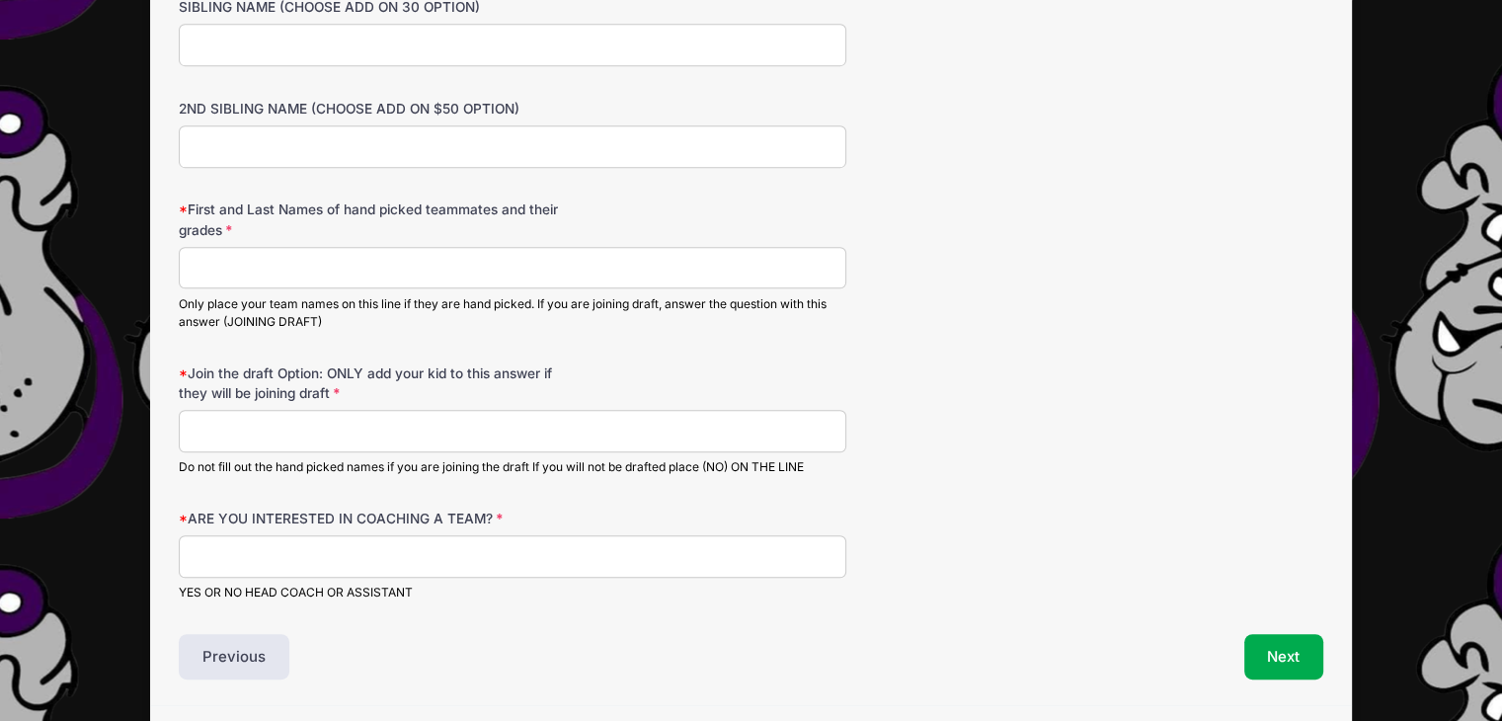
click at [265, 239] on div "First and Last Names of hand picked teammates and their grades Only place your …" at bounding box center [751, 264] width 1144 height 131
click at [265, 263] on input "First and Last Names of hand picked teammates and their grades" at bounding box center [512, 268] width 667 height 42
type input "Joining Draft"
click at [290, 425] on input "Join the draft Option: ONLY add your kid to this answer if they will be joining…" at bounding box center [512, 431] width 667 height 42
type input "Joe Borders Leo Borders"
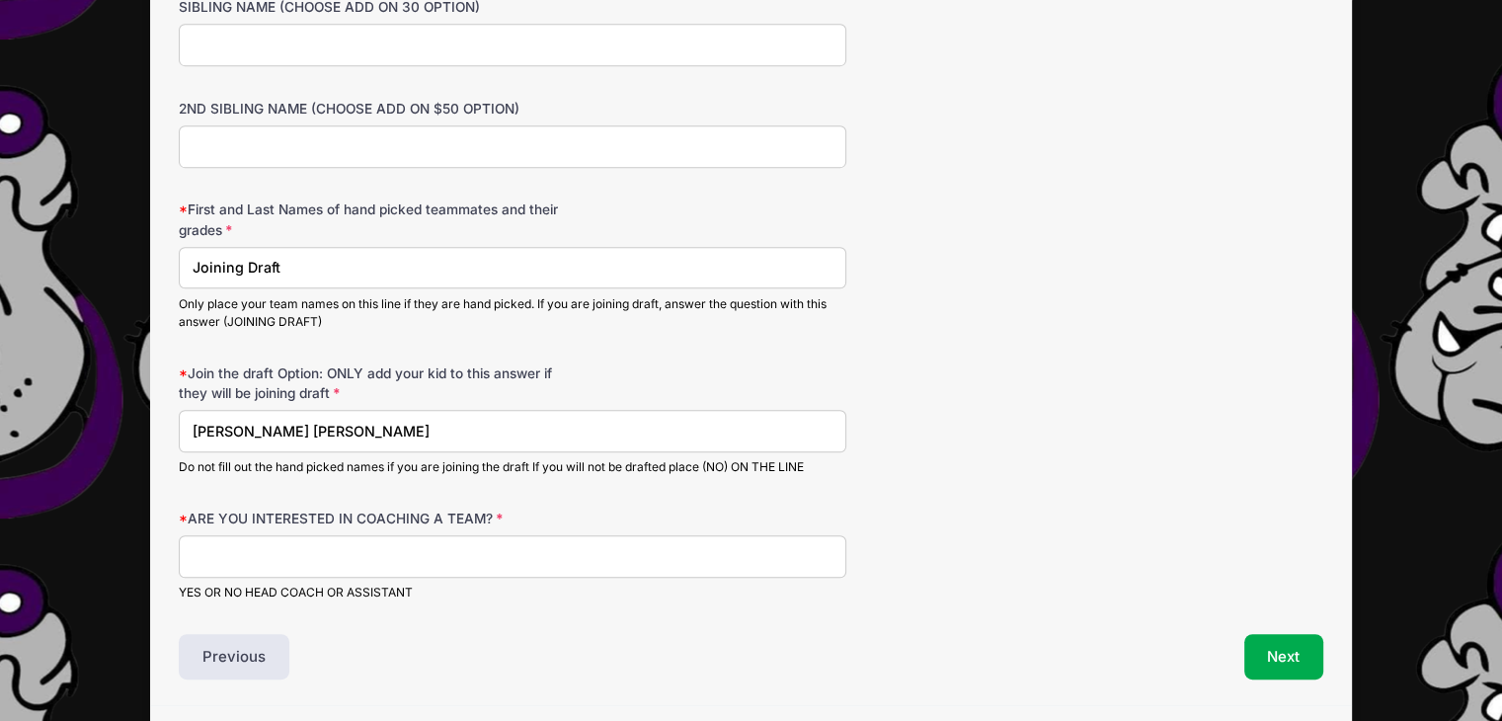
click at [269, 556] on input "ARE YOU INTERESTED IN COACHING A TEAM?" at bounding box center [512, 556] width 667 height 42
type input "No"
click at [1277, 644] on button "Next" at bounding box center [1284, 656] width 80 height 45
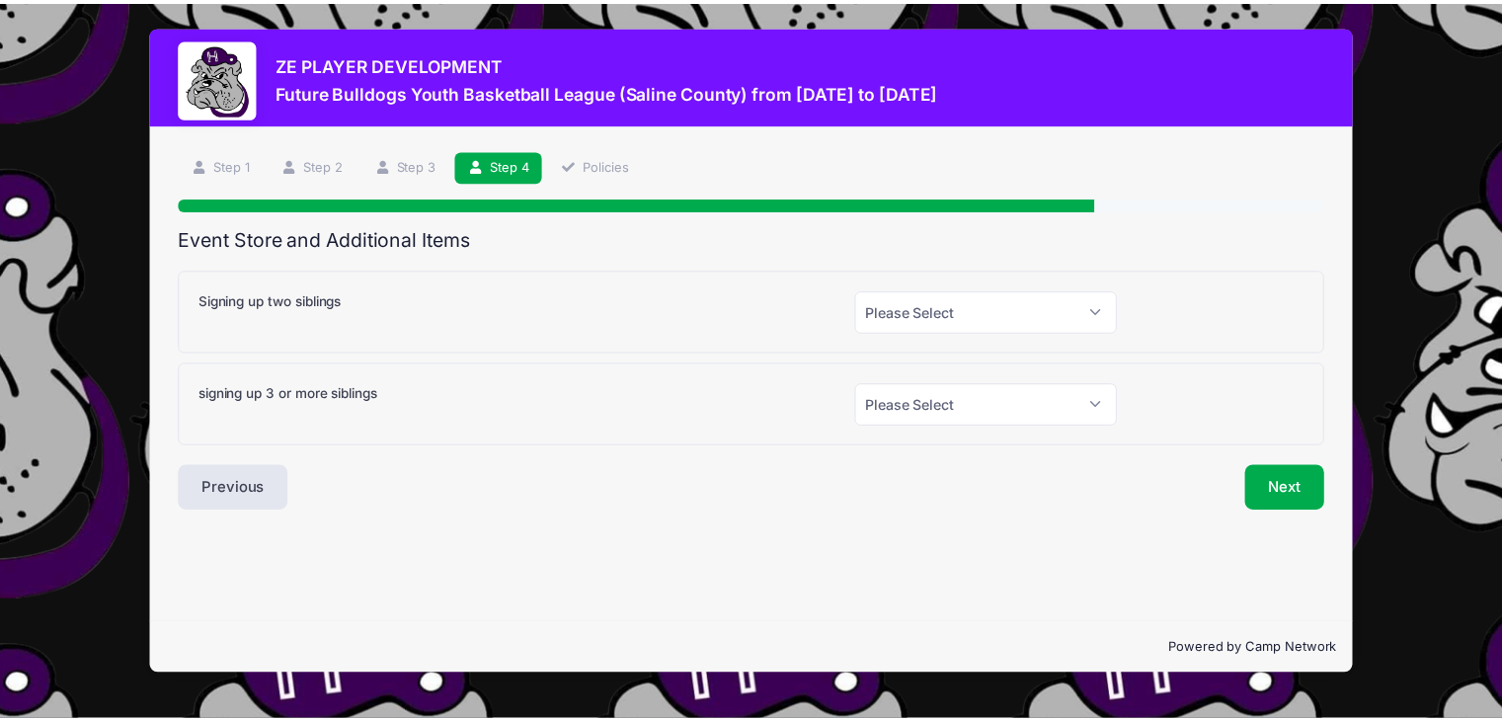
scroll to position [0, 0]
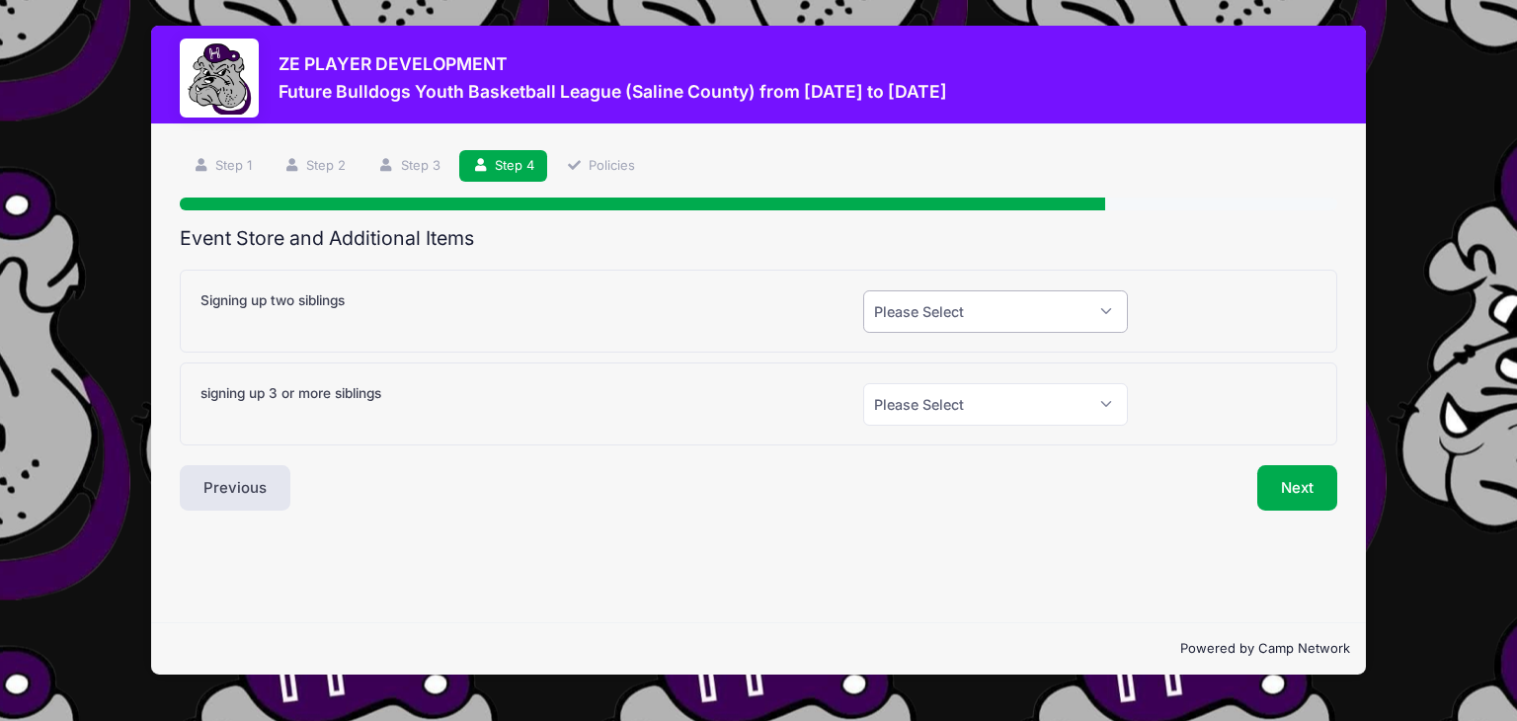
click at [1108, 305] on select "Please Select Yes (+$30.00) No" at bounding box center [995, 311] width 265 height 42
select select "1"
click at [863, 290] on select "Please Select Yes (+$30.00) No" at bounding box center [995, 311] width 265 height 42
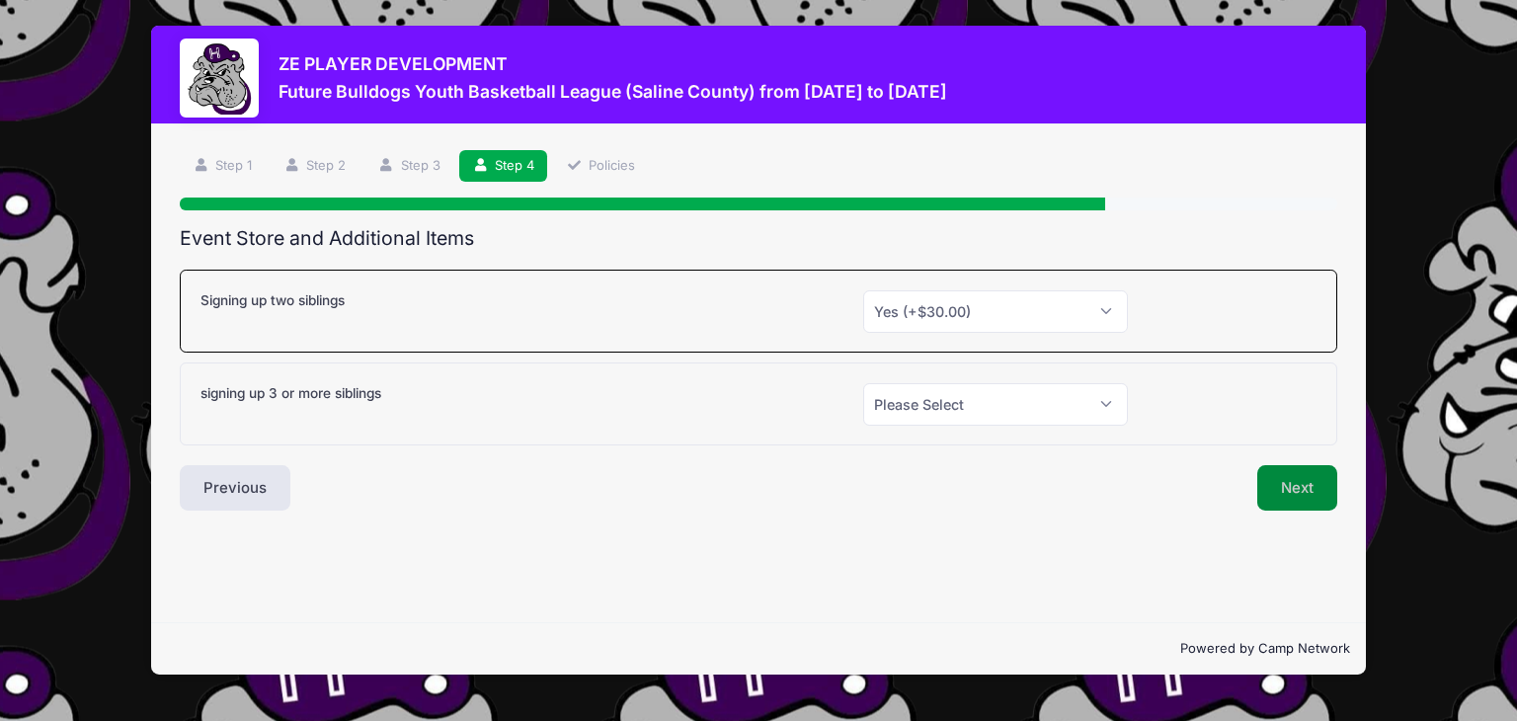
click at [1292, 490] on button "Next" at bounding box center [1297, 487] width 80 height 45
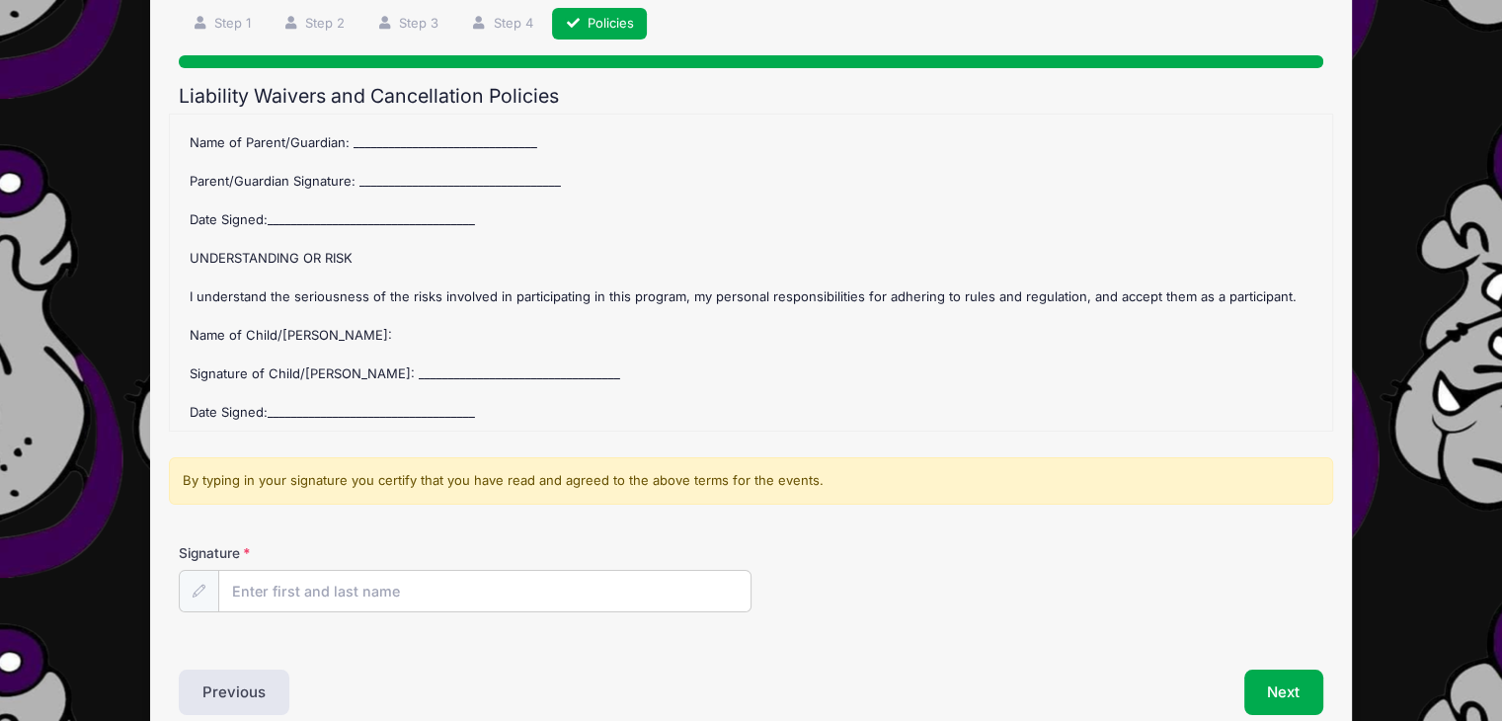
scroll to position [238, 0]
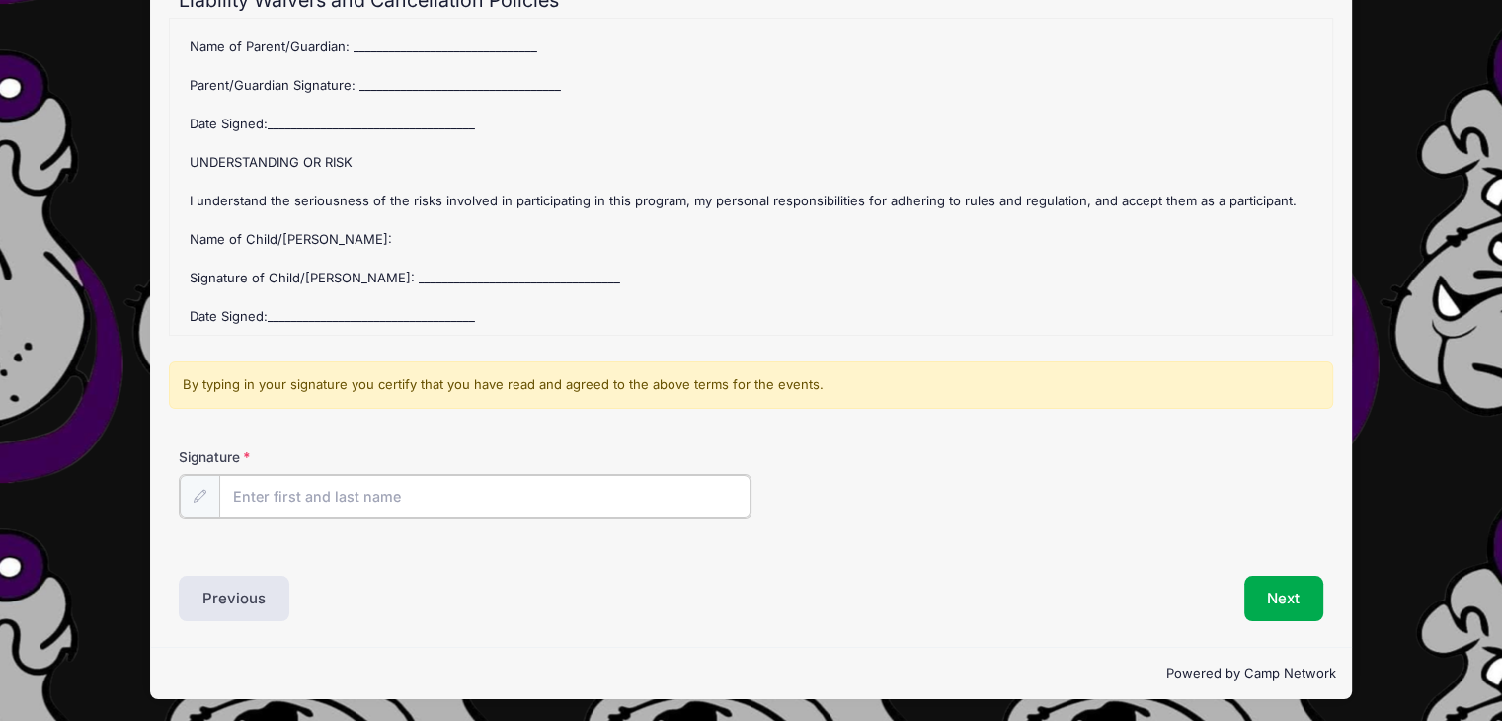
click at [312, 488] on input "Signature" at bounding box center [484, 496] width 531 height 42
type input "M"
type input "Amanda Borders"
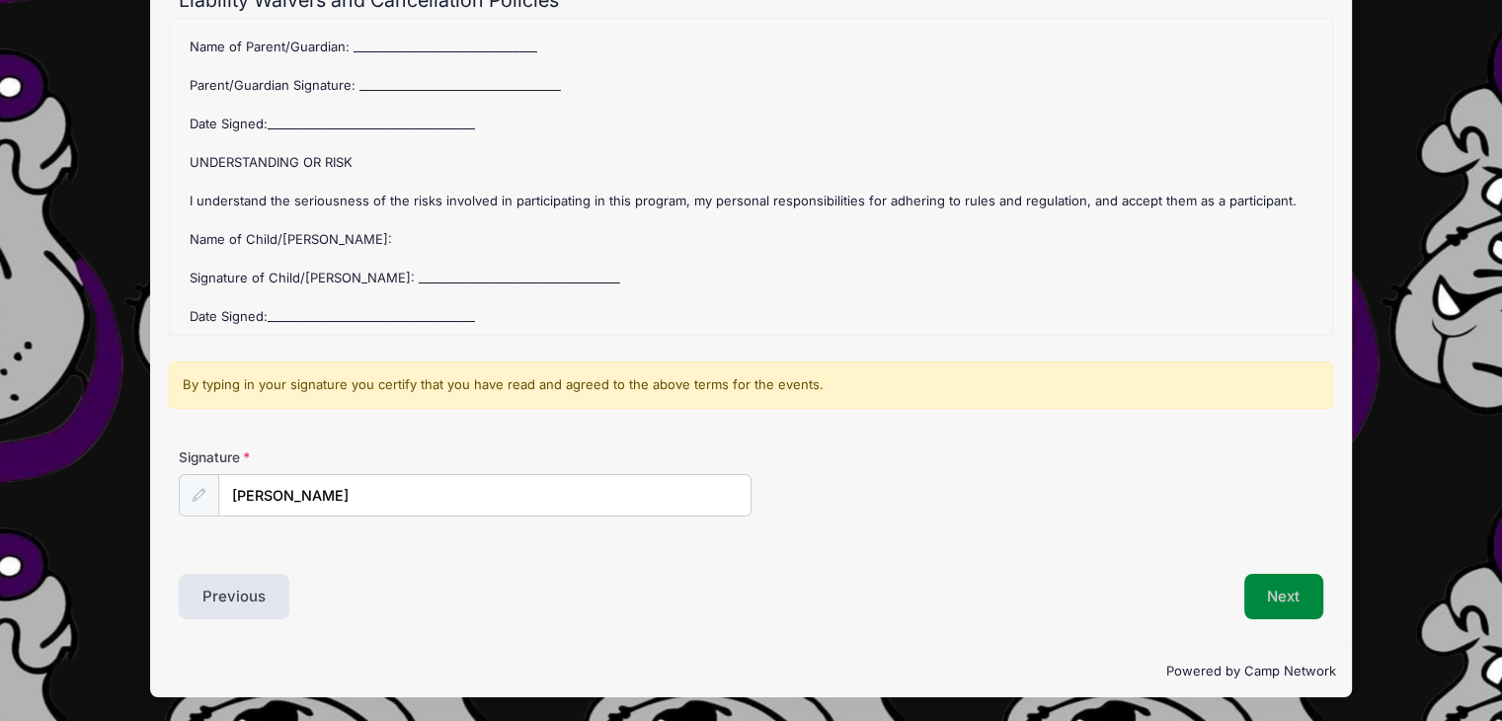
click at [1288, 608] on button "Next" at bounding box center [1284, 596] width 80 height 45
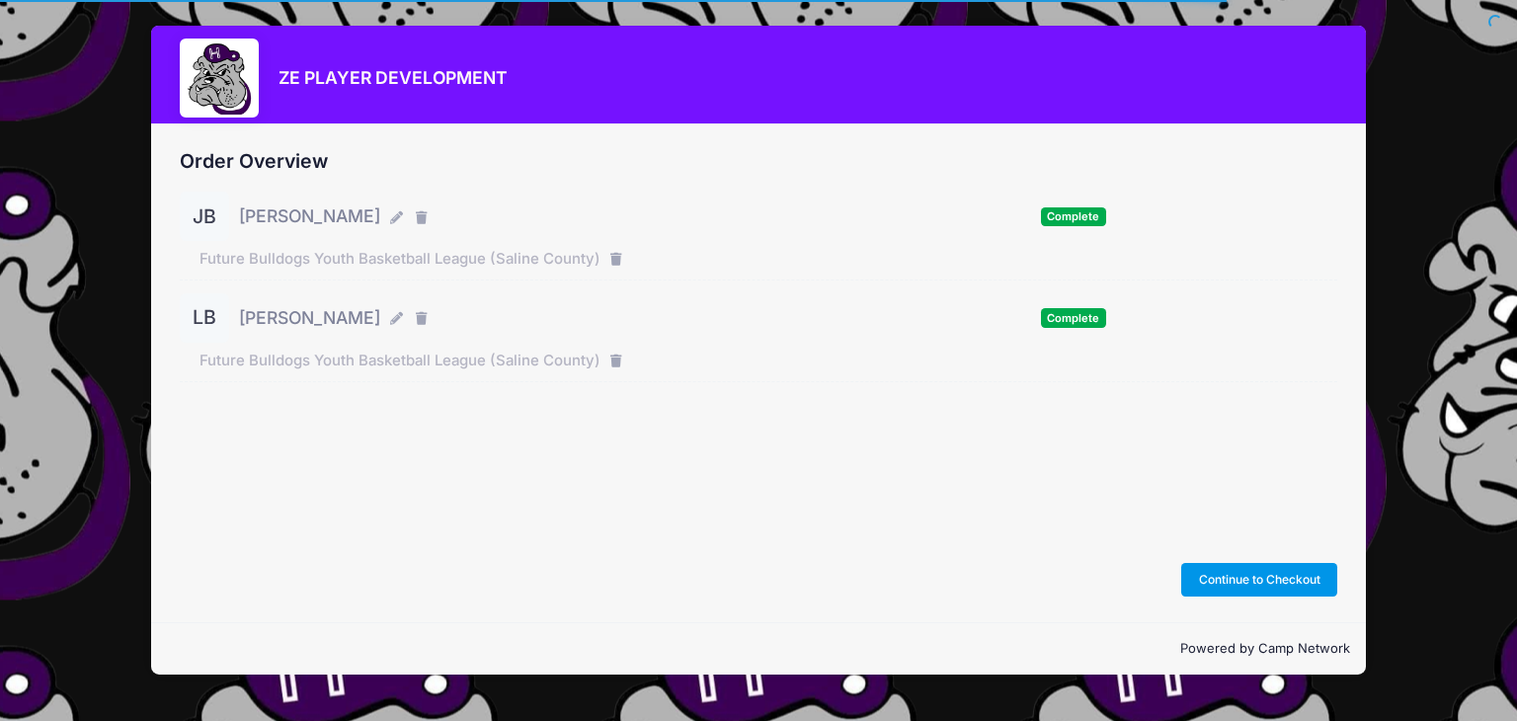
click at [1264, 581] on button "Continue to Checkout" at bounding box center [1259, 580] width 156 height 34
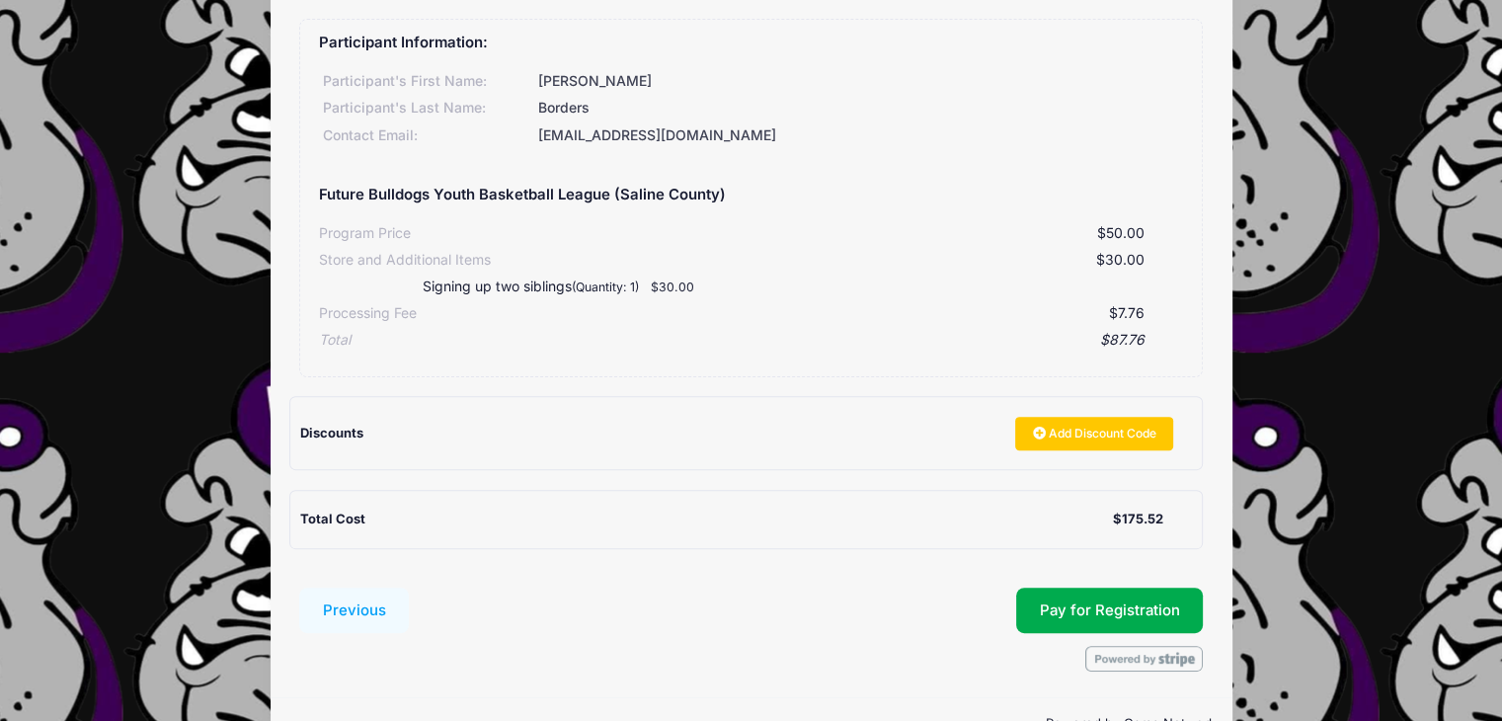
scroll to position [601, 0]
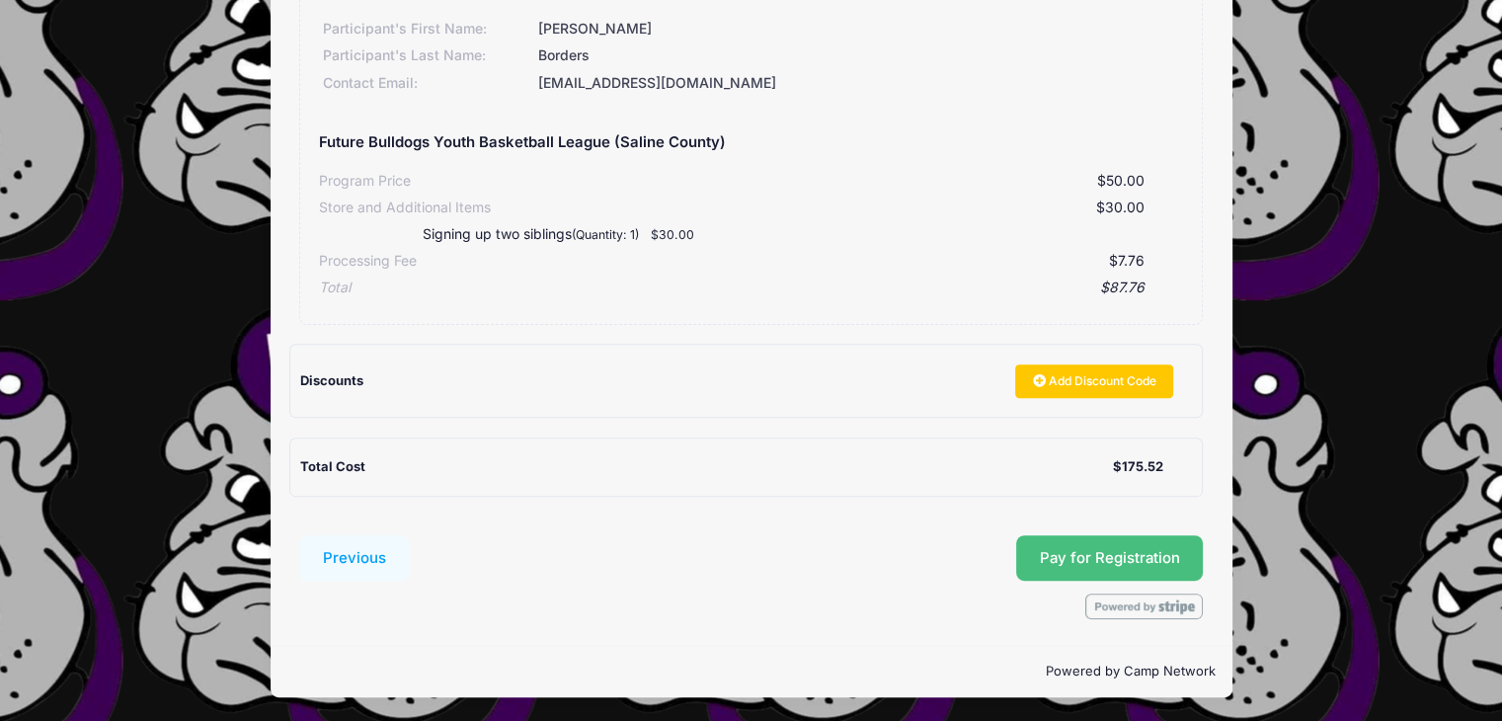
click at [1161, 553] on span "Pay for Registration" at bounding box center [1110, 558] width 140 height 18
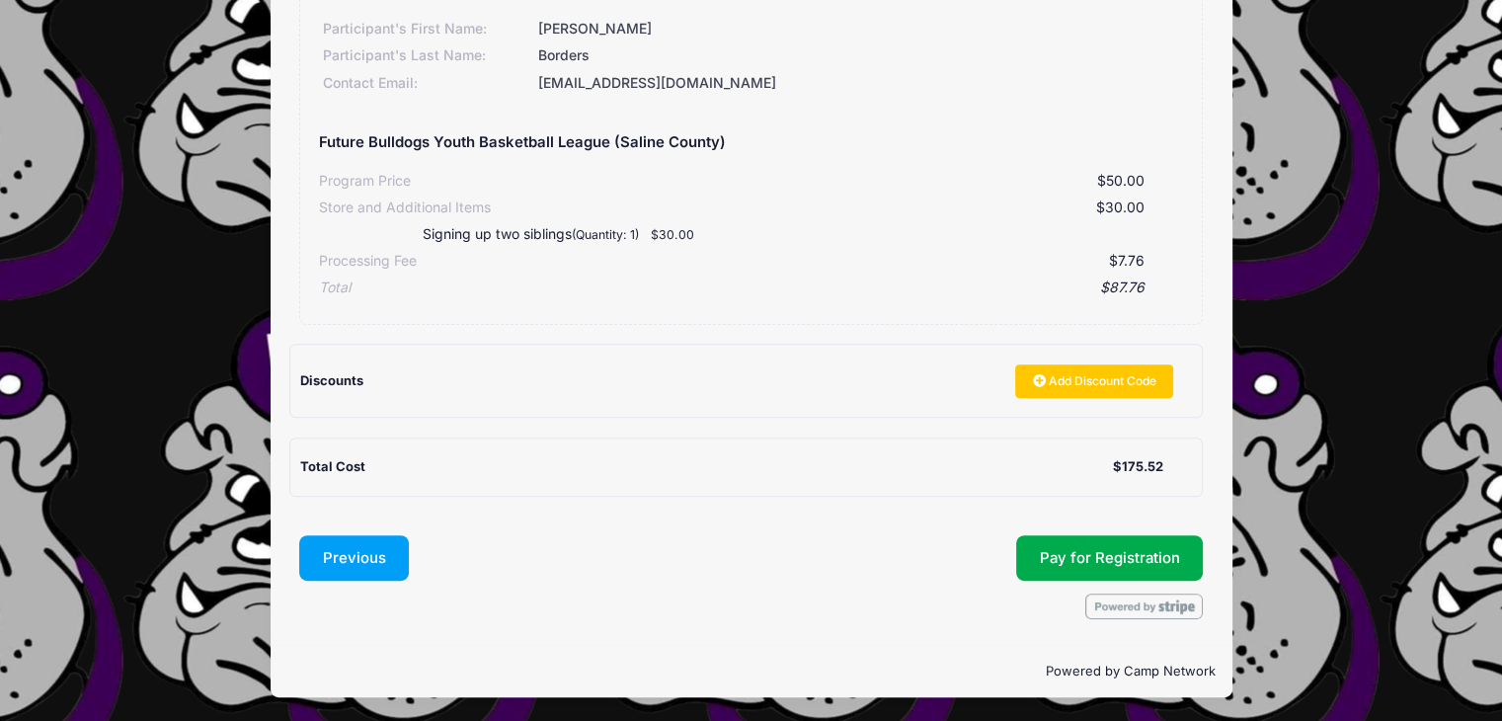
click at [344, 557] on button "Previous" at bounding box center [354, 557] width 111 height 45
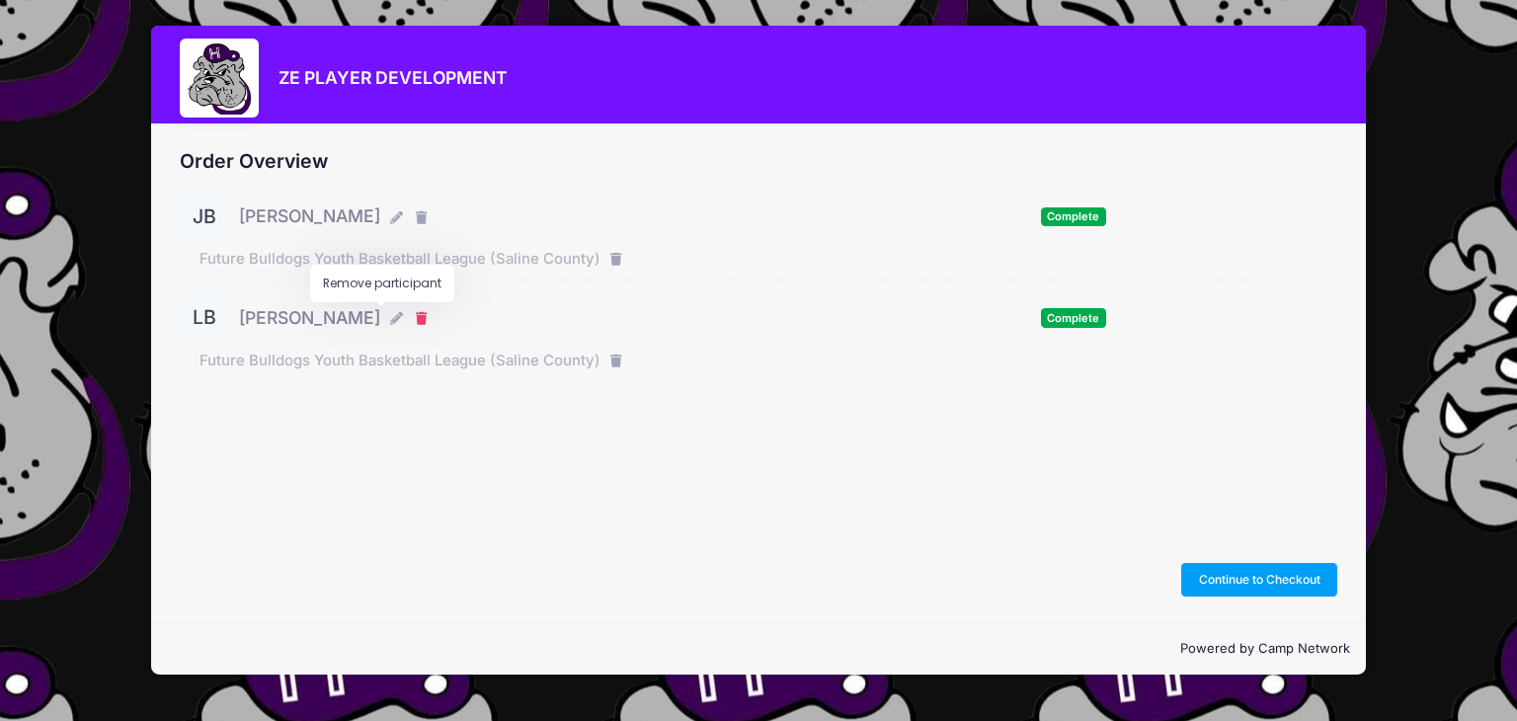
click at [416, 319] on icon "button" at bounding box center [424, 319] width 16 height 0
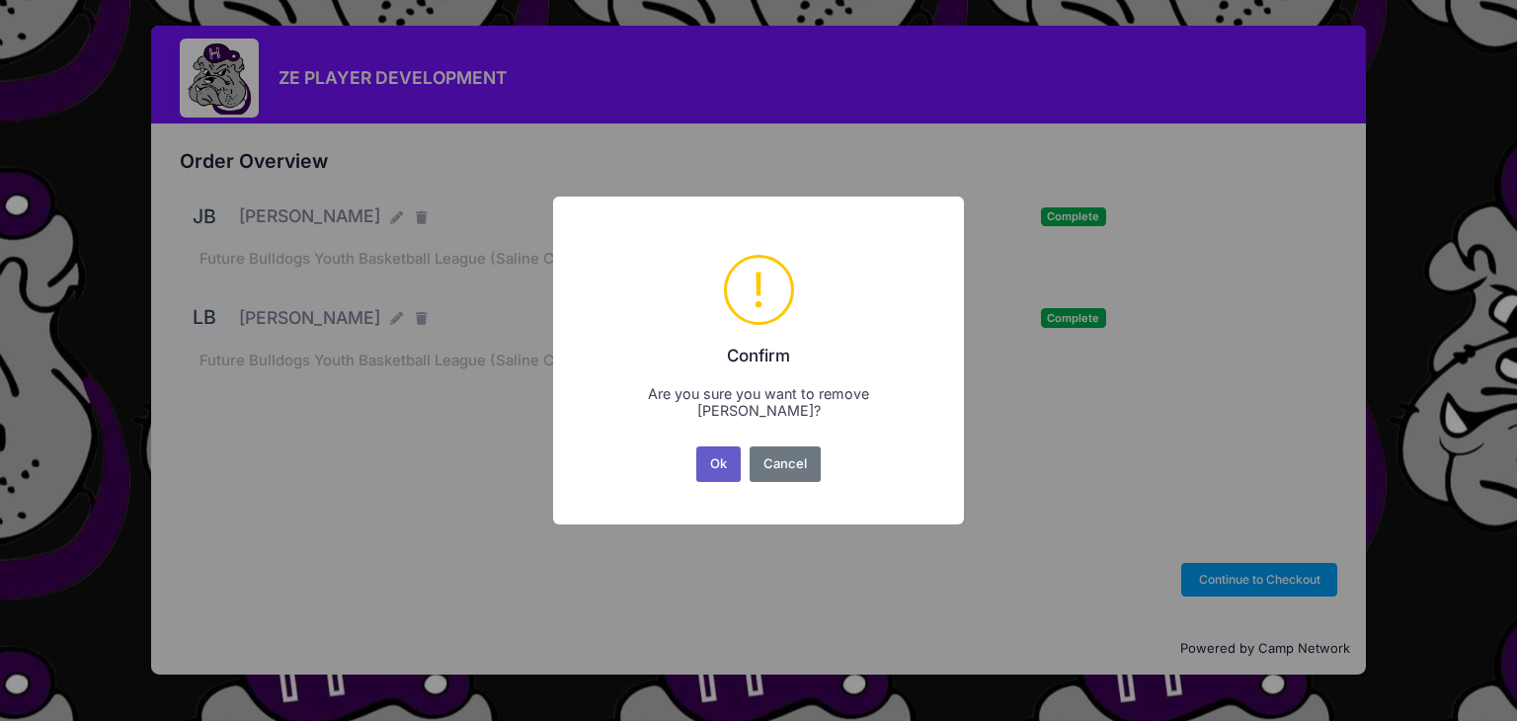
click at [715, 454] on button "Ok" at bounding box center [718, 464] width 45 height 36
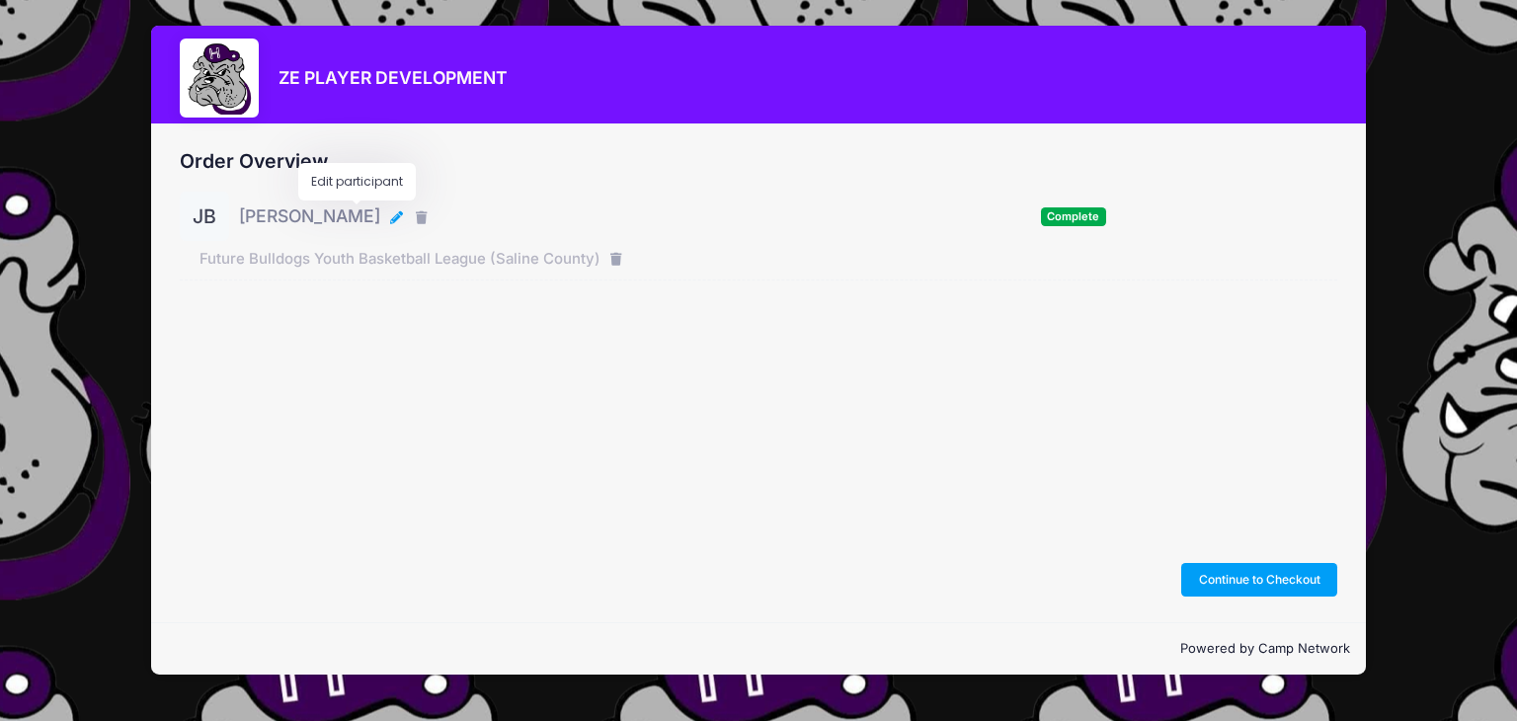
click at [390, 218] on icon "button" at bounding box center [398, 218] width 16 height 0
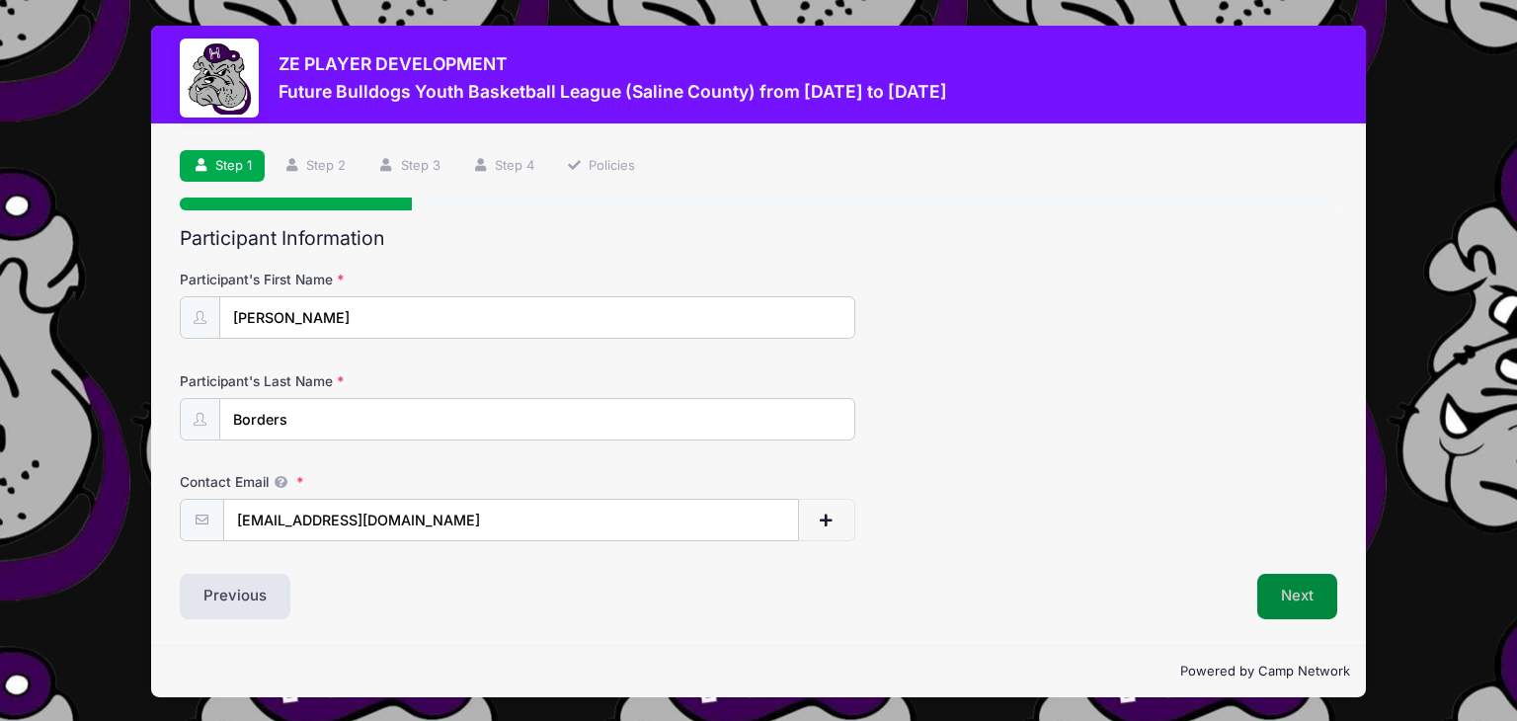
click at [1280, 587] on button "Next" at bounding box center [1297, 596] width 80 height 45
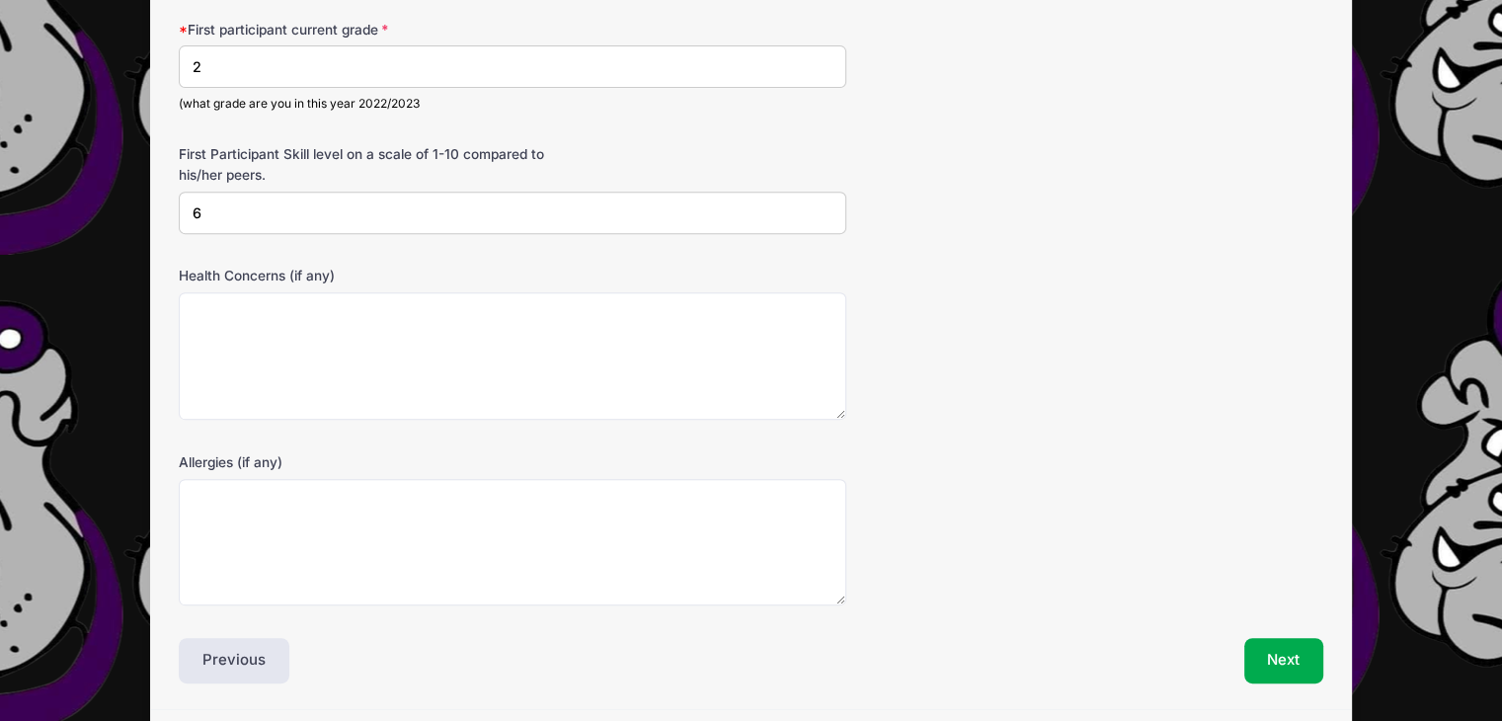
scroll to position [790, 0]
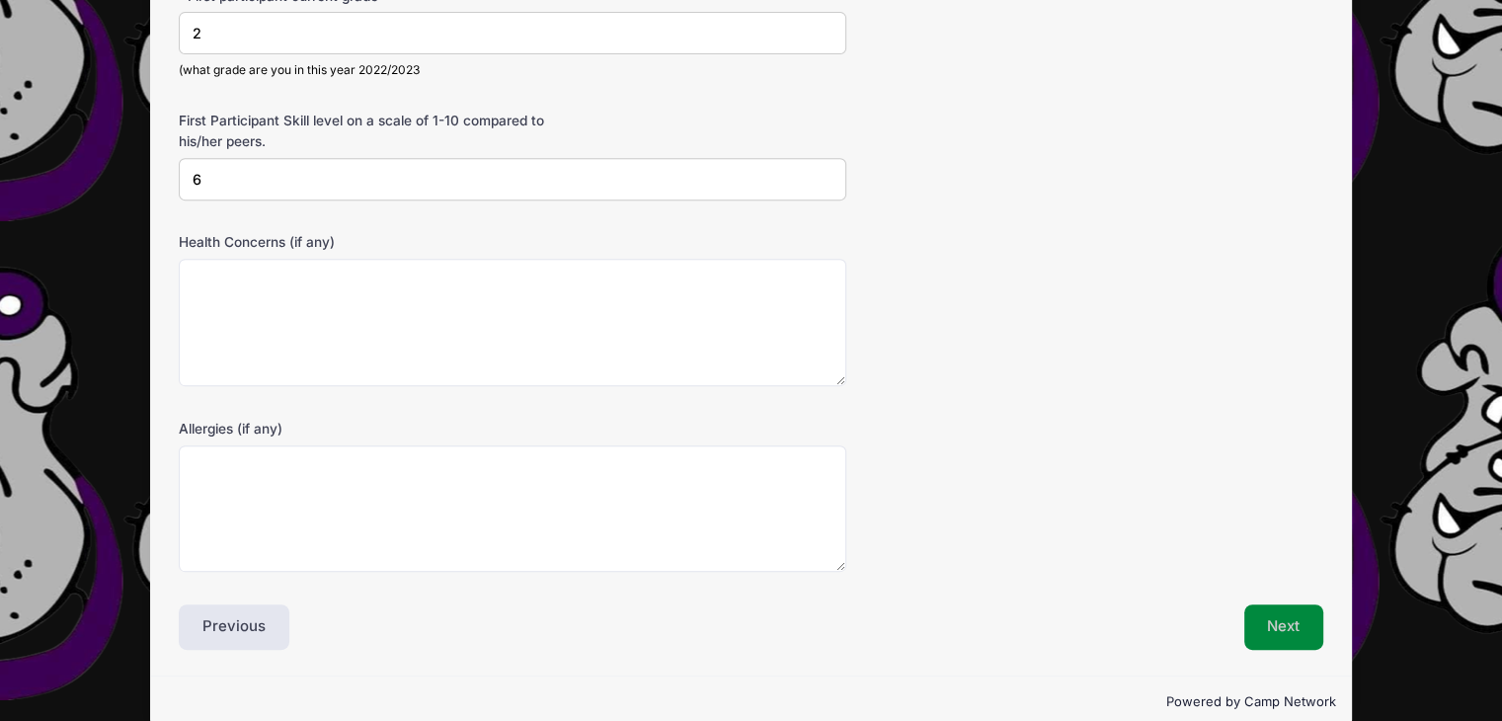
click at [1289, 619] on button "Next" at bounding box center [1284, 626] width 80 height 45
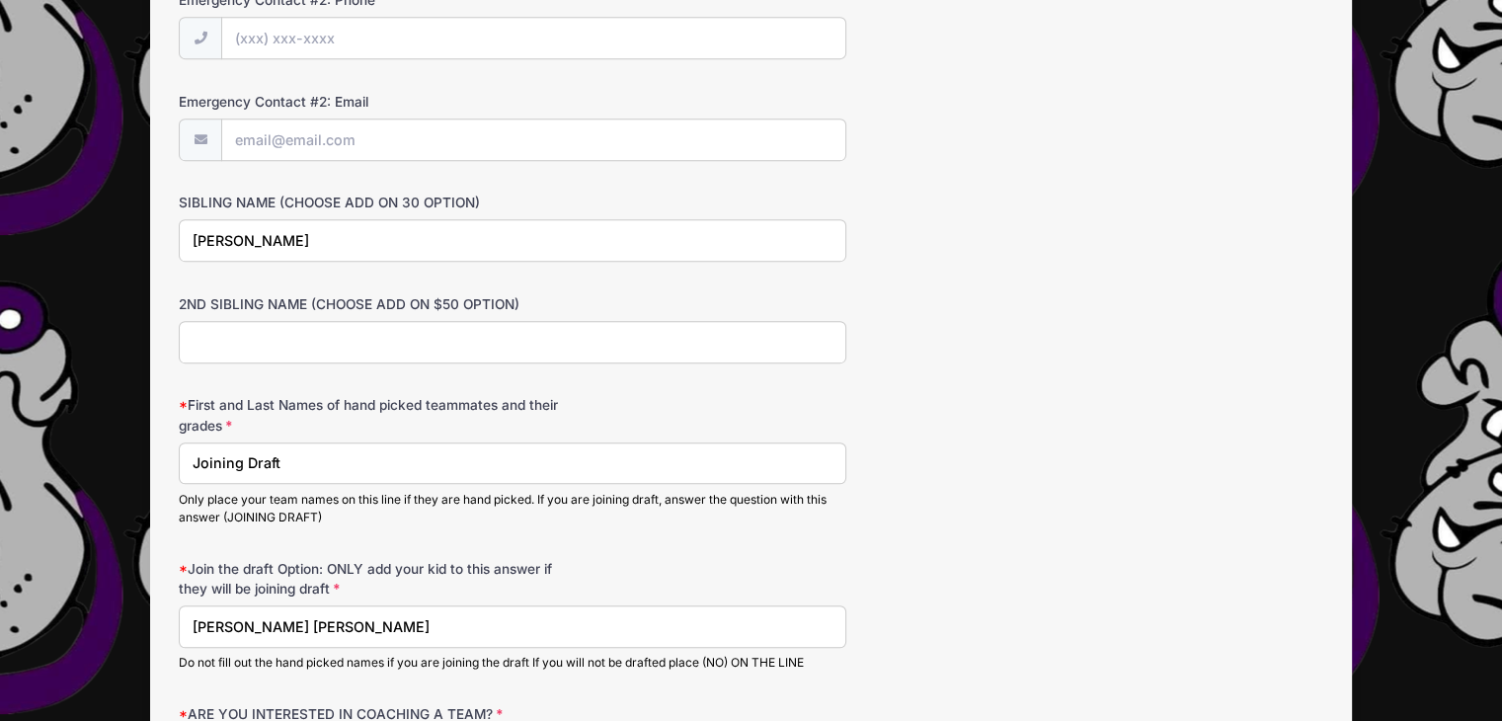
scroll to position [1239, 0]
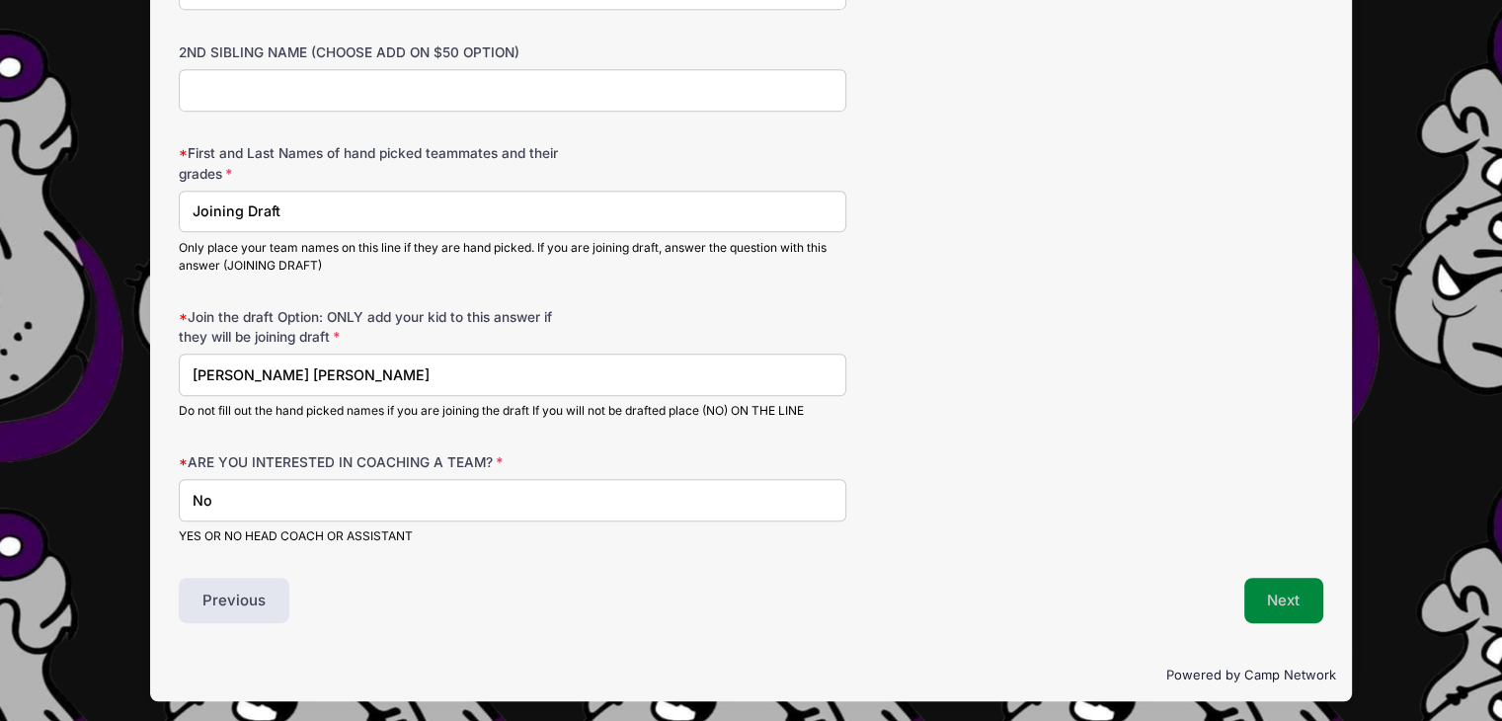
click at [1292, 598] on button "Next" at bounding box center [1284, 600] width 80 height 45
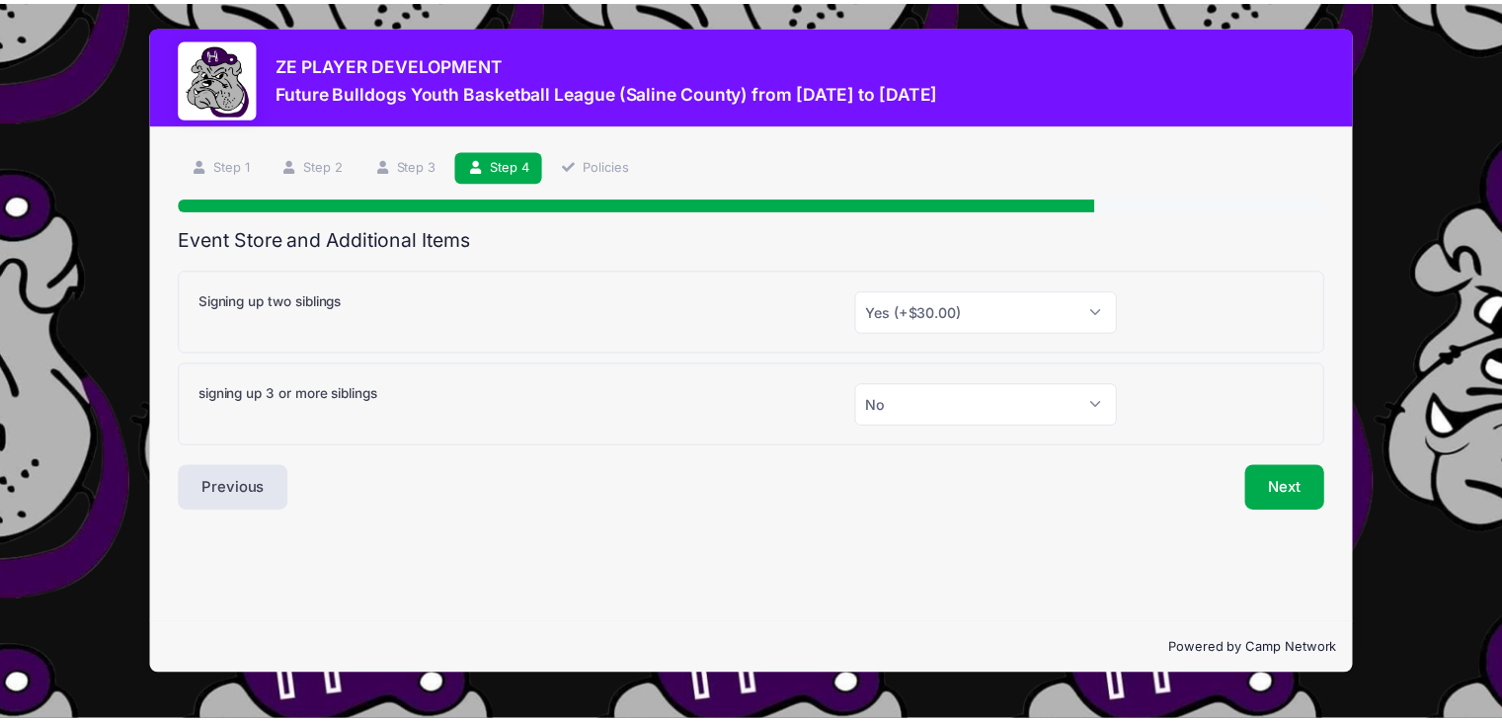
scroll to position [0, 0]
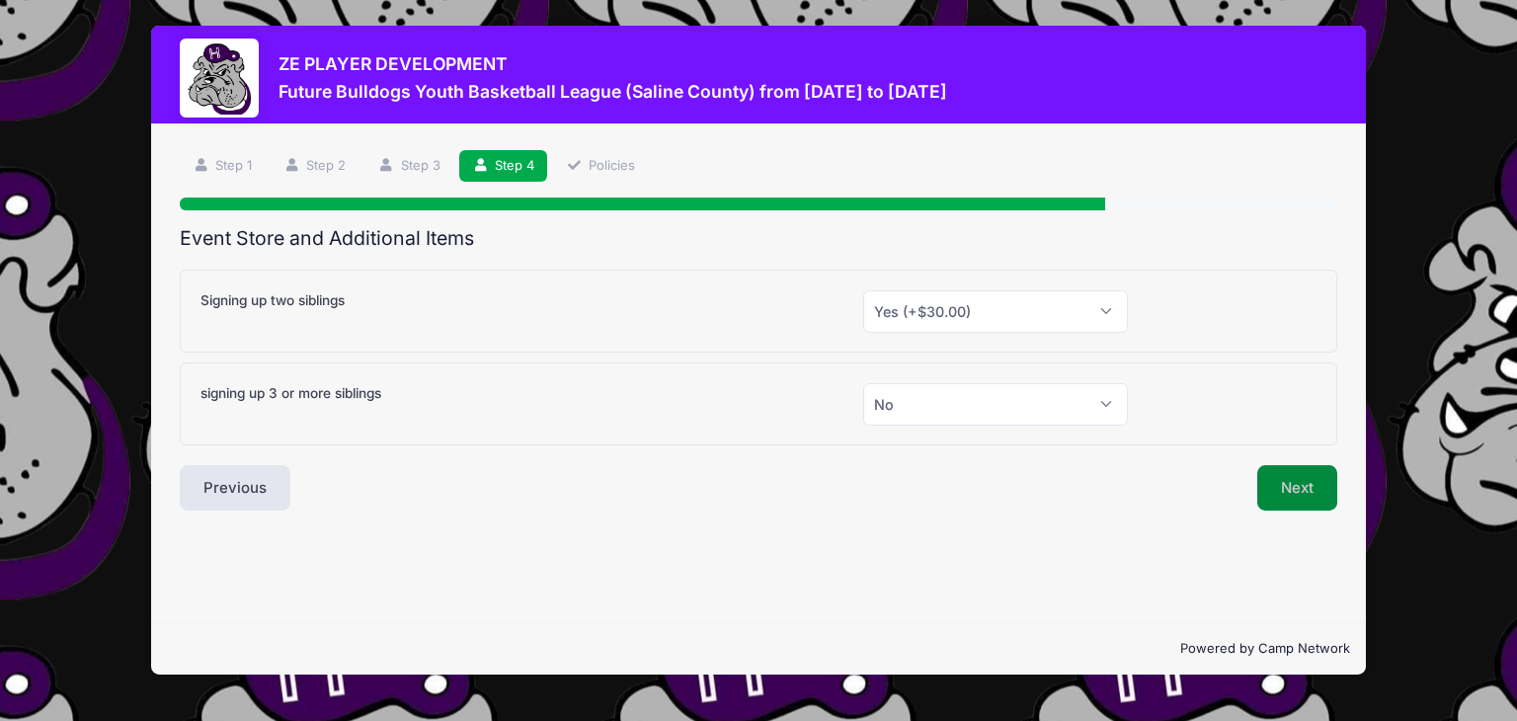
click at [1288, 484] on button "Next" at bounding box center [1297, 487] width 80 height 45
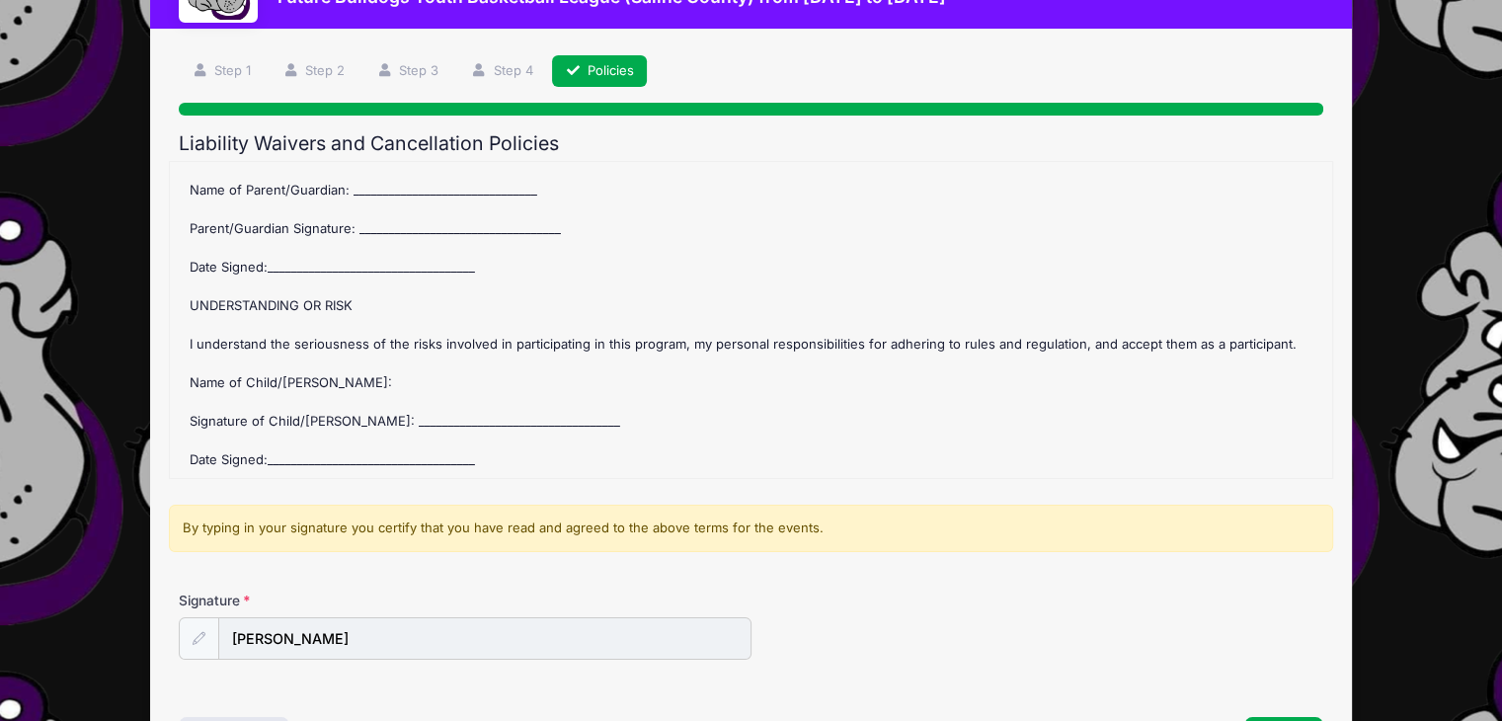
scroll to position [238, 0]
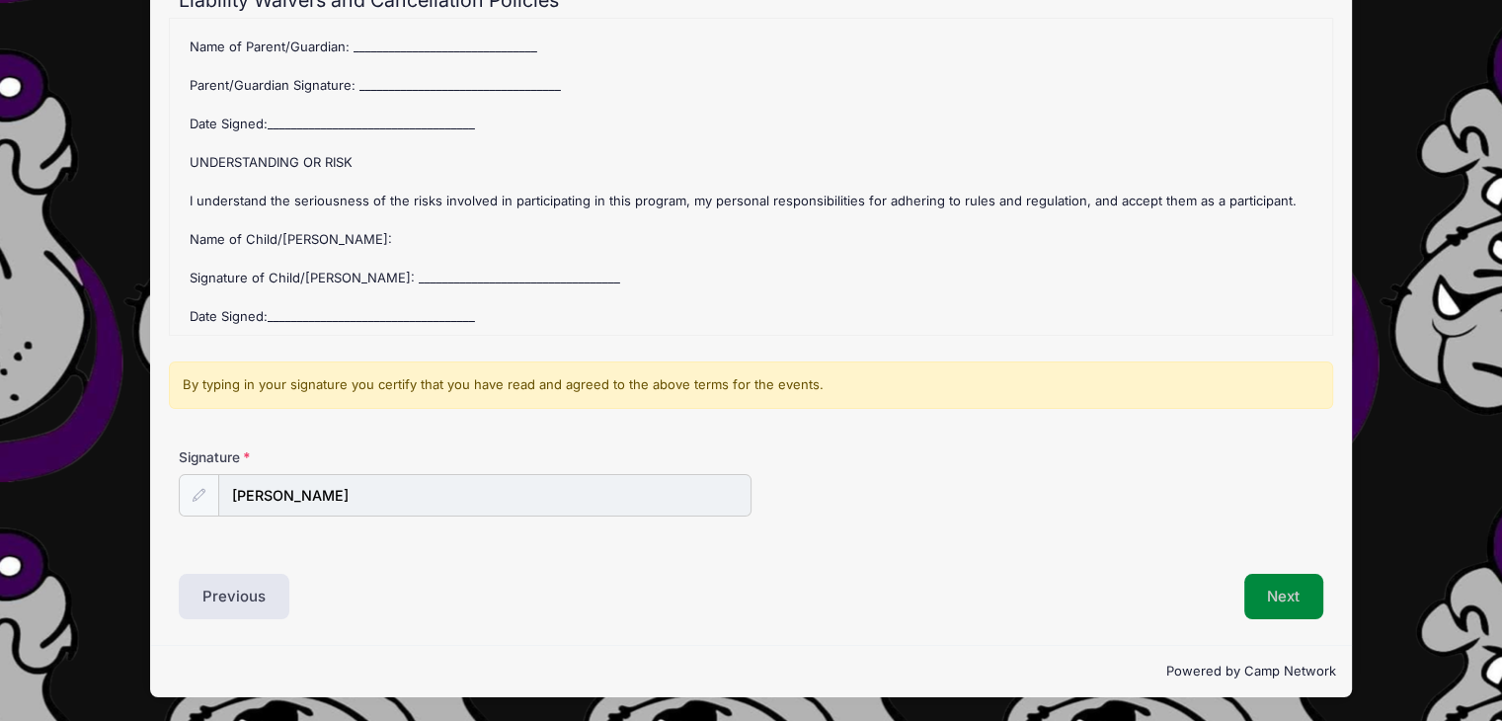
click at [1281, 582] on button "Next" at bounding box center [1284, 596] width 80 height 45
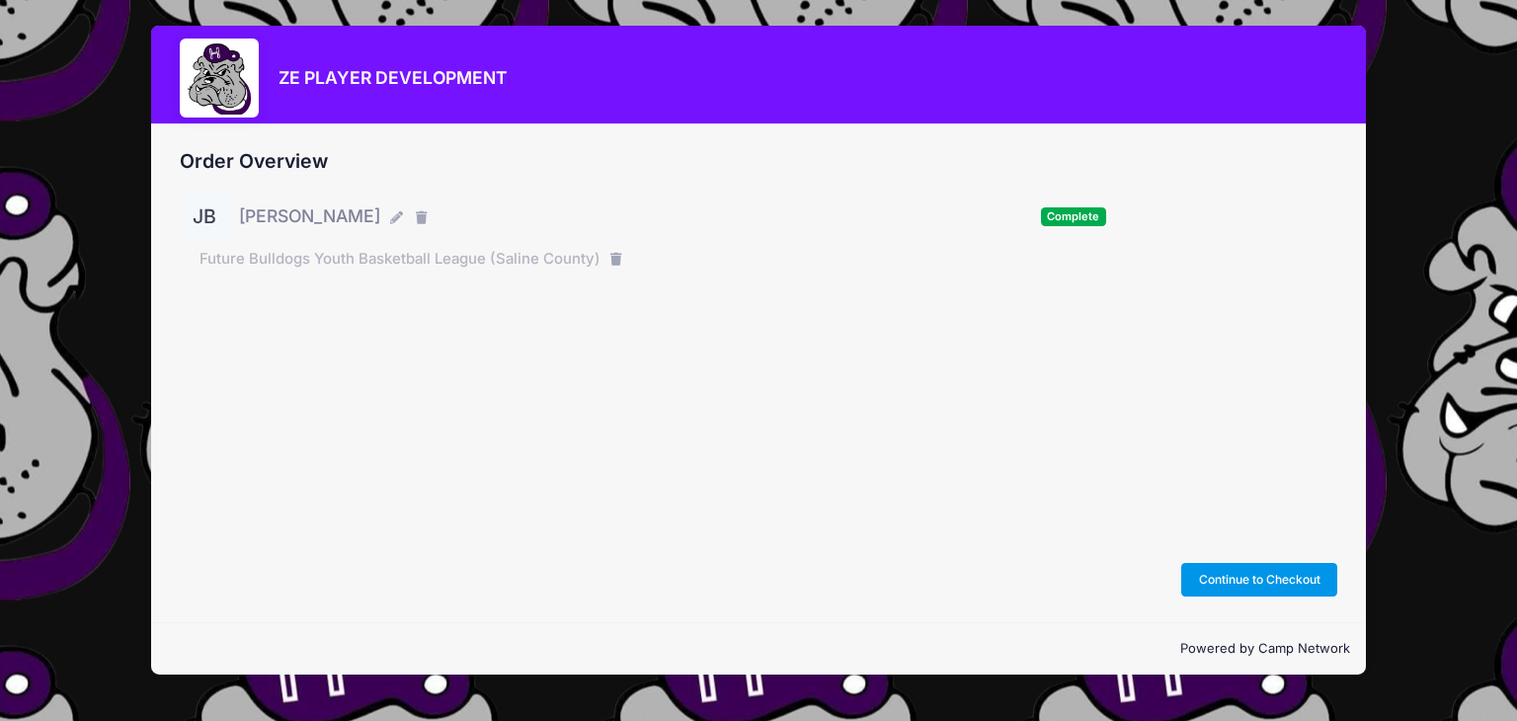
click at [1281, 582] on button "Continue to Checkout" at bounding box center [1259, 580] width 156 height 34
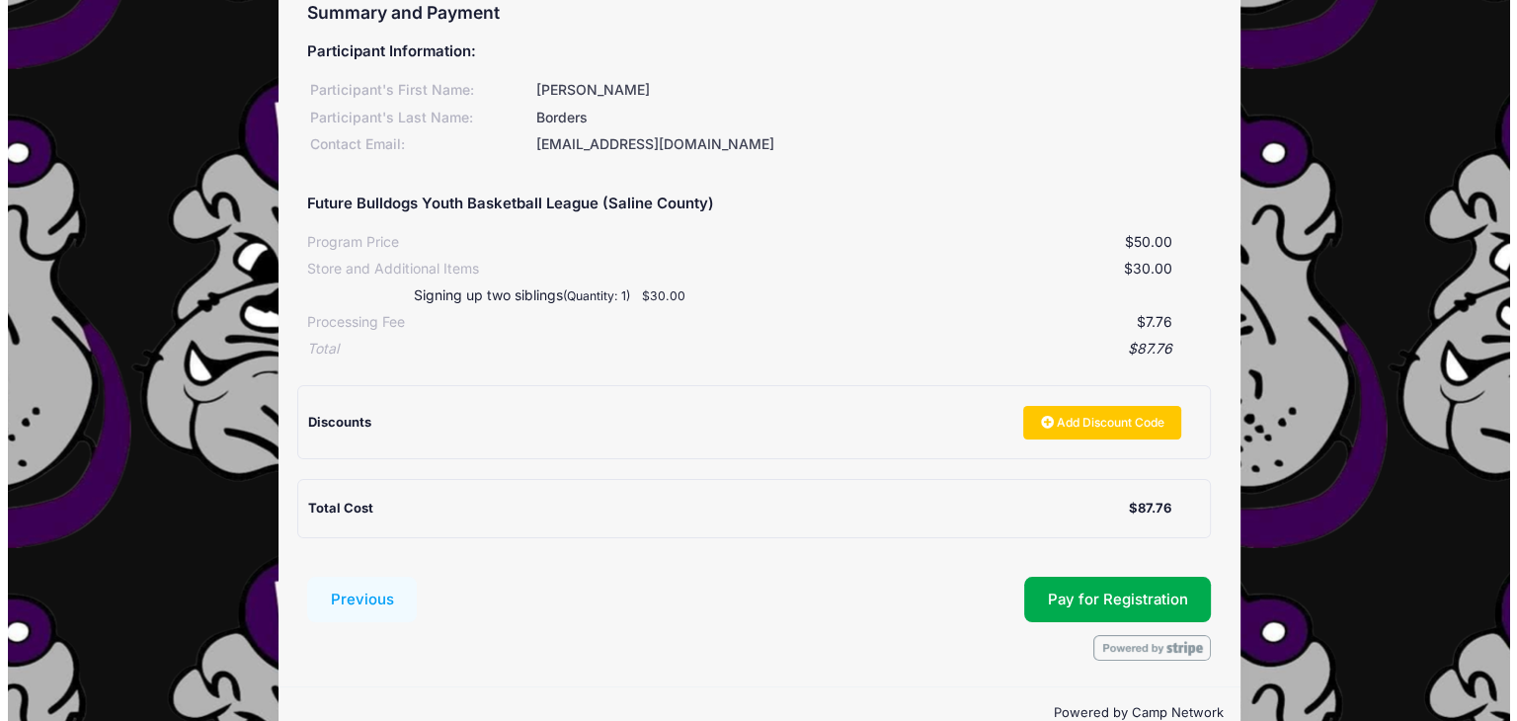
scroll to position [190, 0]
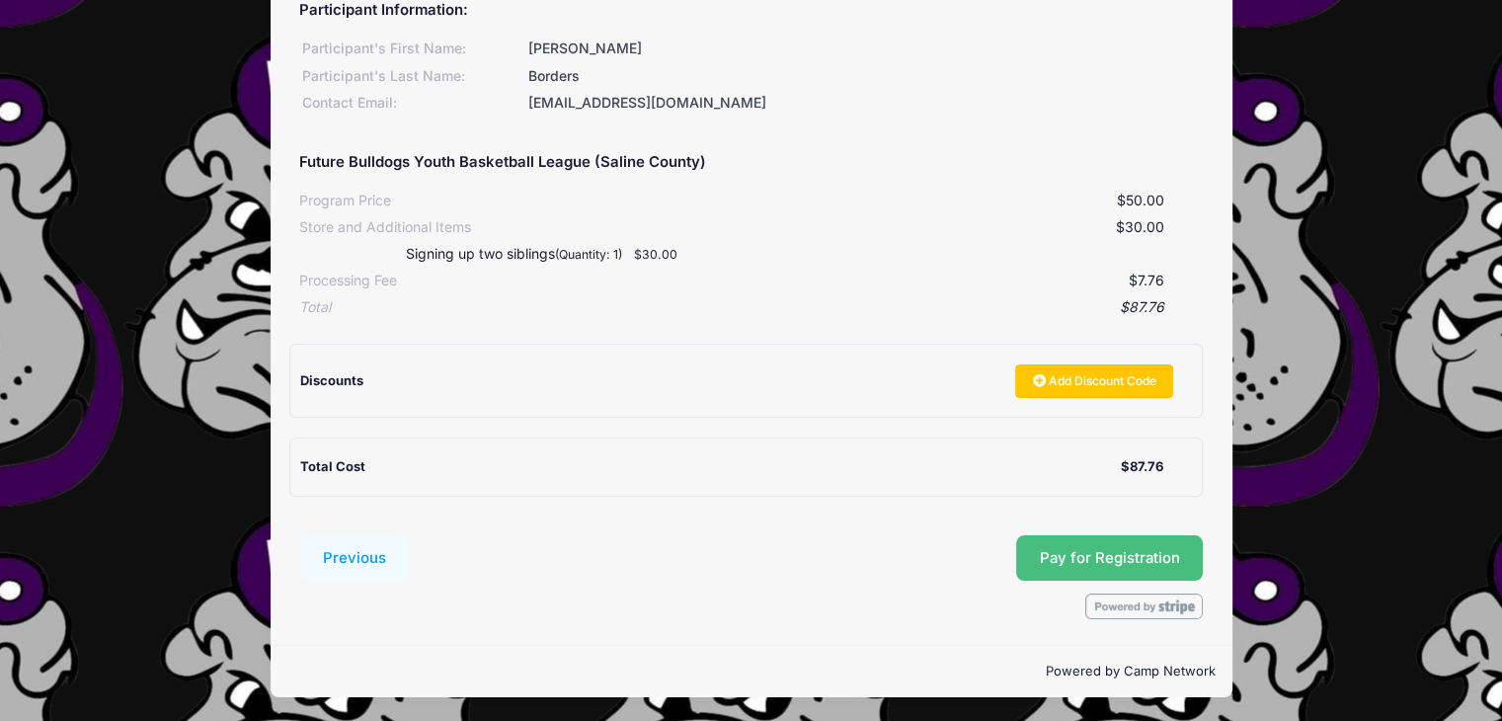
click at [1172, 551] on span "Pay for Registration" at bounding box center [1110, 558] width 140 height 18
